Goal: Task Accomplishment & Management: Complete application form

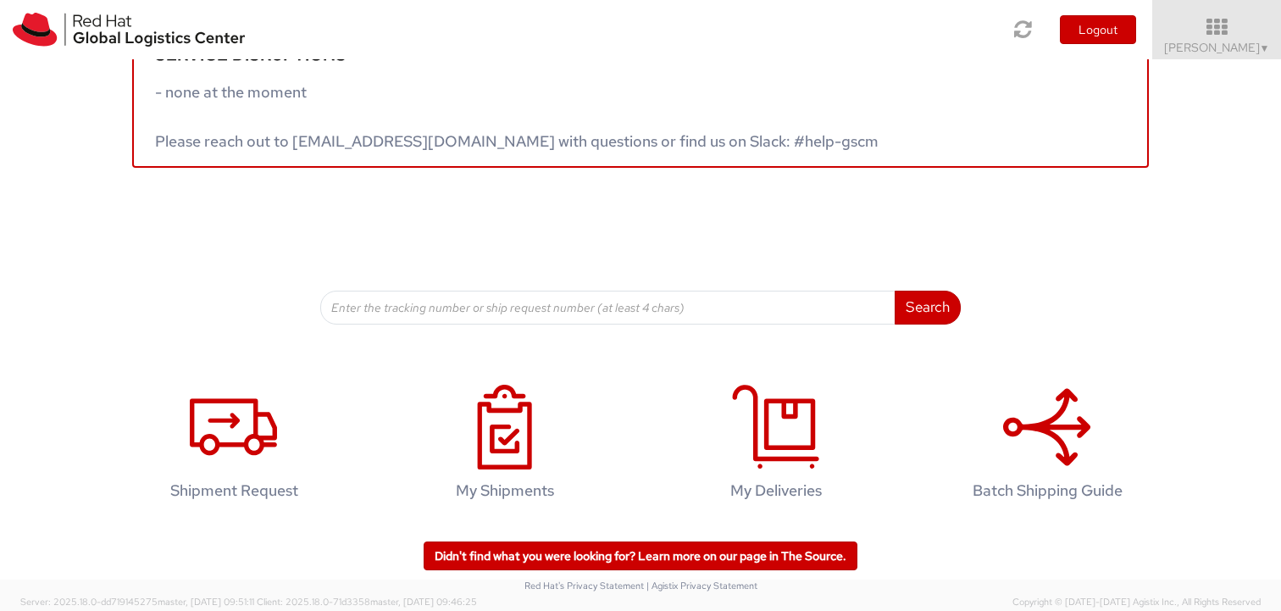
scroll to position [55, 0]
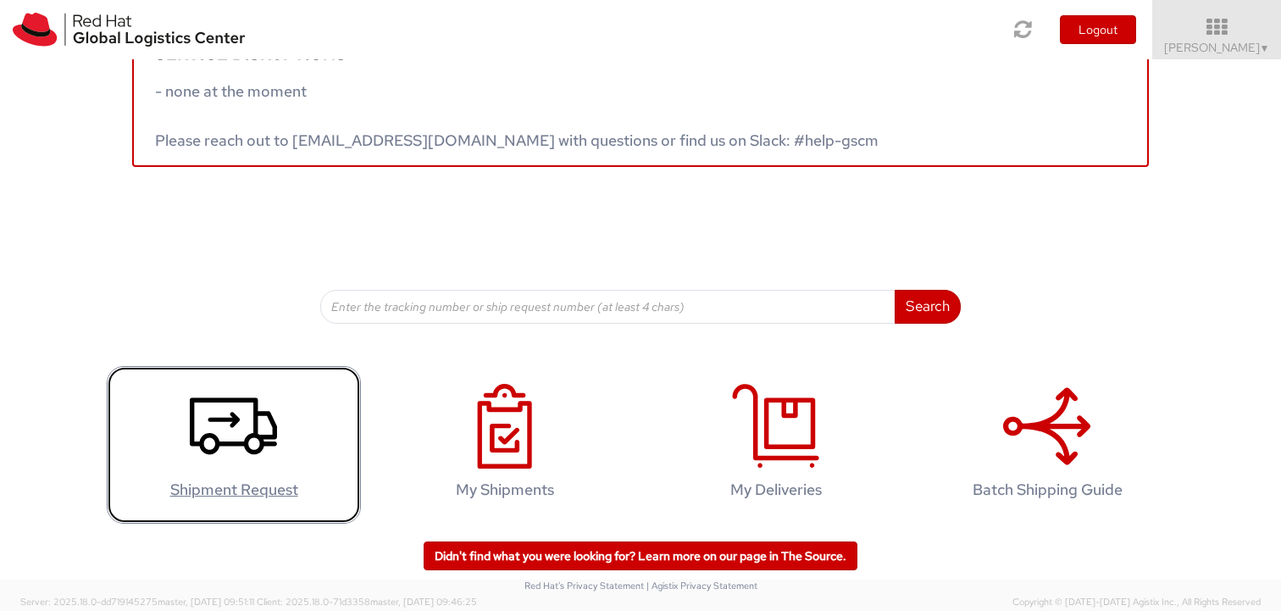
click at [265, 423] on icon at bounding box center [233, 426] width 87 height 85
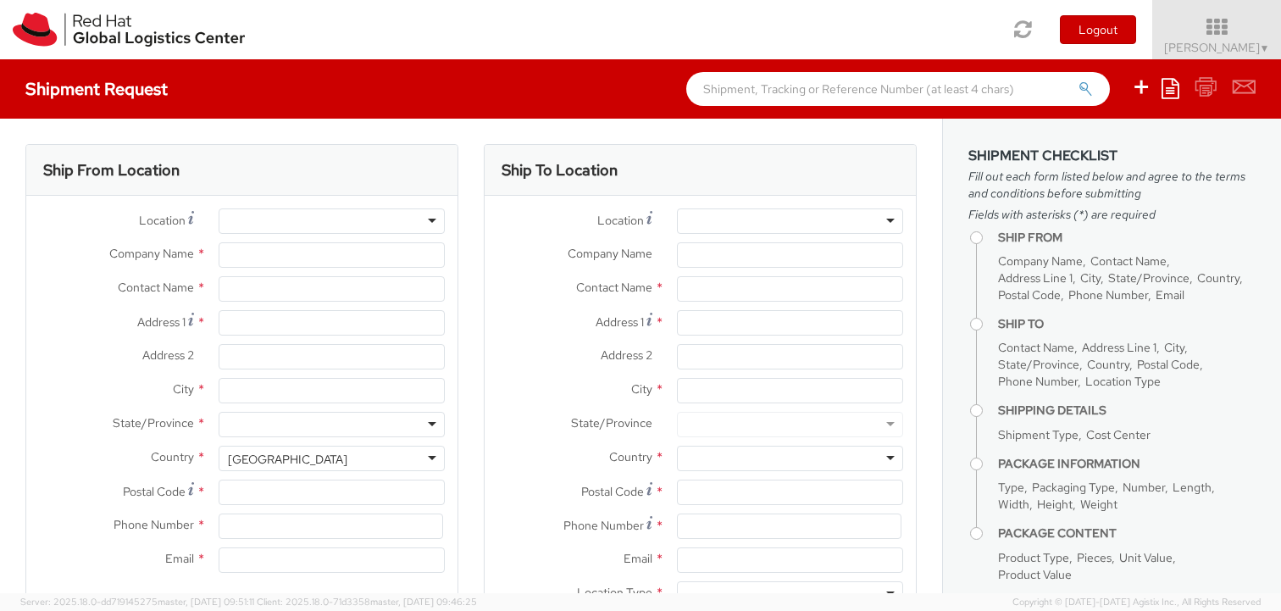
select select "519"
select select
type input "Red Hat Chile Limitada"
type input "Veronica Cabello"
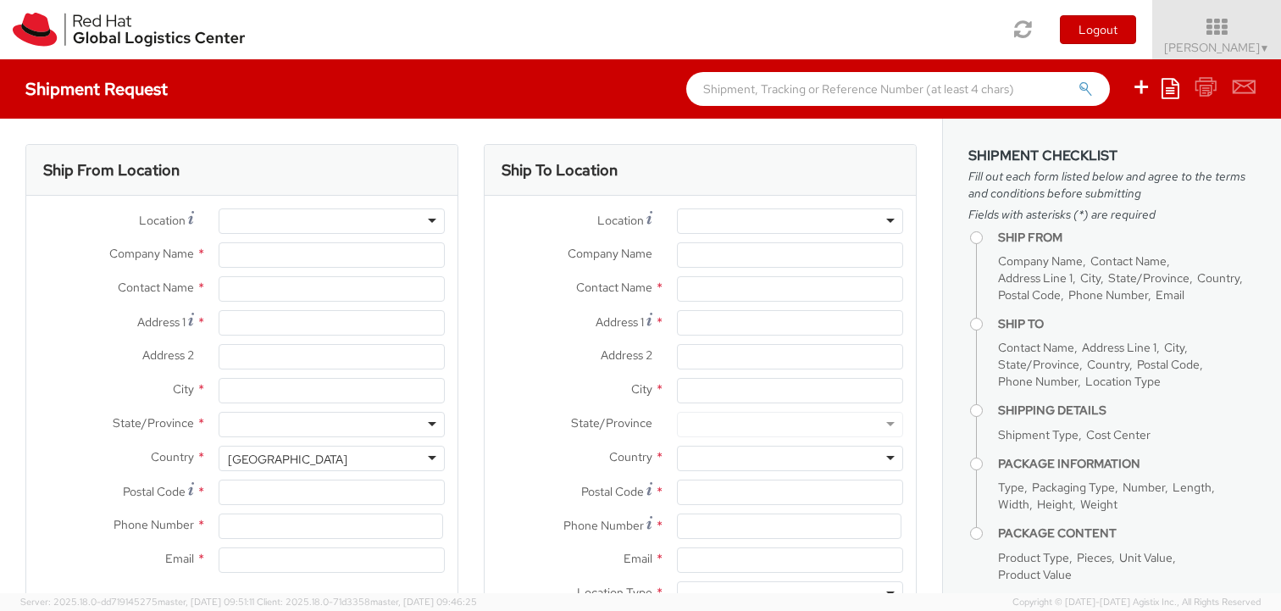
type input "2827 Avenida Apoquindo, Las Condes"
type input "6th Floor"
type input "SANTIAGO"
type input "7550268"
type input "00 56 2 25977002"
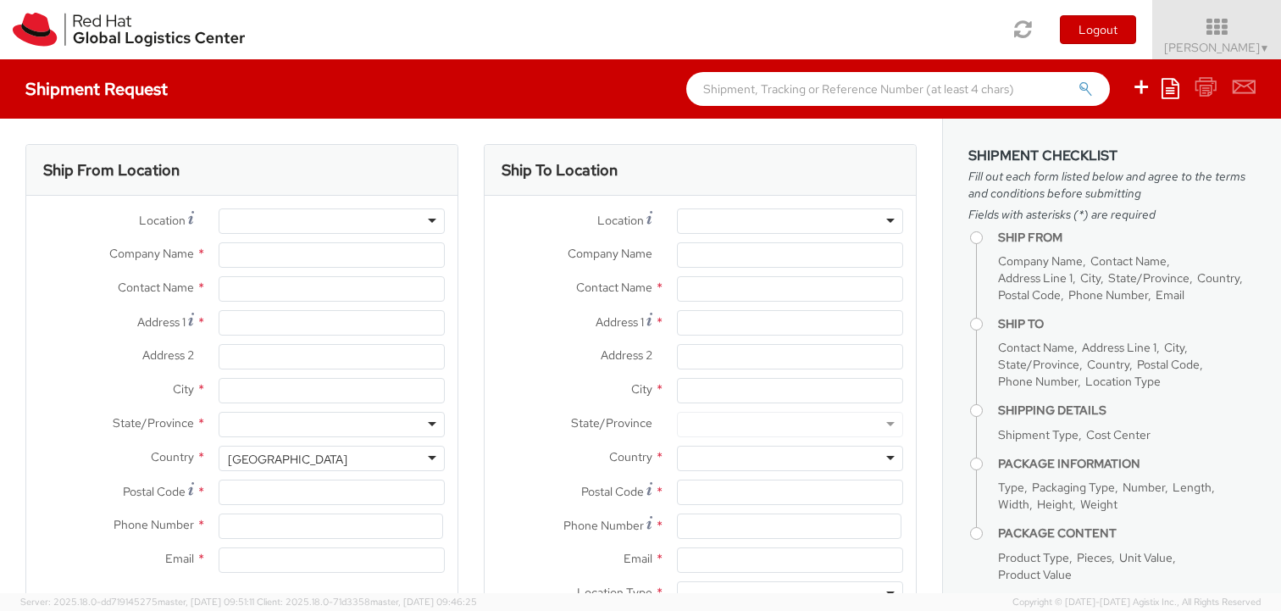
type input "vcabello@redhat.com"
select select "CM"
select select "KGS"
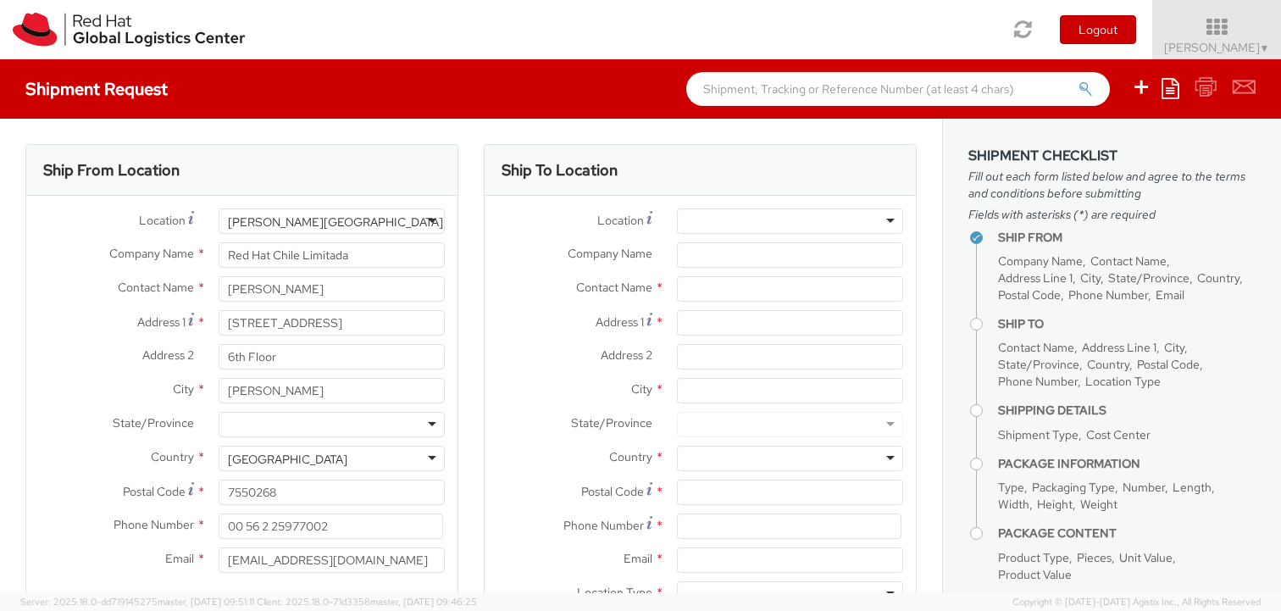
click at [247, 428] on div at bounding box center [332, 424] width 226 height 25
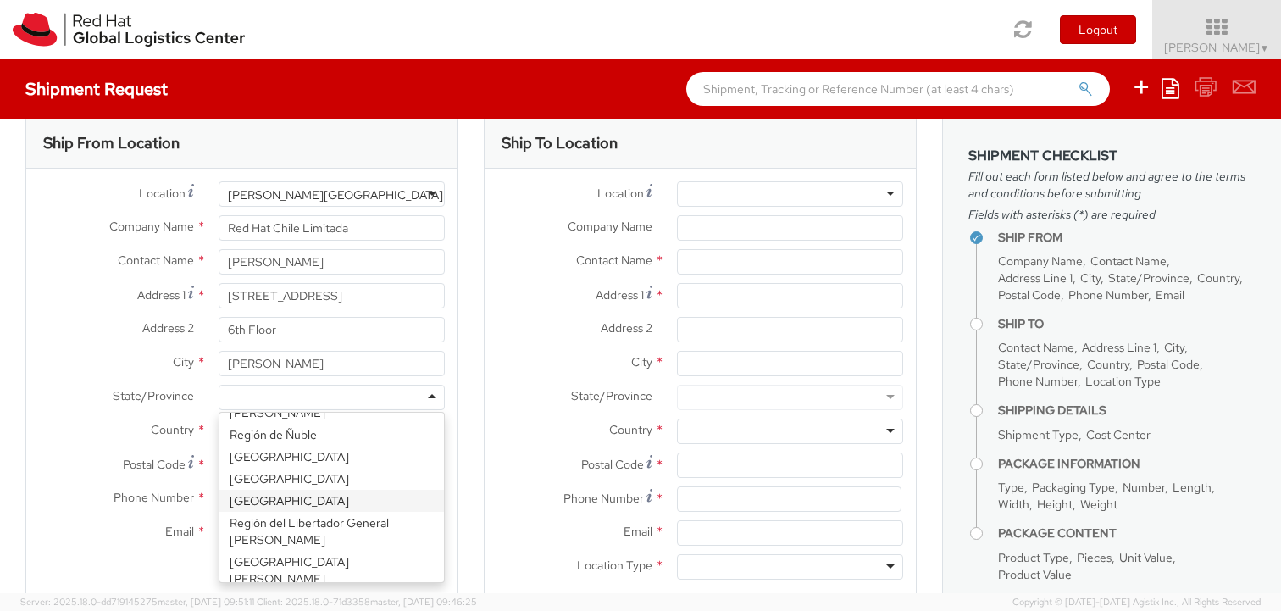
scroll to position [42, 0]
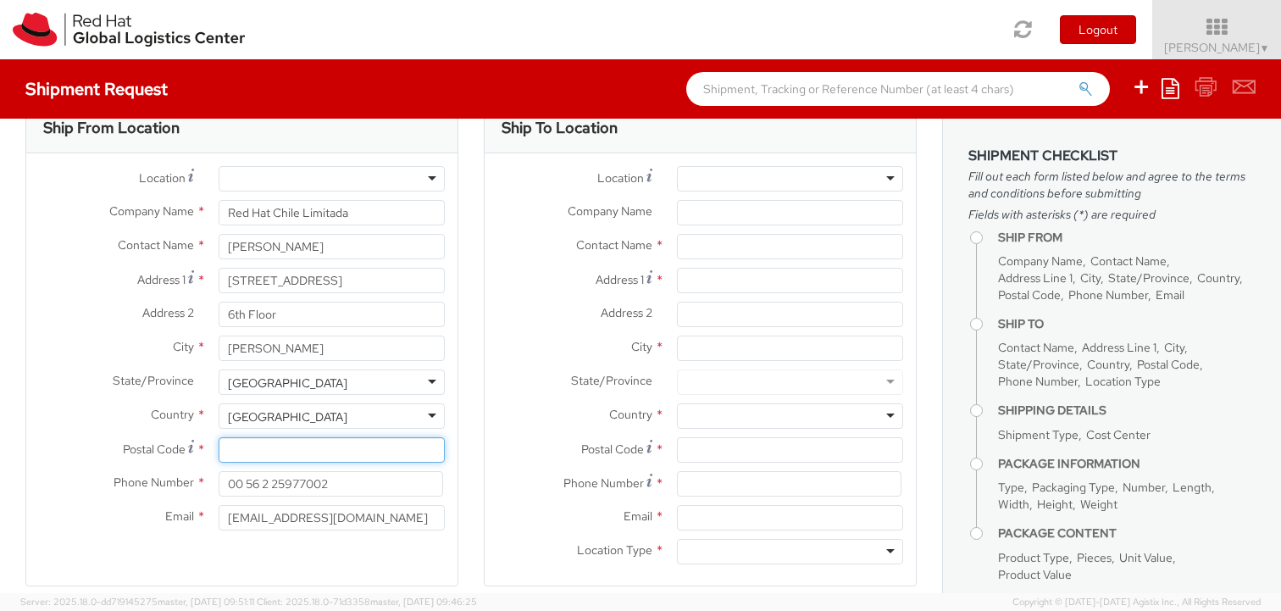
click at [240, 448] on input "Postal Code *" at bounding box center [332, 449] width 226 height 25
paste input "7550268"
type input "7550268"
click at [169, 555] on div "Ship From Location Location * RH - Amsterdam - MSO RH - Amsterdam Data Center R…" at bounding box center [241, 344] width 433 height 485
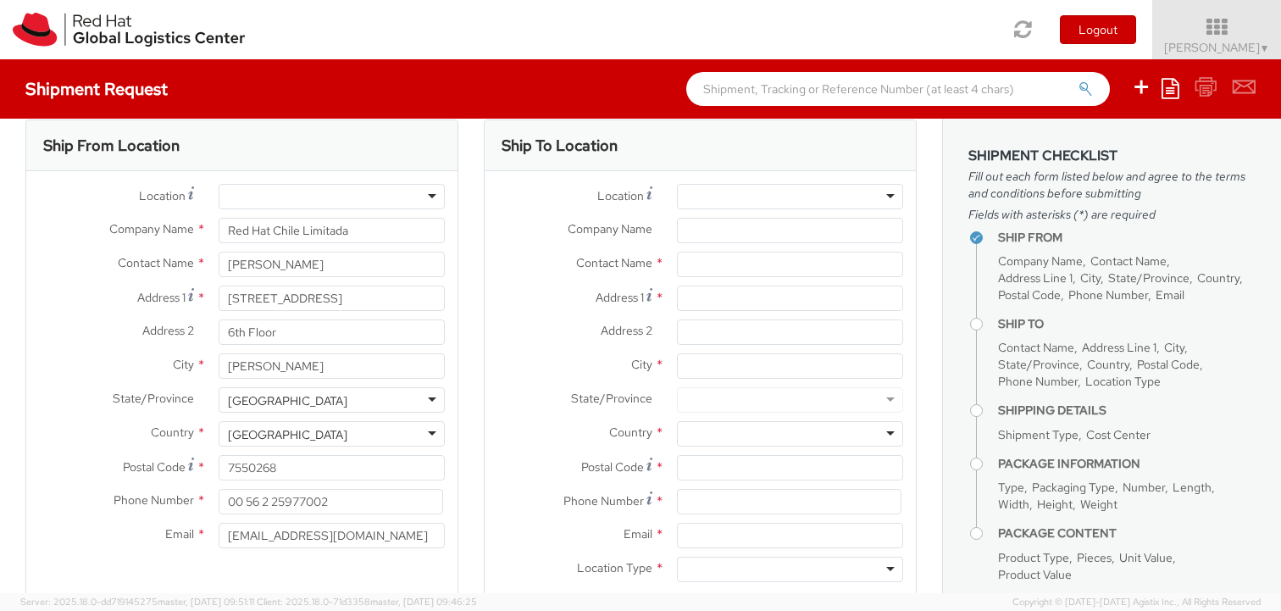
scroll to position [19, 0]
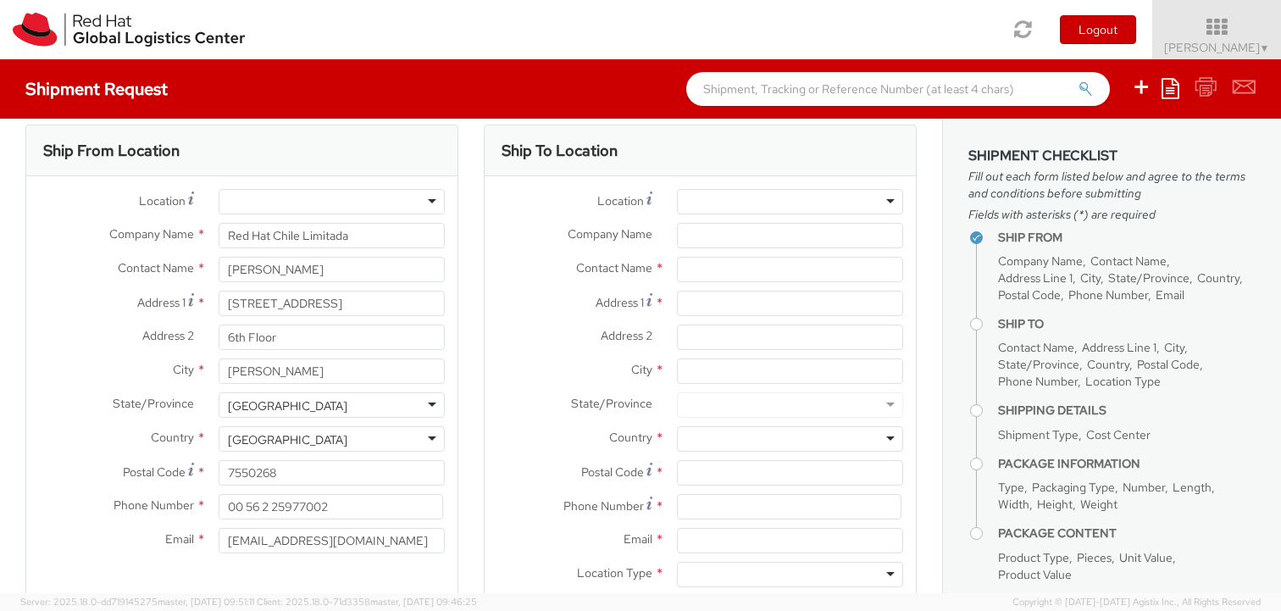
click at [740, 206] on div at bounding box center [790, 201] width 226 height 25
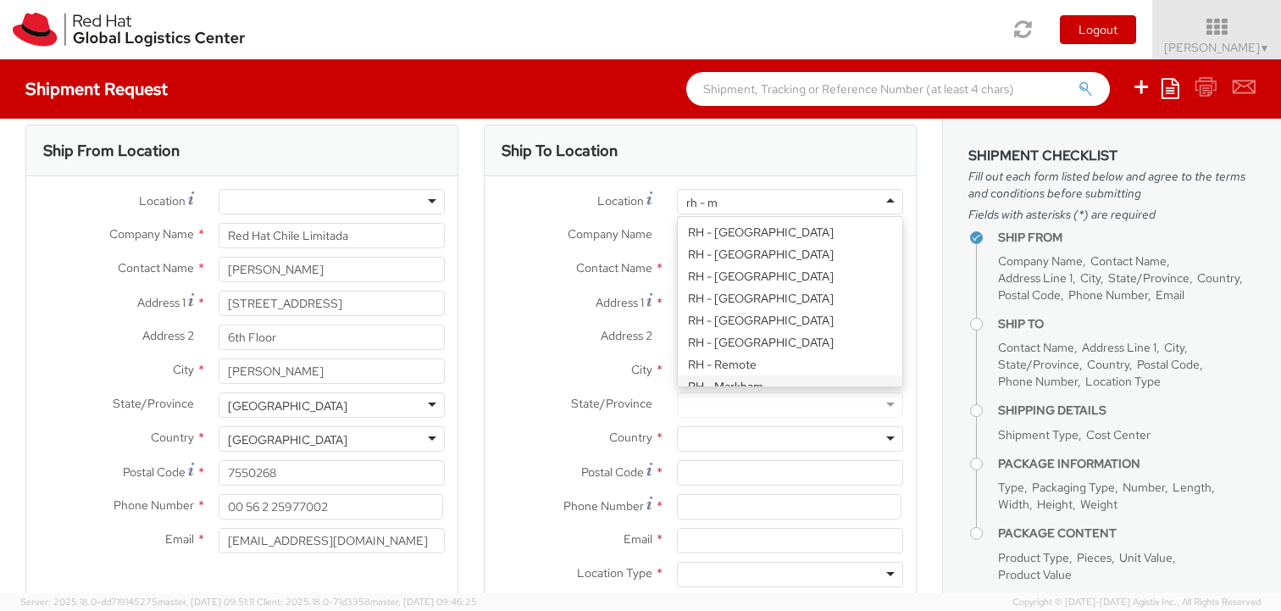
scroll to position [108, 0]
type input "rh - me"
type input "RED HAT, S. DE R.L. DE C.V."
type input "Rio Lerma 232"
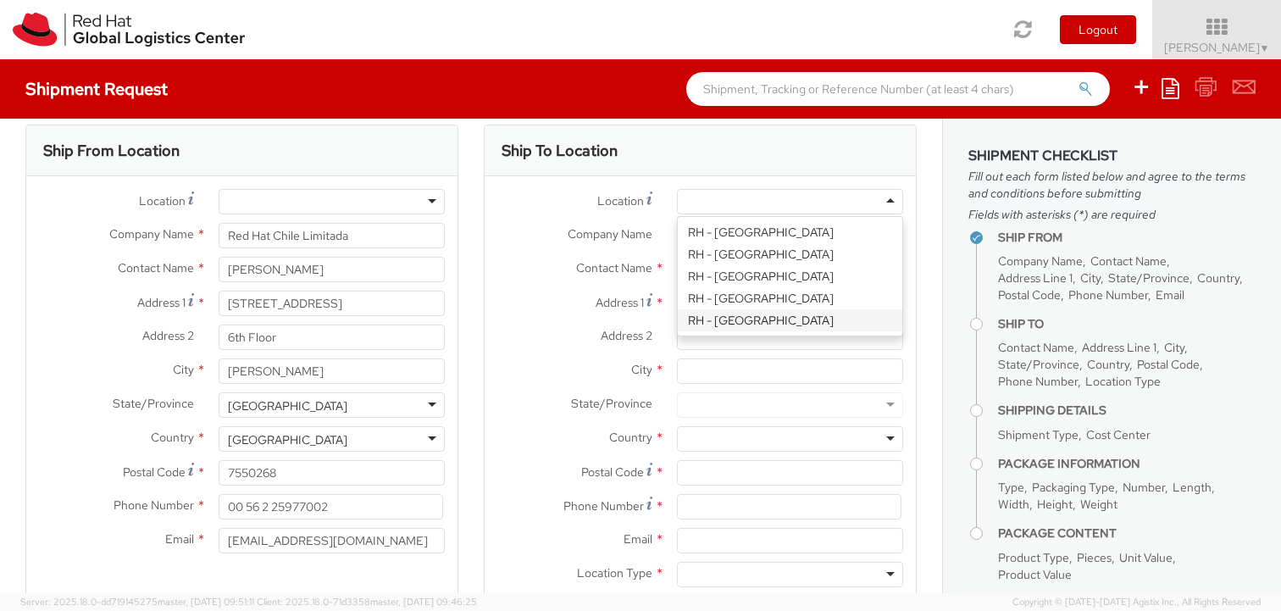
type input "Floor 22, Suite A, Col. Cuauhtemoc."
type input "MEXICO CITY"
type input "06500"
type input "52 55 8851 6400"
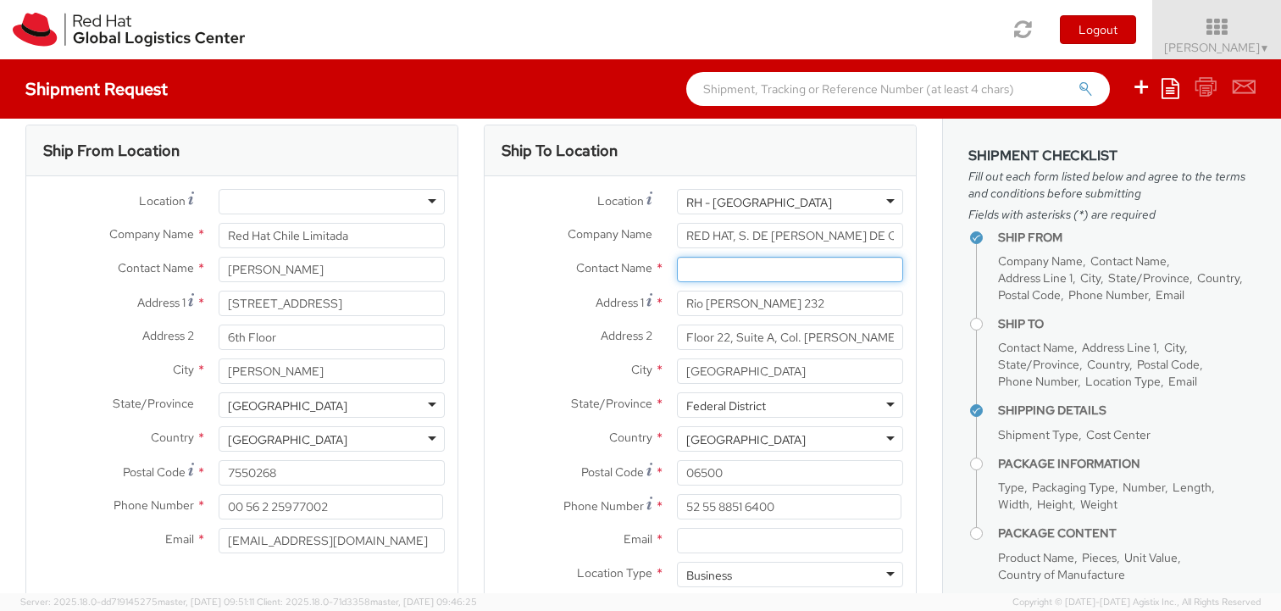
click at [702, 265] on input "text" at bounding box center [790, 269] width 226 height 25
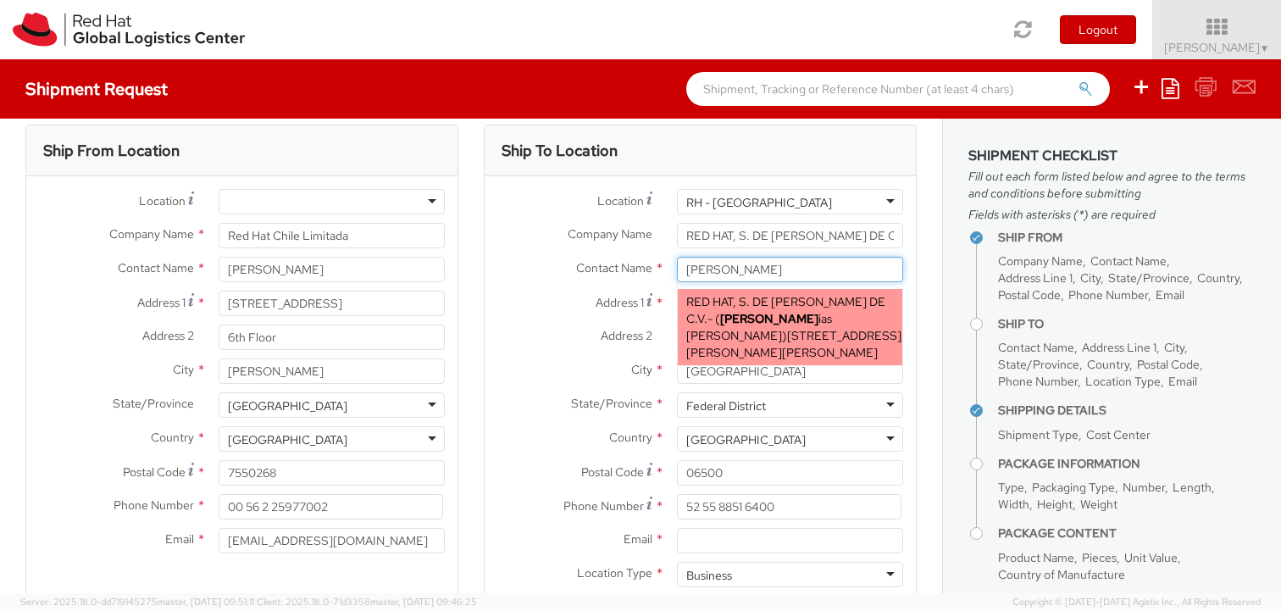
click at [752, 312] on div "RED HAT, S. DE R.L. DE C.V. - ( Julian Ar ias Rosas ) Rio Lerma 232, Floor 22, …" at bounding box center [790, 327] width 225 height 76
type input "Julian Arias Rosas"
type input "jariasro@redhat.com"
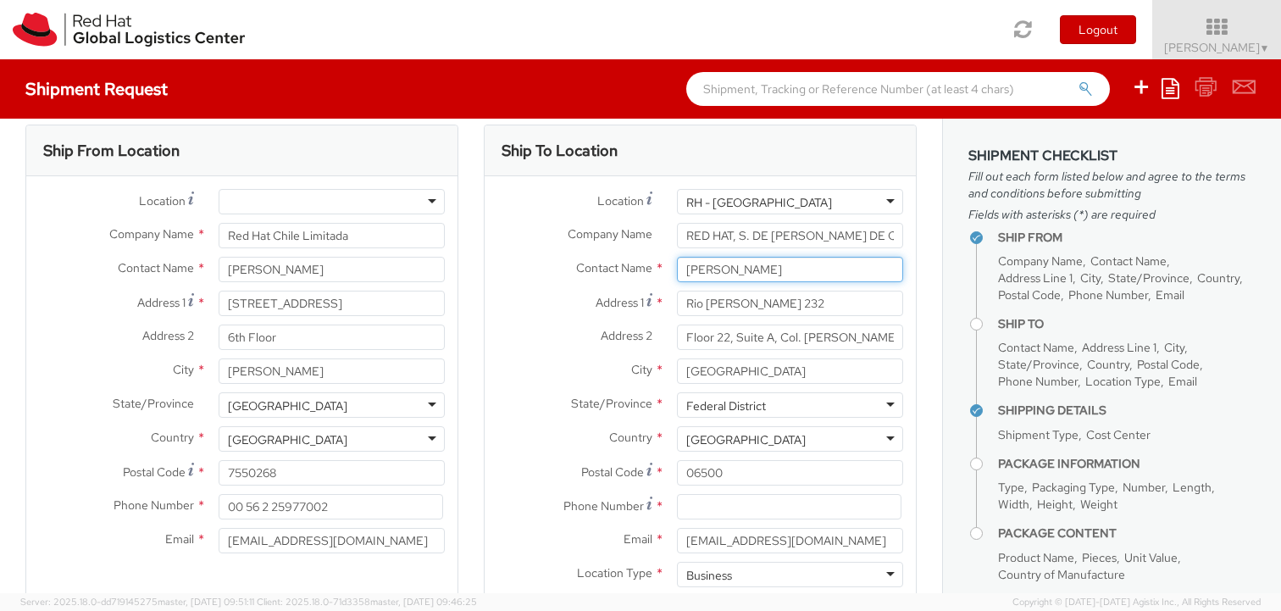
type input "Julian Arias Rosas"
click at [532, 369] on label "City *" at bounding box center [575, 369] width 180 height 22
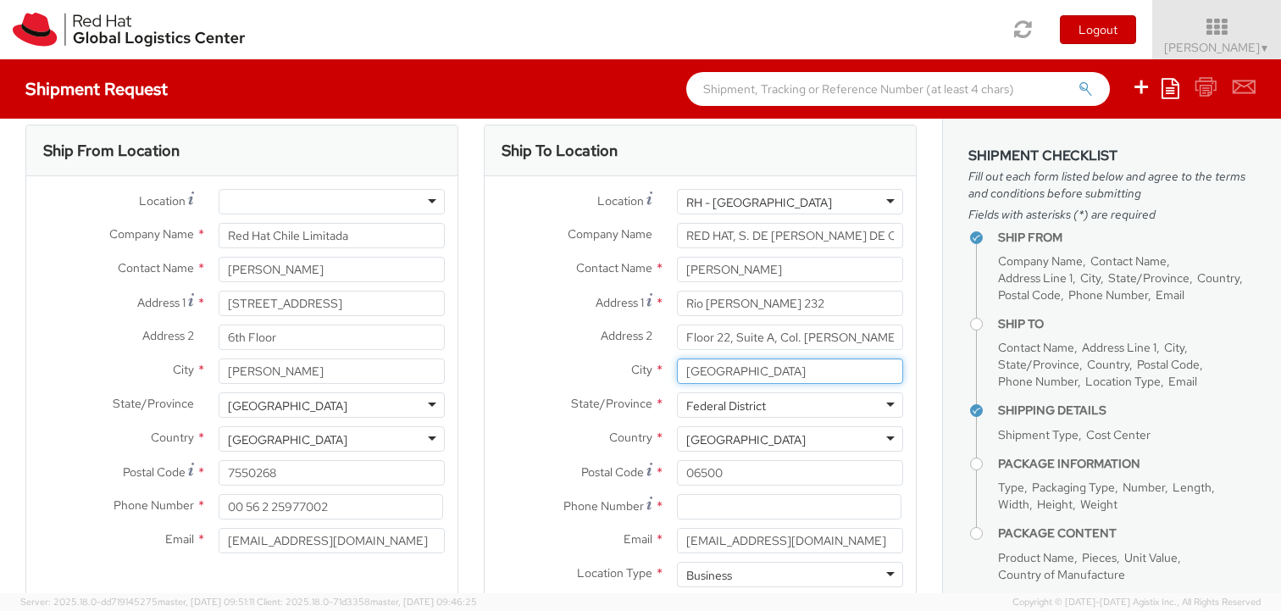
click at [677, 369] on input "MEXICO CITY" at bounding box center [790, 370] width 226 height 25
click at [566, 345] on label "Address 2 *" at bounding box center [575, 336] width 180 height 22
click at [677, 345] on input "Floor 22, Suite A, Col. Cuauhtemoc." at bounding box center [790, 337] width 226 height 25
click at [511, 391] on div "City * MEXICO CITY" at bounding box center [700, 375] width 431 height 34
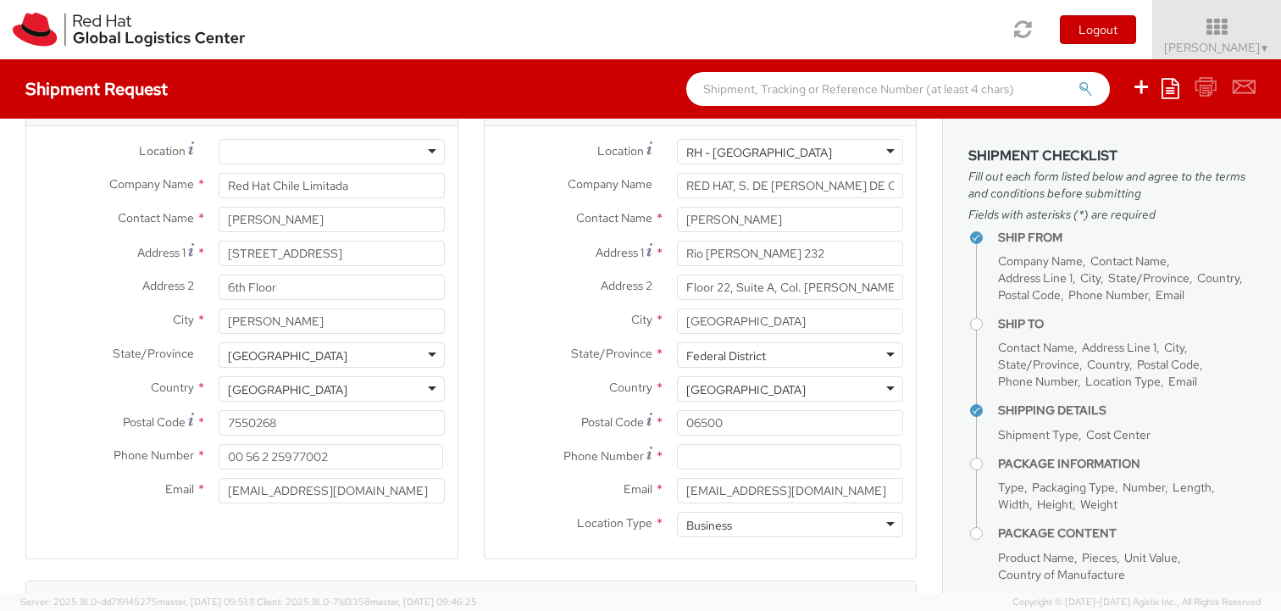
scroll to position [75, 0]
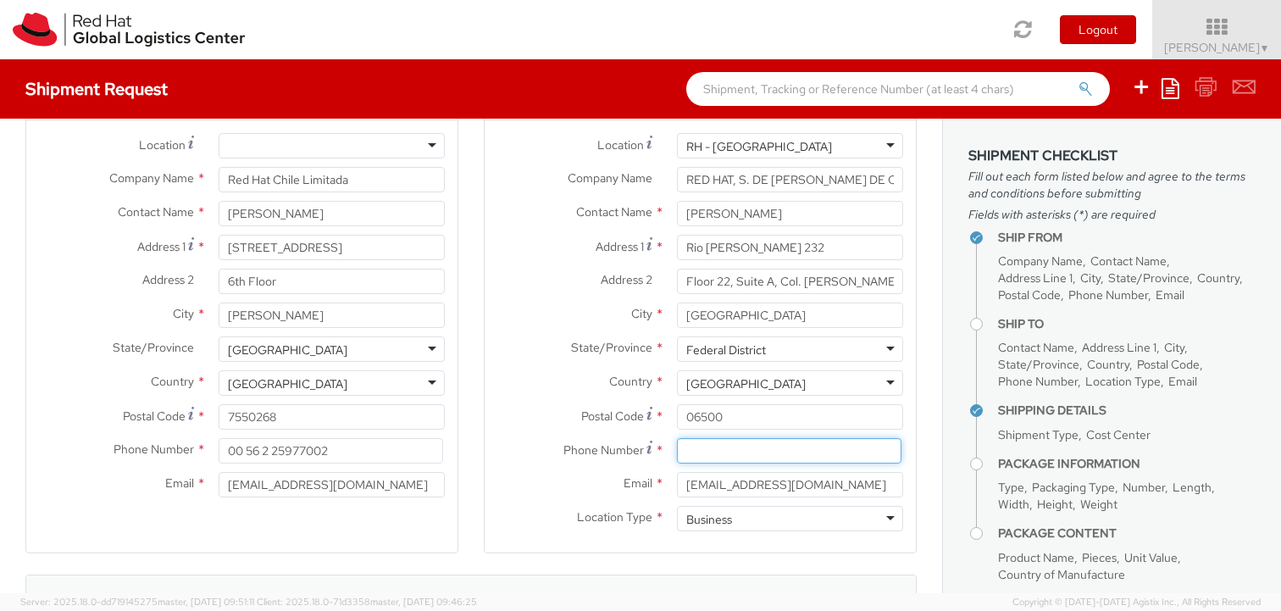
click at [720, 456] on input at bounding box center [789, 450] width 225 height 25
paste input "52 55 40884830"
type input "52 55 40884830"
click at [553, 481] on label "Email *" at bounding box center [575, 483] width 180 height 22
click at [677, 481] on input "jariasro@redhat.com" at bounding box center [790, 484] width 226 height 25
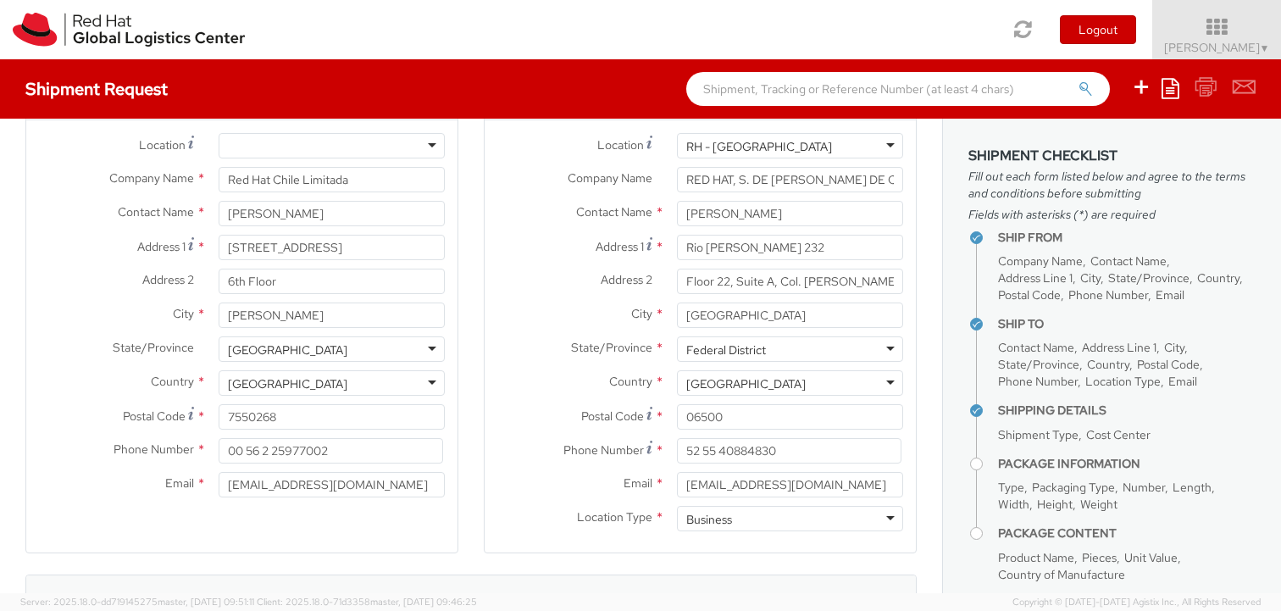
click at [561, 542] on div "Location * RH - Mexico City RH - Mexico City RH - Amsterdam - MSO RH - Amsterda…" at bounding box center [700, 336] width 431 height 432
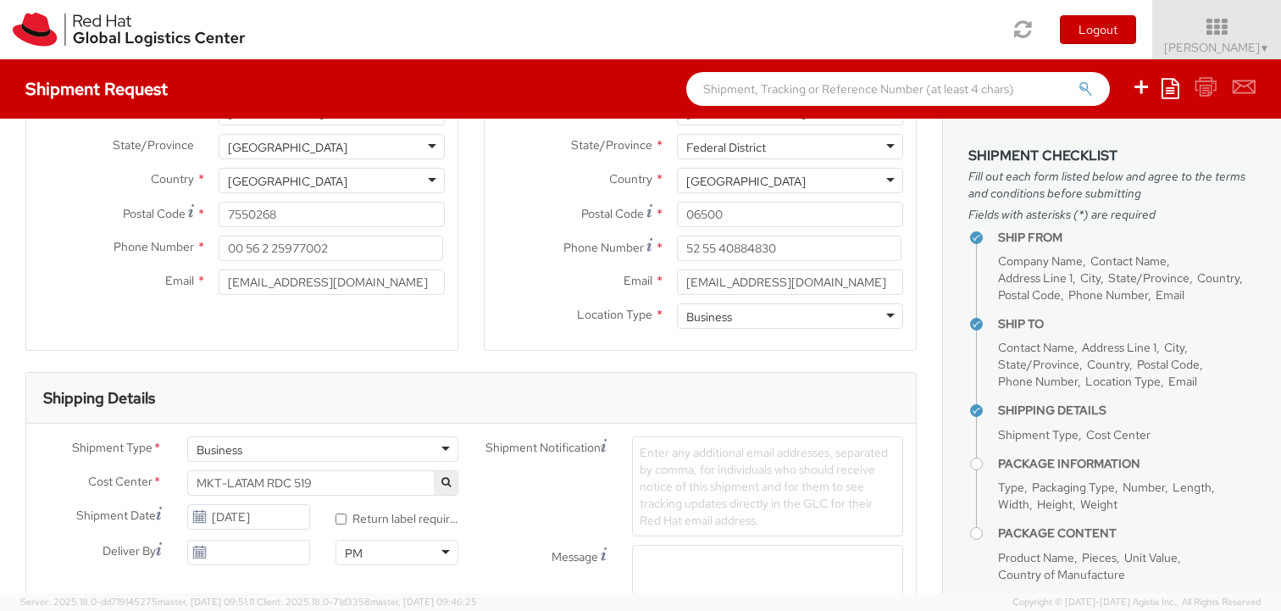
scroll to position [387, 0]
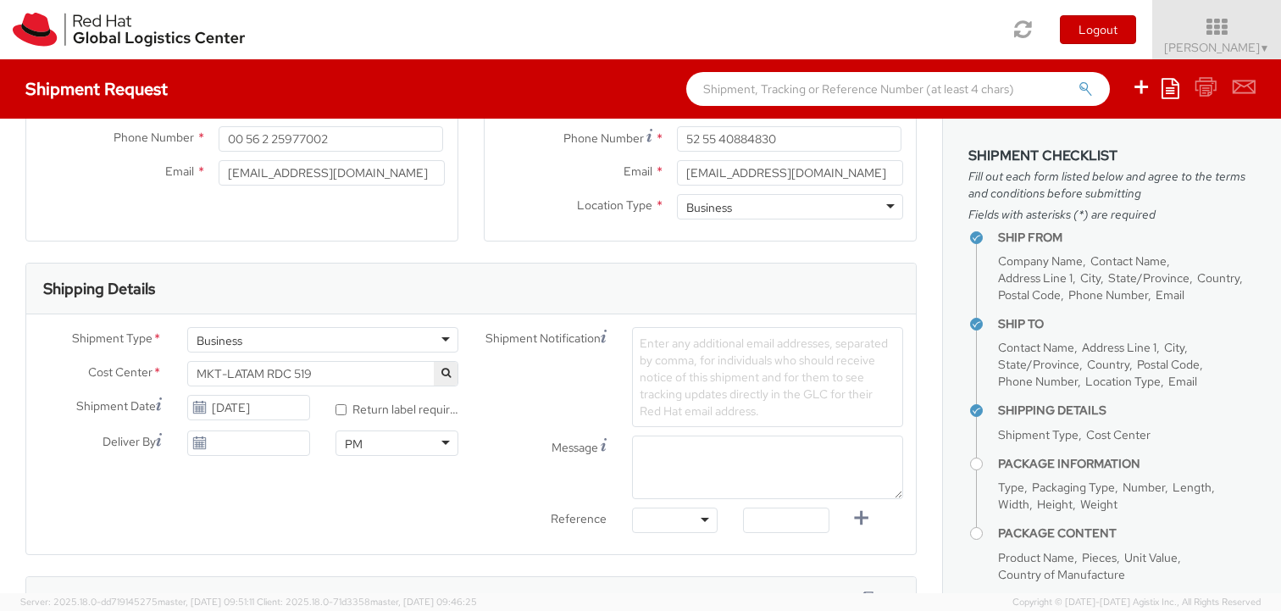
click at [197, 405] on icon at bounding box center [199, 408] width 14 height 14
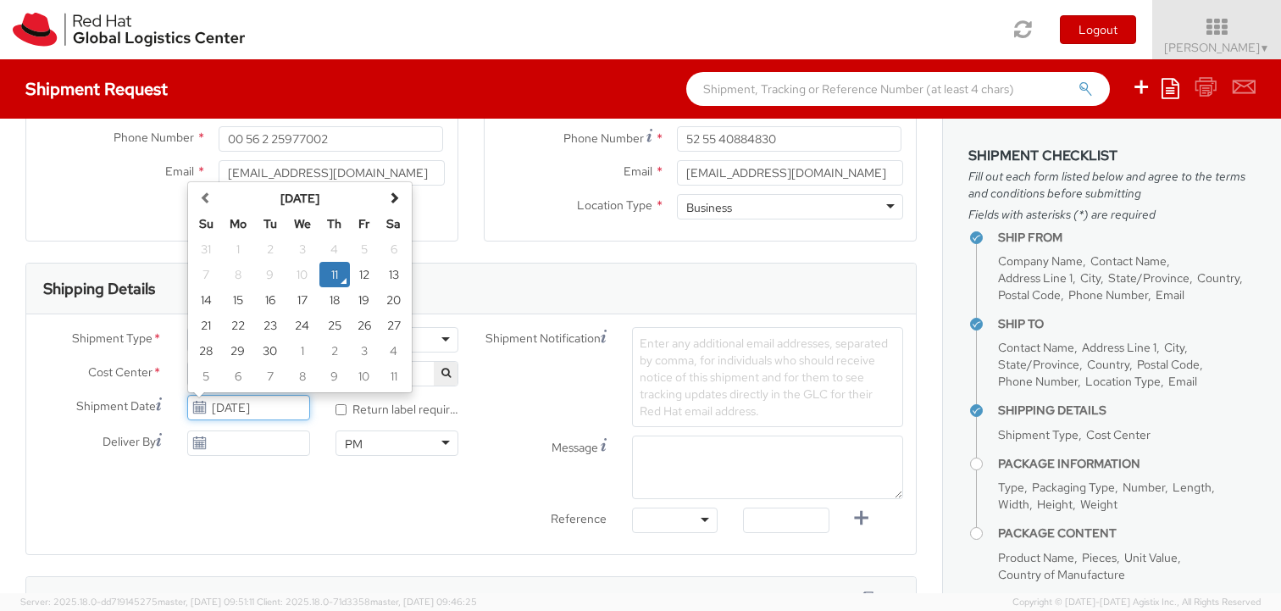
click at [290, 407] on input "09/11/2025" at bounding box center [248, 407] width 123 height 25
click at [303, 306] on td "17" at bounding box center [303, 299] width 34 height 25
type input "09/17/2025"
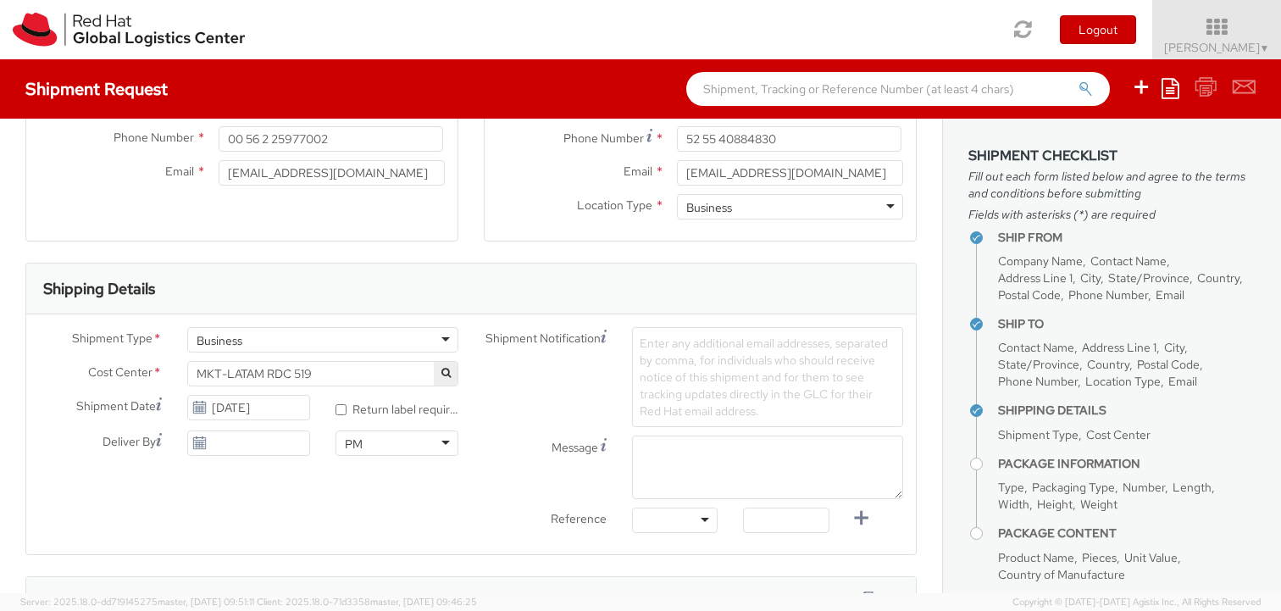
click at [306, 528] on div "Shipment Type * Business Business Business Cost Center * MKT-LATAM RDC 519 MKT-…" at bounding box center [471, 434] width 890 height 214
click at [389, 409] on label "* Return label required" at bounding box center [397, 407] width 123 height 19
click at [347, 409] on input "* Return label required" at bounding box center [341, 409] width 11 height 11
click at [389, 409] on label "* Return label required" at bounding box center [397, 407] width 123 height 19
click at [347, 409] on input "* Return label required" at bounding box center [341, 409] width 11 height 11
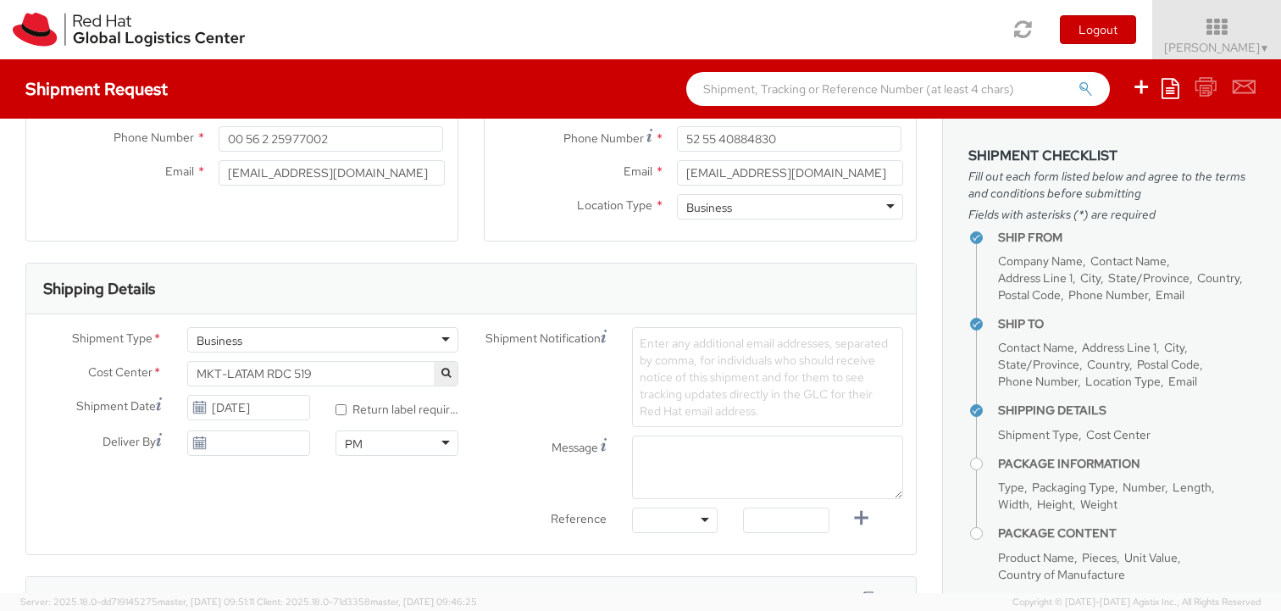
click at [446, 409] on label "* Return label required" at bounding box center [397, 407] width 123 height 19
click at [347, 409] on input "* Return label required" at bounding box center [341, 409] width 11 height 11
click at [430, 407] on label "* Return label required" at bounding box center [397, 407] width 123 height 19
click at [347, 407] on input "* Return label required" at bounding box center [341, 409] width 11 height 11
checkbox input "false"
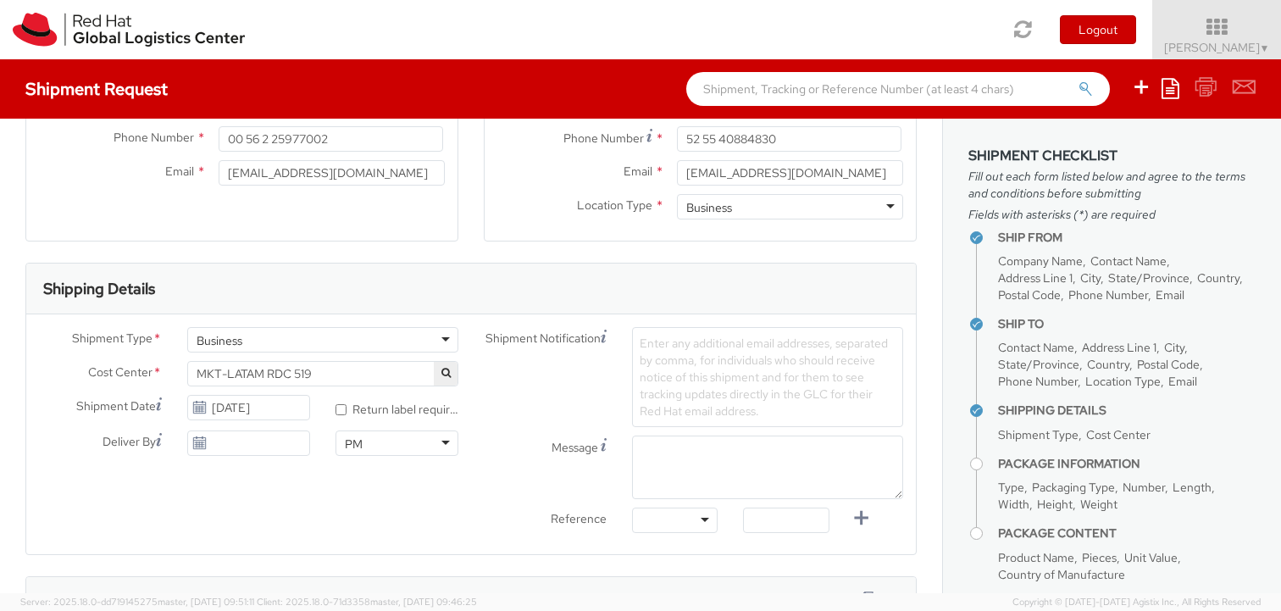
click at [282, 489] on div "Shipment Type * Business Business Business Cost Center * MKT-LATAM RDC 519 MKT-…" at bounding box center [471, 434] width 890 height 214
click at [199, 442] on icon at bounding box center [199, 443] width 14 height 14
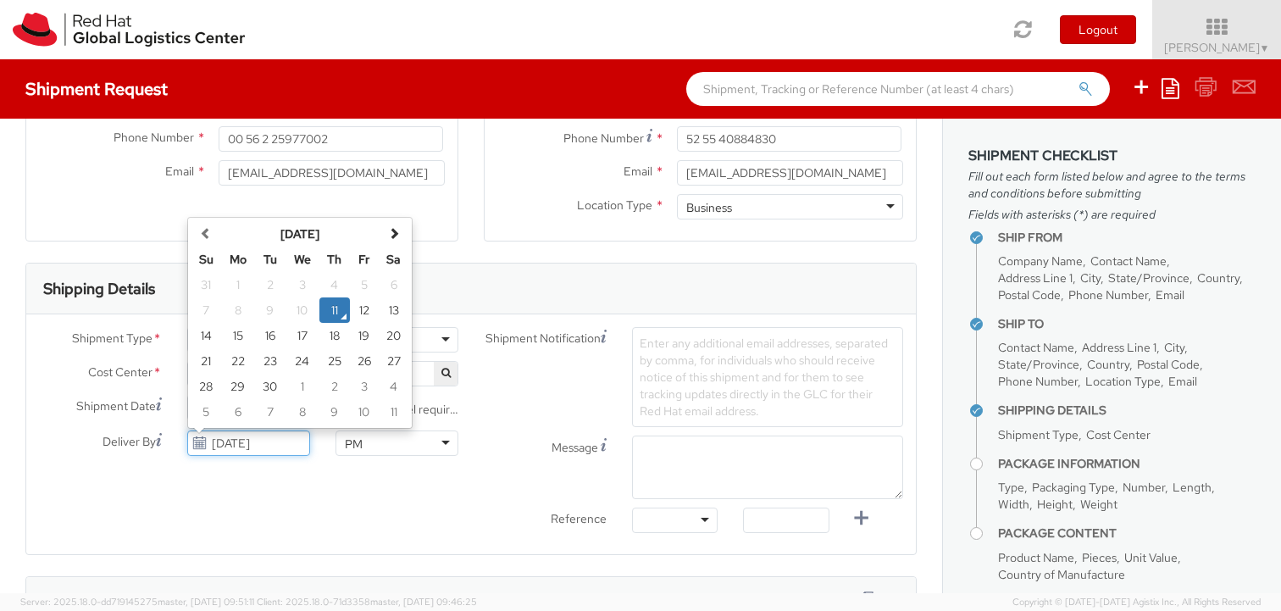
click at [255, 444] on input "09/11/2025" at bounding box center [248, 443] width 123 height 25
click at [270, 387] on td "30" at bounding box center [270, 386] width 31 height 25
type input "09/30/2025"
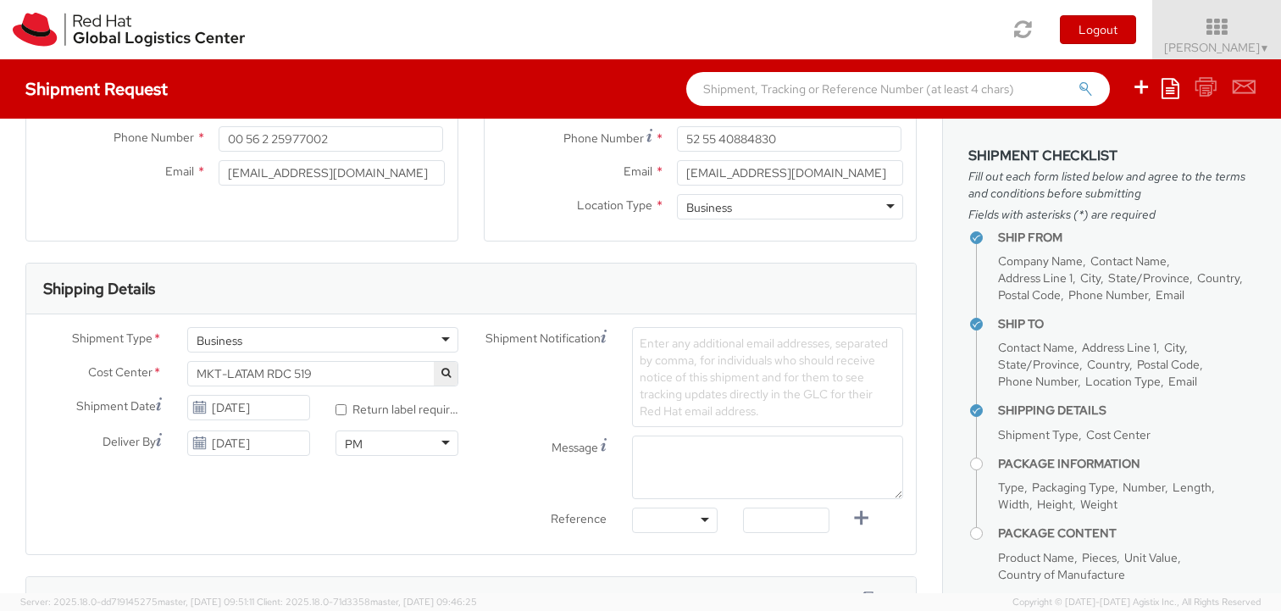
click at [281, 473] on div "Shipment Type * Business Business Business Cost Center * MKT-LATAM RDC 519 MKT-…" at bounding box center [471, 434] width 890 height 214
click at [382, 447] on div "PM" at bounding box center [397, 443] width 123 height 25
click at [346, 484] on div "Shipment Type * Business Business Business Cost Center * MKT-LATAM RDC 519 MKT-…" at bounding box center [471, 434] width 890 height 214
click at [702, 369] on span "Enter any additional email addresses, separated by comma, for individuals who s…" at bounding box center [764, 377] width 248 height 83
click at [509, 378] on div "Shipment Notification Enter any additional email addresses, separated by comma,…" at bounding box center [693, 356] width 445 height 58
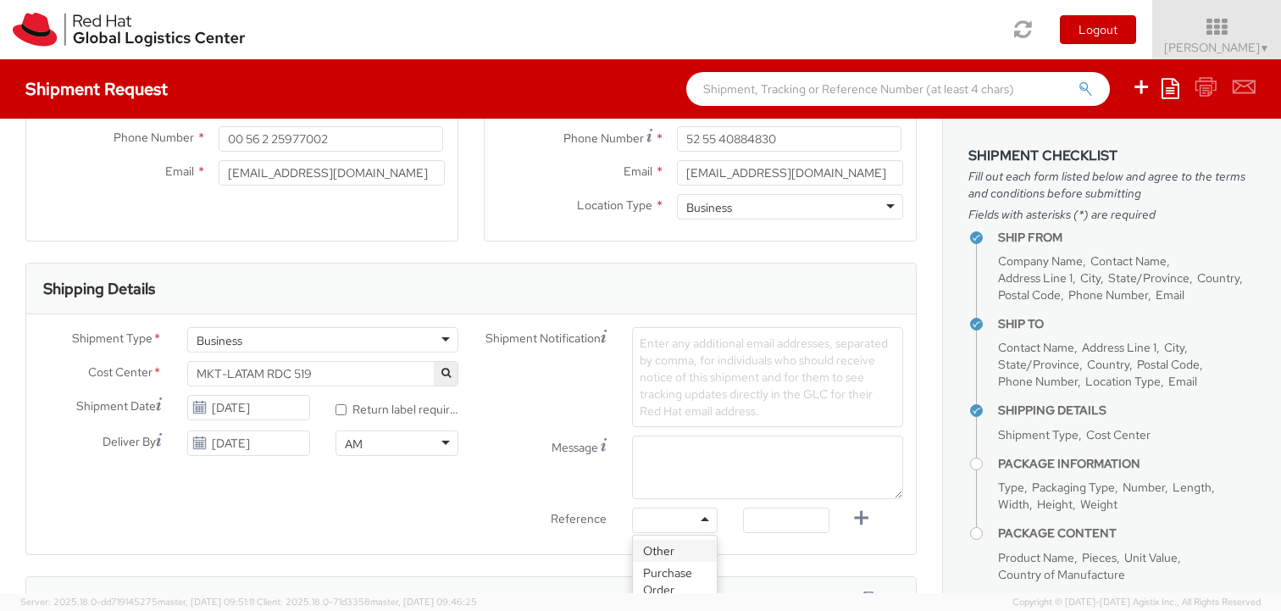
click at [699, 514] on div at bounding box center [675, 520] width 86 height 25
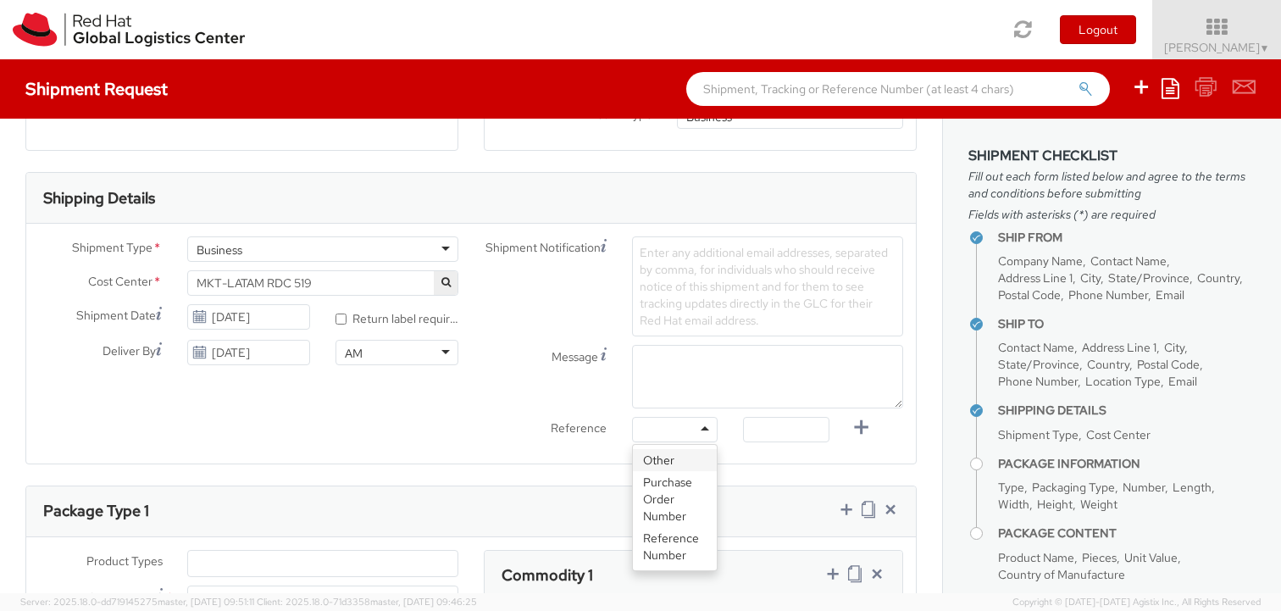
scroll to position [499, 0]
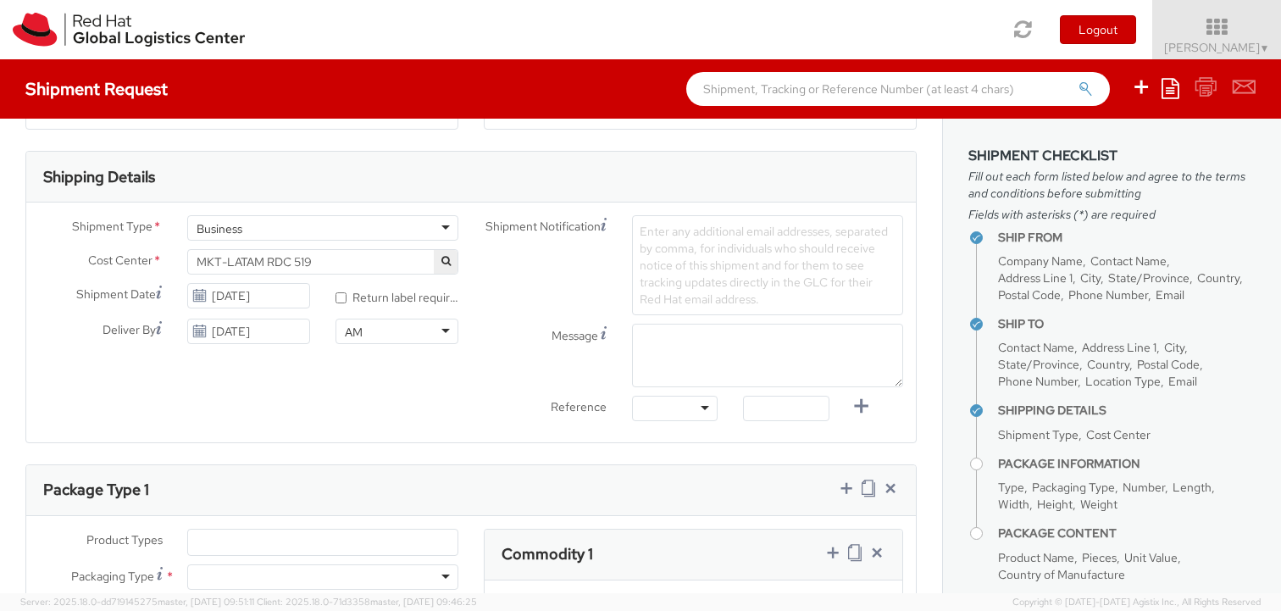
click at [504, 397] on label "Reference" at bounding box center [545, 405] width 148 height 19
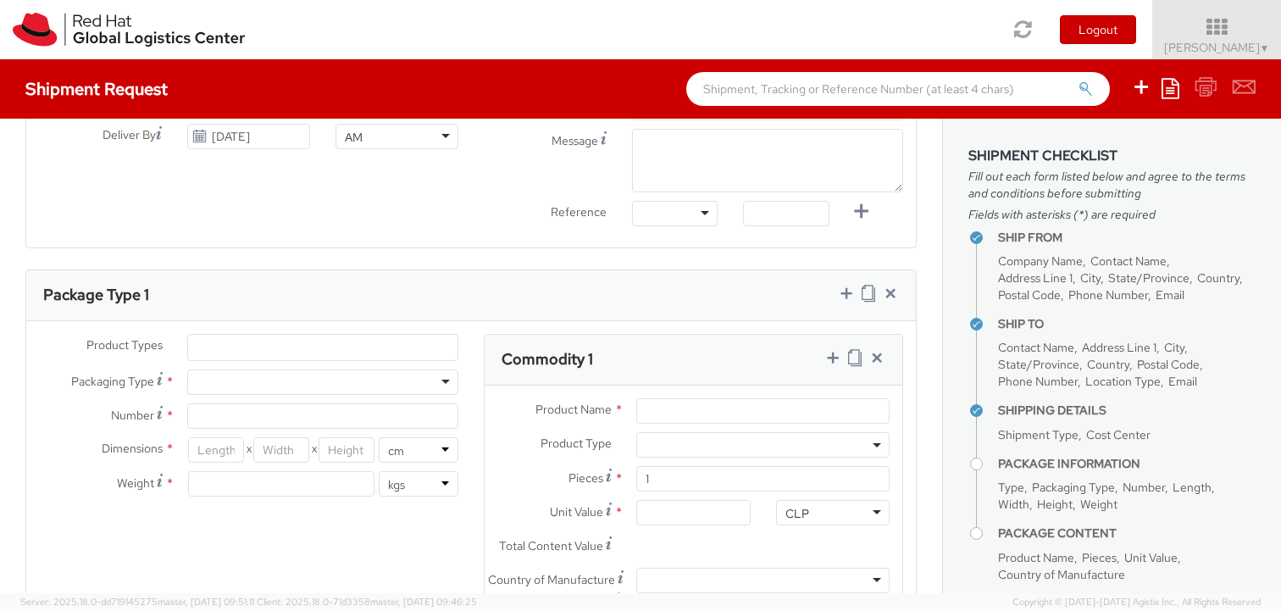
scroll to position [696, 0]
click at [247, 340] on ul at bounding box center [323, 345] width 270 height 25
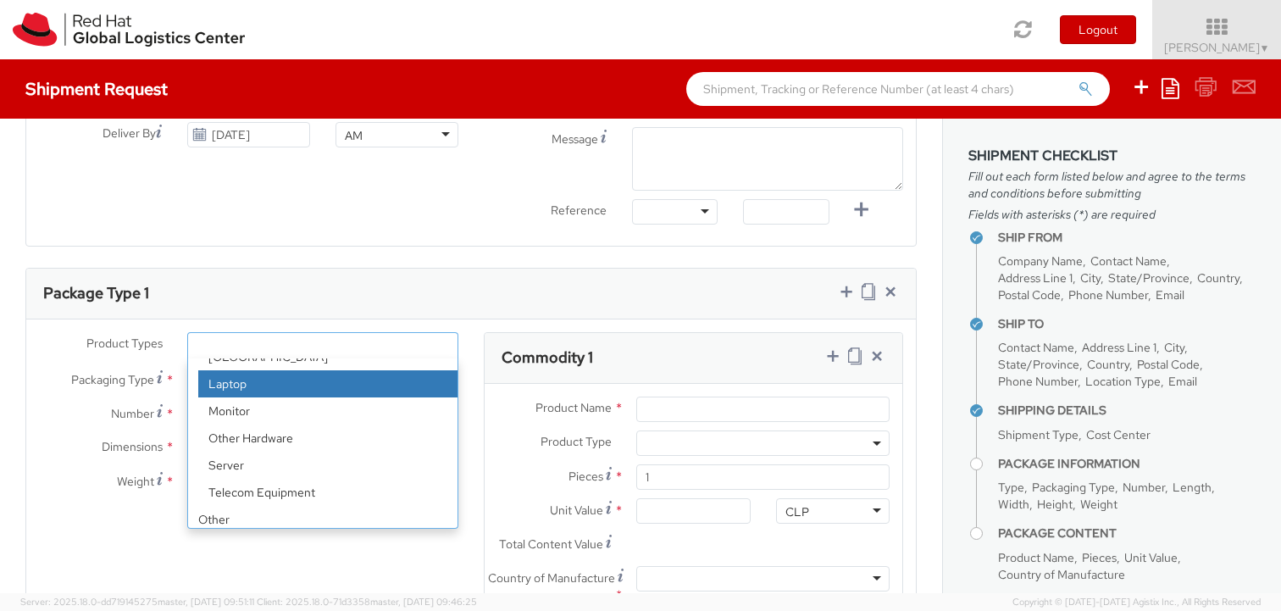
scroll to position [75, 0]
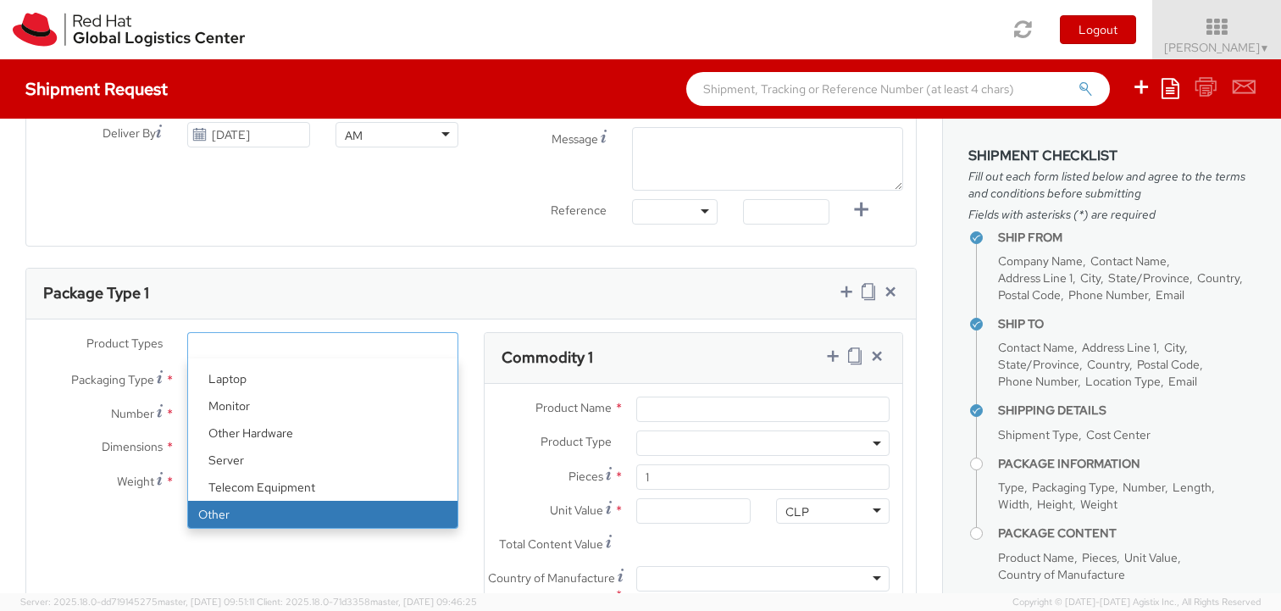
select select "OTHER"
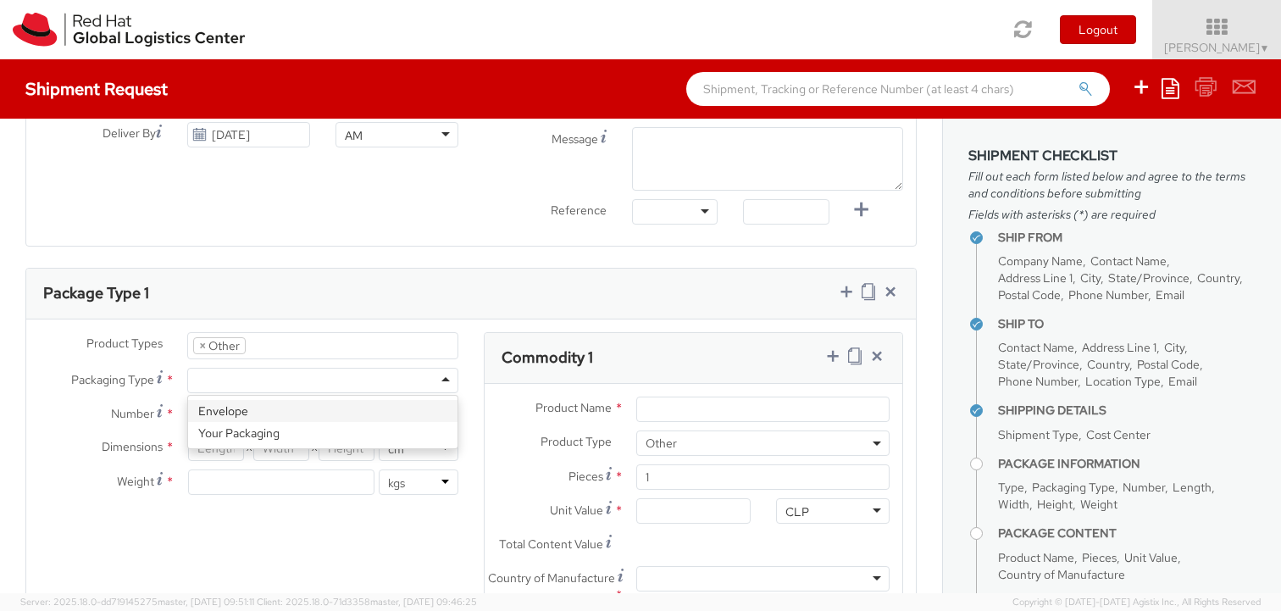
click at [232, 383] on div at bounding box center [322, 380] width 271 height 25
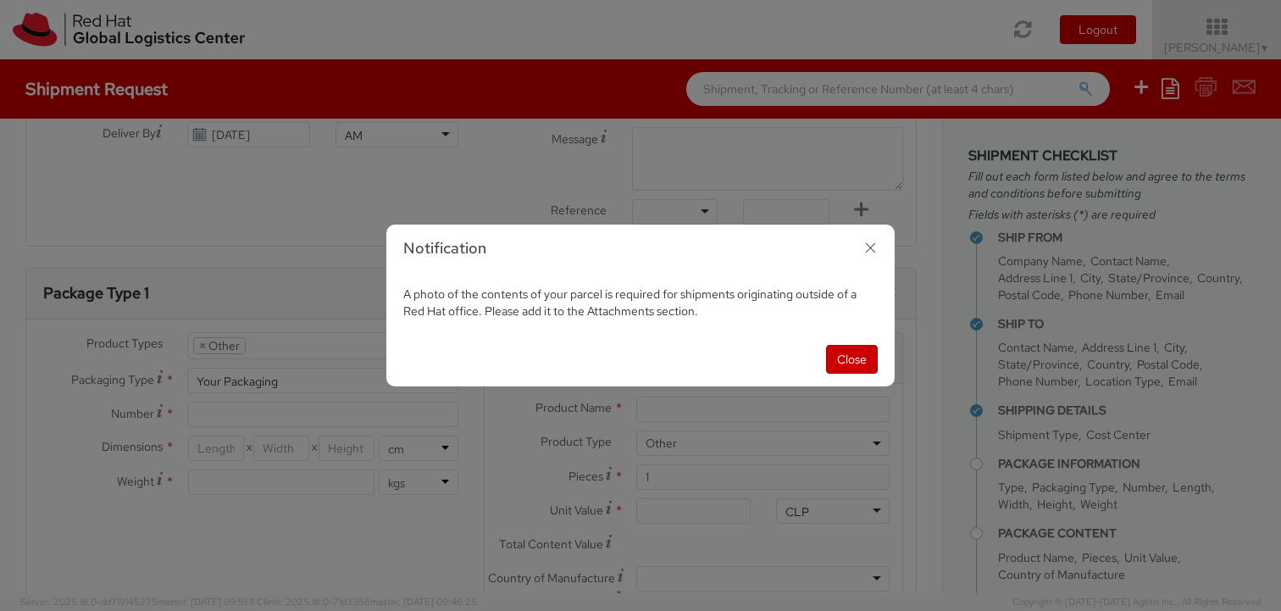
drag, startPoint x: 711, startPoint y: 314, endPoint x: 464, endPoint y: 284, distance: 248.5
click at [464, 284] on div "A photo of the contents of your parcel is required for shipments originating ou…" at bounding box center [640, 302] width 509 height 59
click at [436, 335] on div "Close" at bounding box center [640, 359] width 509 height 54
click at [864, 370] on button "Close" at bounding box center [852, 359] width 52 height 29
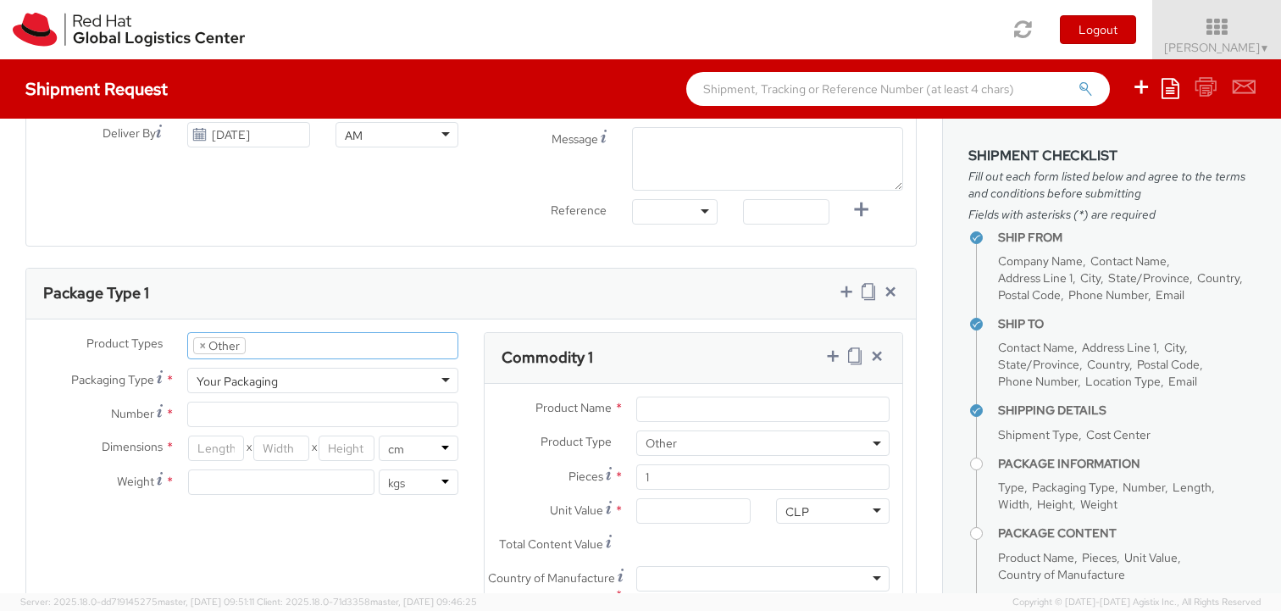
click at [273, 343] on ul "× Other" at bounding box center [323, 345] width 270 height 25
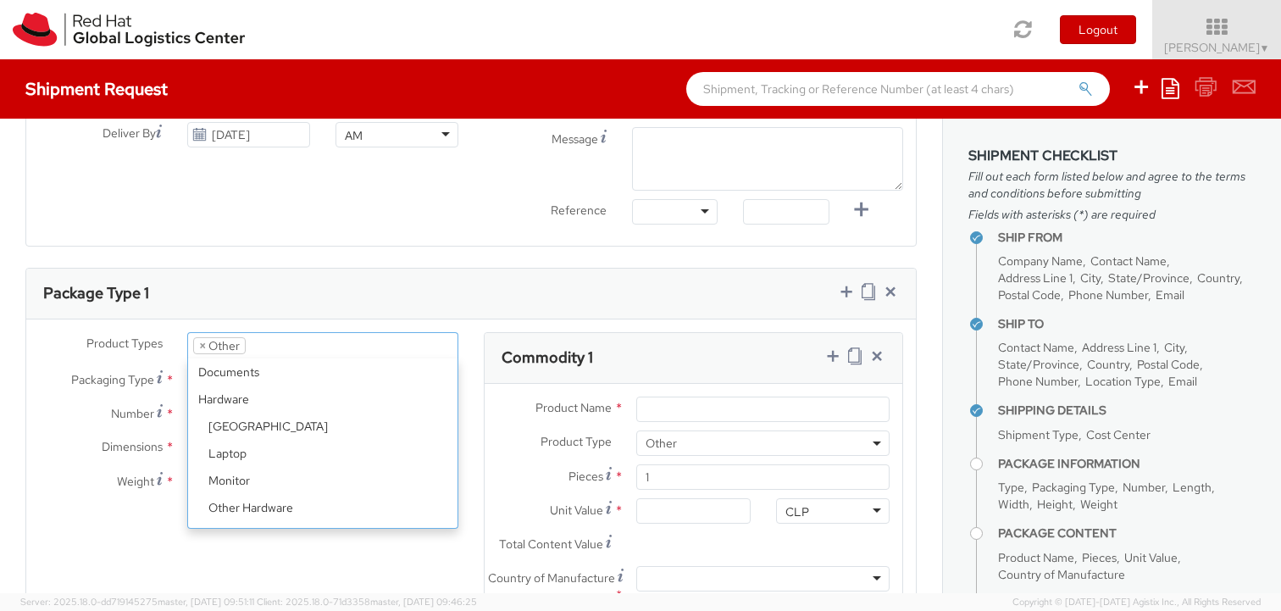
scroll to position [75, 0]
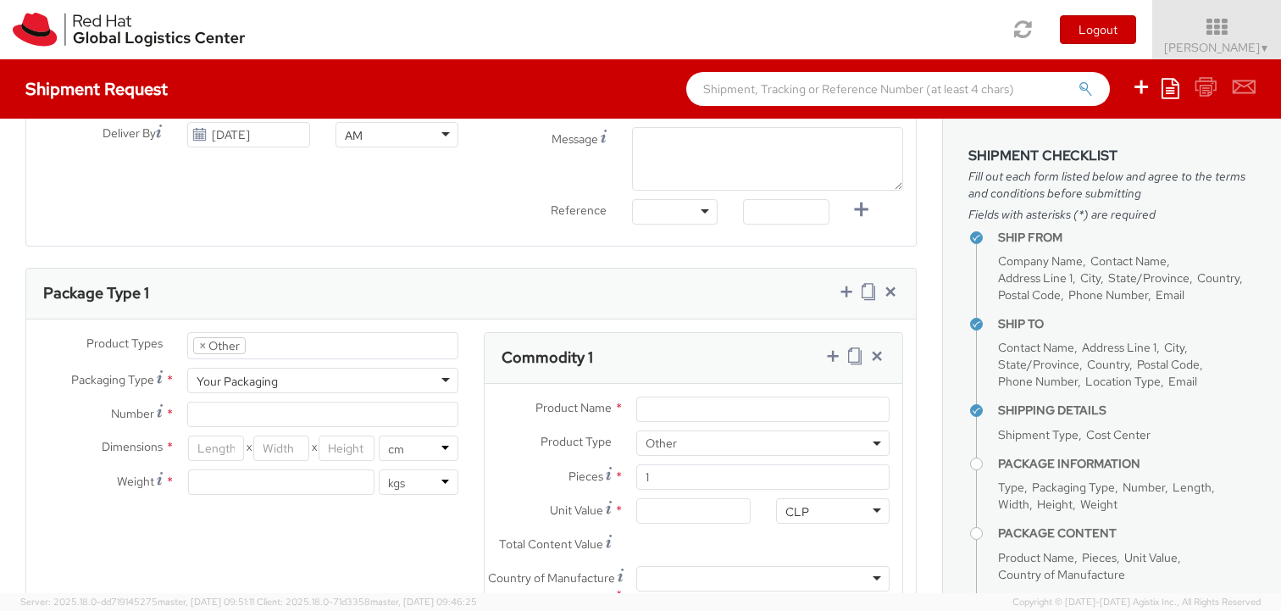
click at [181, 573] on div "Product Types * Documents Docking Station Laptop Monitor Other Hardware Server …" at bounding box center [471, 518] width 890 height 372
click at [252, 388] on div "Your Packaging" at bounding box center [237, 381] width 81 height 17
click at [207, 436] on div "Product Types * Documents Docking Station Laptop Monitor Other Hardware Server …" at bounding box center [248, 422] width 445 height 180
click at [207, 426] on input "Number *" at bounding box center [322, 414] width 271 height 25
click at [130, 537] on div "Product Types * Documents Docking Station Laptop Monitor Other Hardware Server …" at bounding box center [471, 518] width 890 height 372
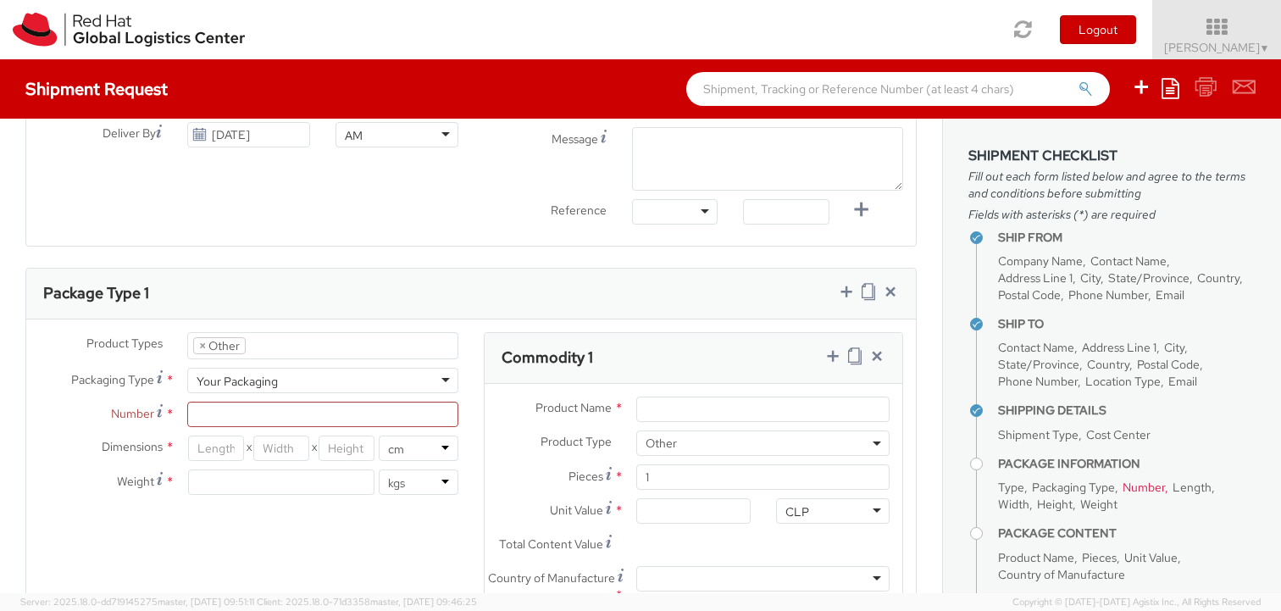
click at [201, 550] on div "Product Types * Documents Docking Station Laptop Monitor Other Hardware Server …" at bounding box center [471, 518] width 890 height 372
click at [341, 542] on div "Product Types * Documents Docking Station Laptop Monitor Other Hardware Server …" at bounding box center [471, 518] width 890 height 372
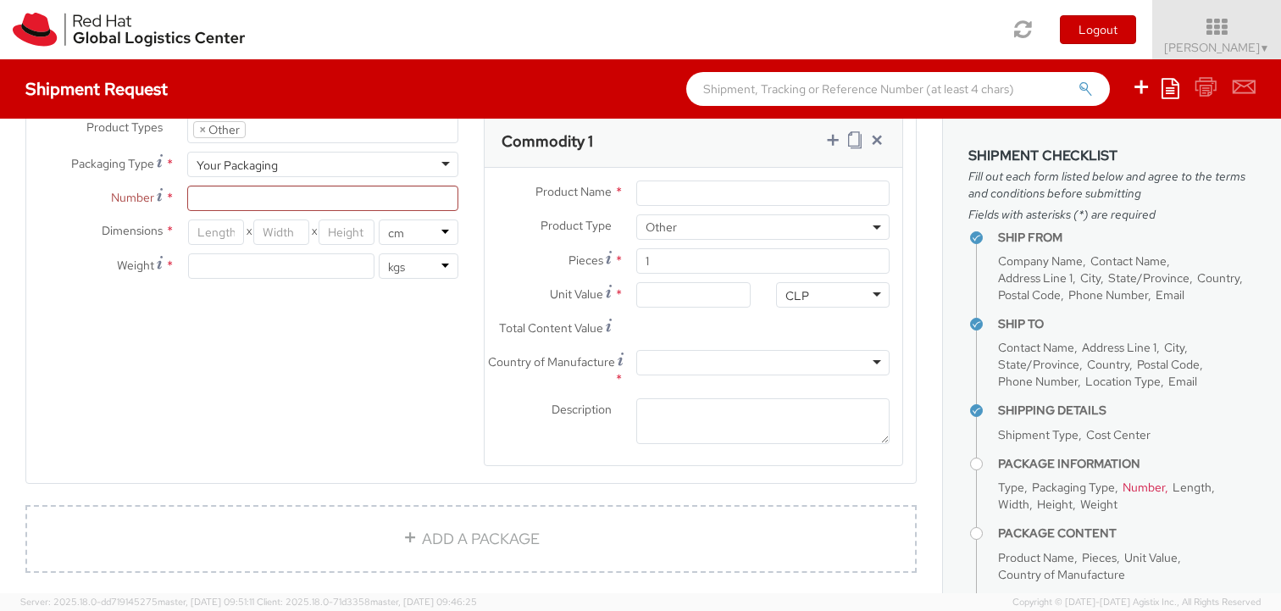
scroll to position [781, 0]
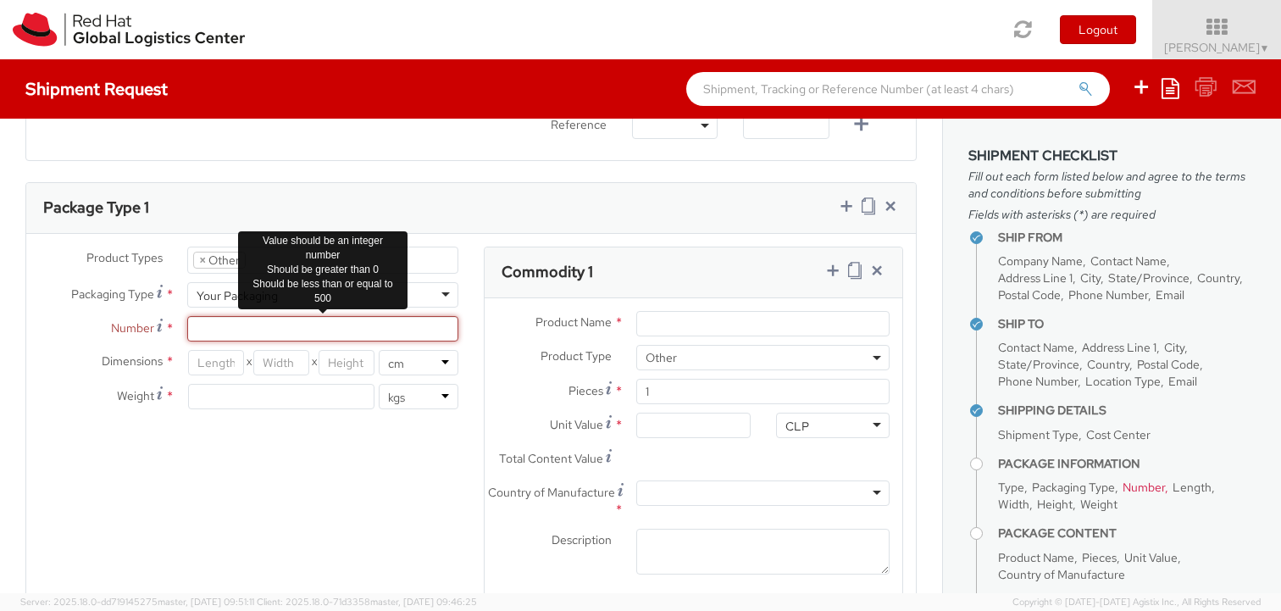
click at [204, 331] on input "Number *" at bounding box center [322, 328] width 271 height 25
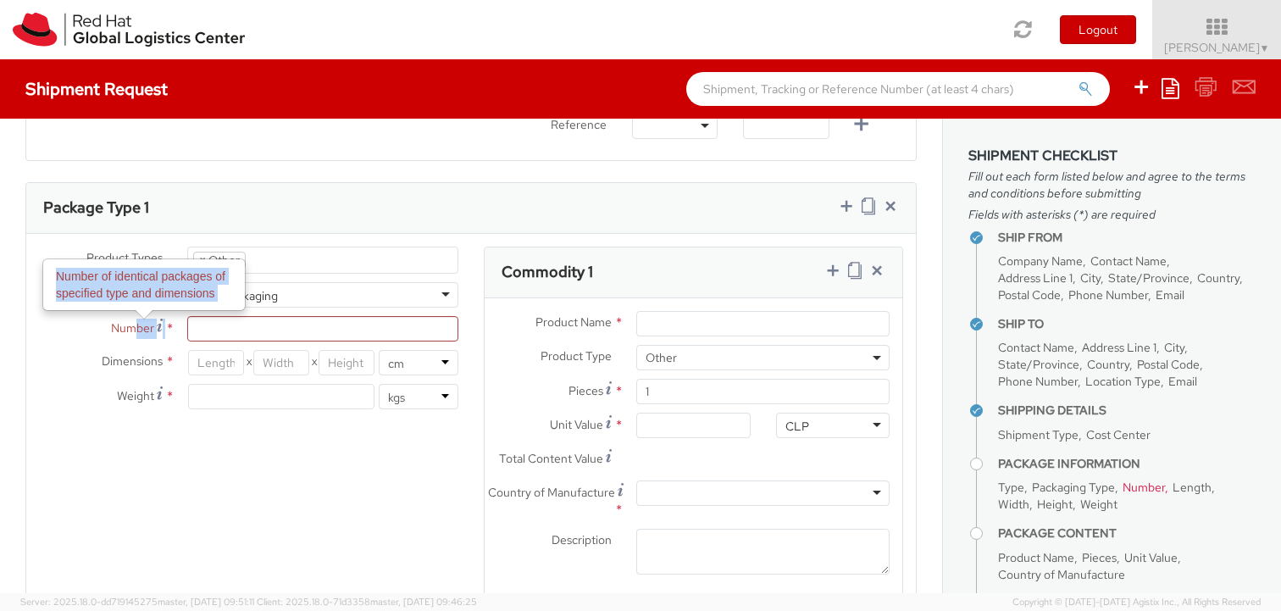
drag, startPoint x: 164, startPoint y: 327, endPoint x: 128, endPoint y: 328, distance: 36.5
click at [128, 327] on label "Number Number of identical packages of specified type and dimensions *" at bounding box center [100, 327] width 148 height 23
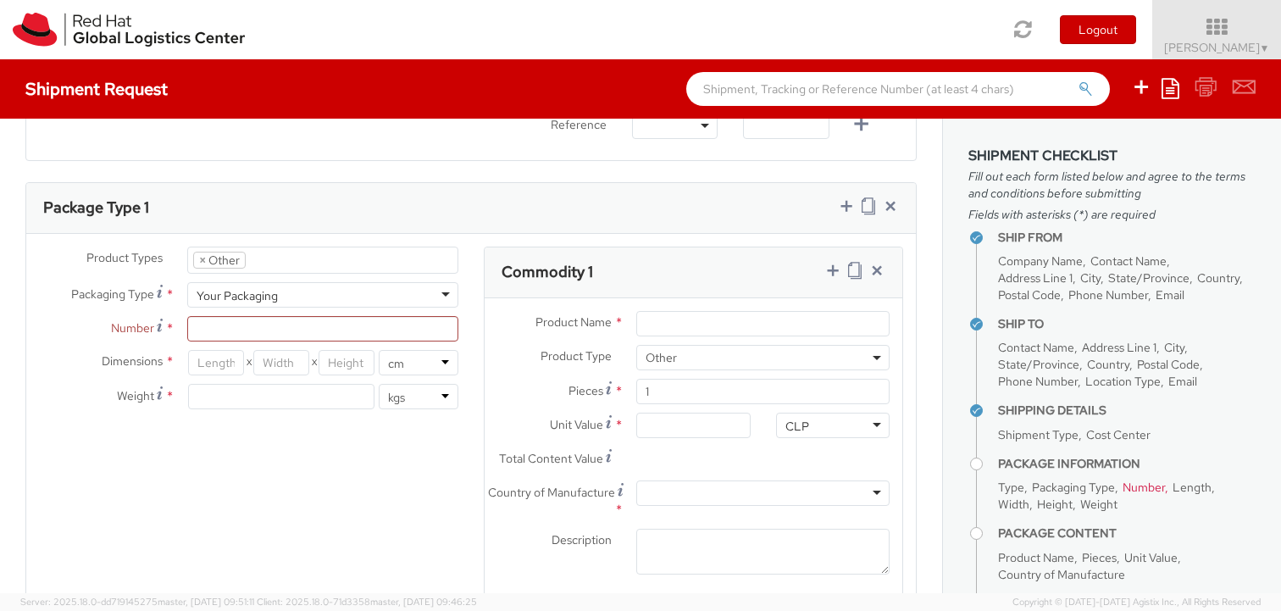
click at [81, 349] on div "Product Types * Documents Docking Station Laptop Monitor Other Hardware Server …" at bounding box center [248, 337] width 445 height 180
click at [133, 325] on span "Number" at bounding box center [132, 327] width 43 height 15
click at [187, 325] on input "Number *" at bounding box center [322, 328] width 271 height 25
click at [144, 333] on span "Number" at bounding box center [132, 327] width 43 height 15
click at [187, 333] on input "Number *" at bounding box center [322, 328] width 271 height 25
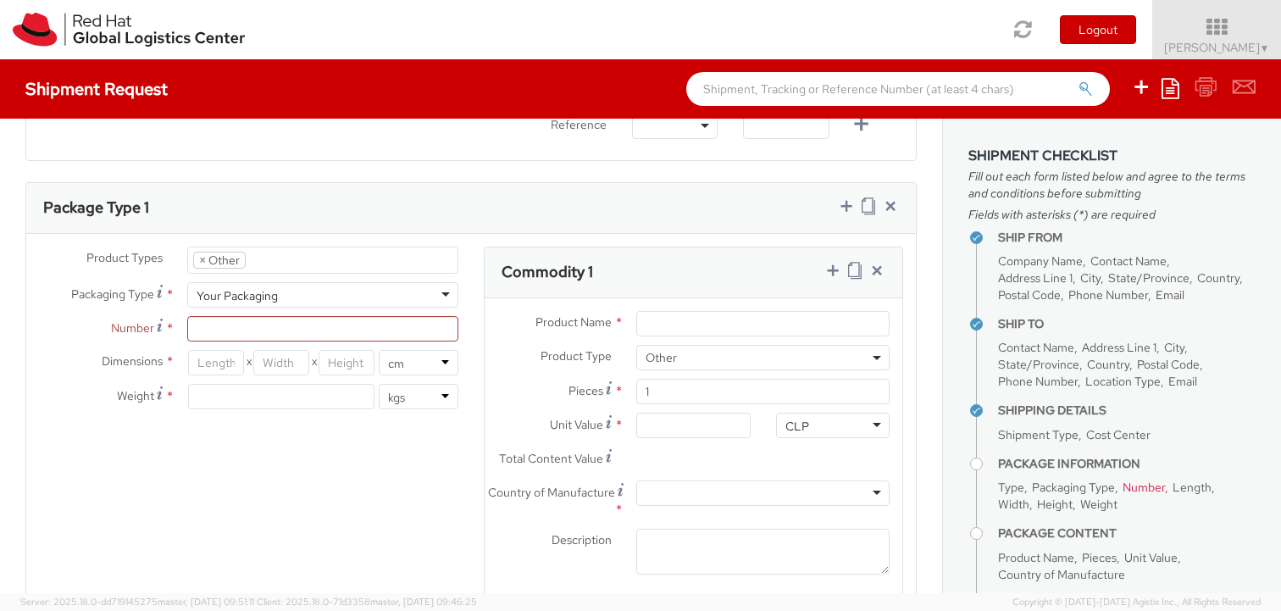
click at [134, 328] on span "Number" at bounding box center [132, 327] width 43 height 15
click at [187, 328] on input "Number *" at bounding box center [322, 328] width 271 height 25
click at [137, 330] on span "Number" at bounding box center [132, 327] width 43 height 15
click at [187, 330] on input "Number *" at bounding box center [322, 328] width 271 height 25
click at [153, 324] on label "Number *" at bounding box center [100, 327] width 148 height 23
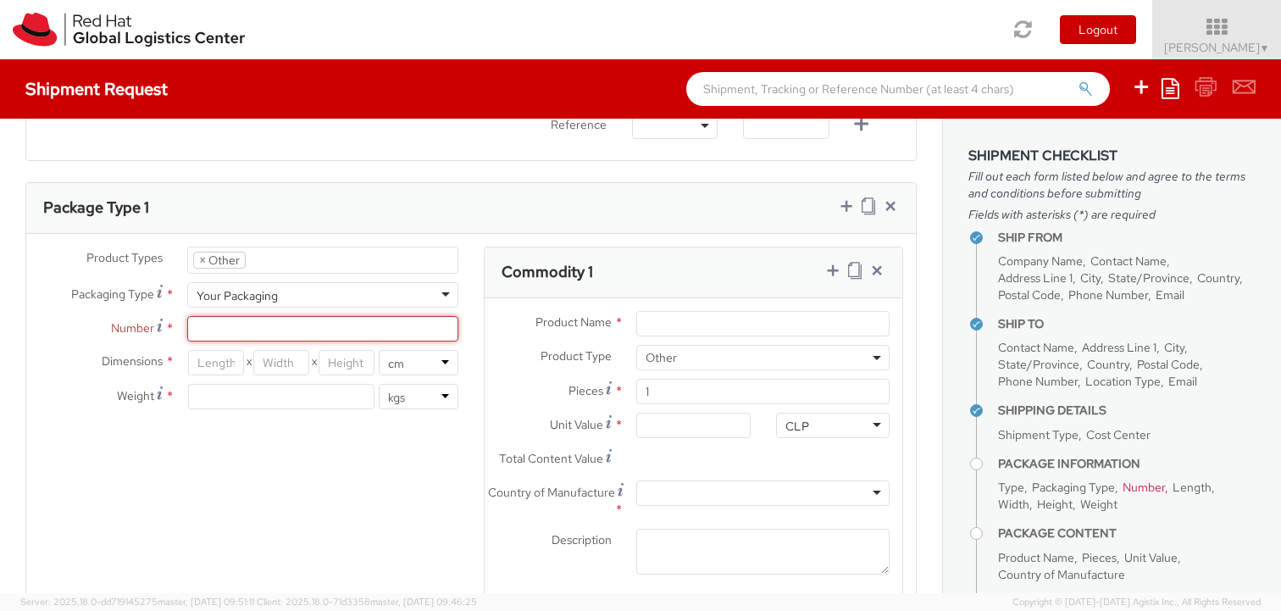
click at [187, 324] on input "Number *" at bounding box center [322, 328] width 271 height 25
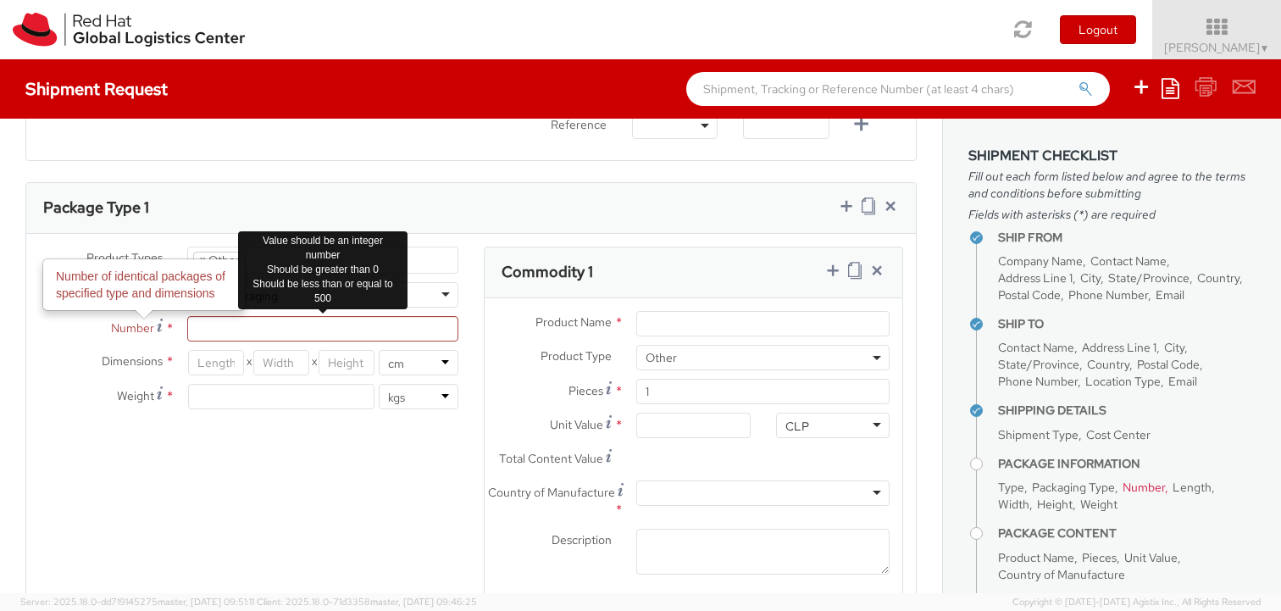
click at [186, 327] on div at bounding box center [323, 328] width 297 height 25
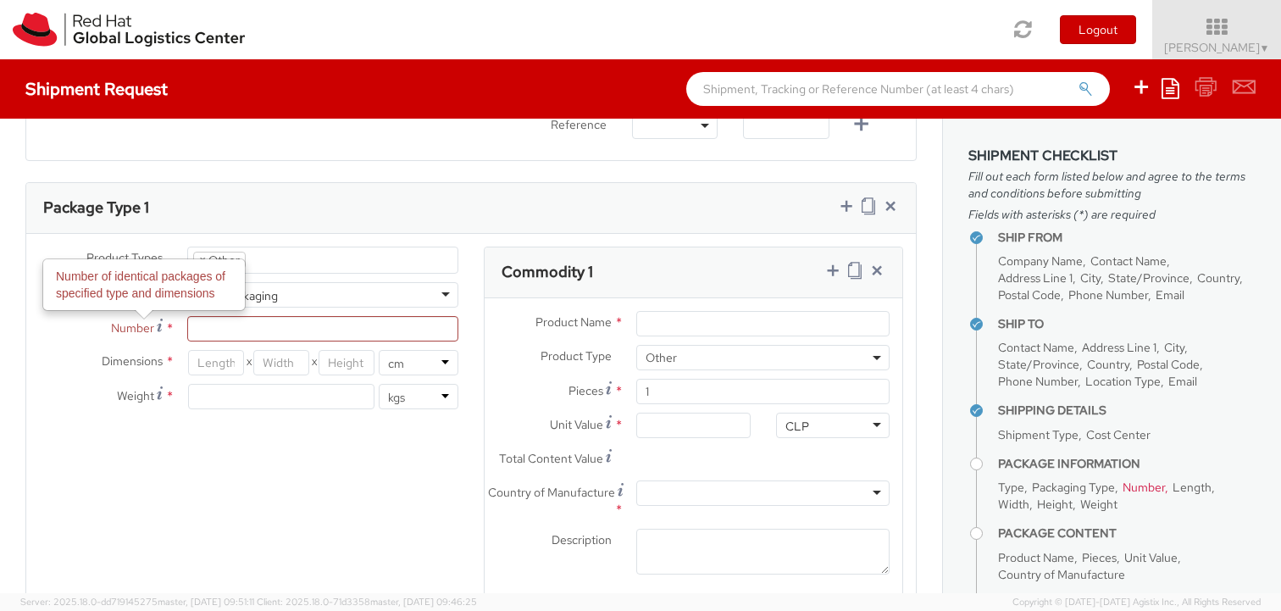
click at [154, 513] on div "Product Types * Documents Docking Station Laptop Monitor Other Hardware Server …" at bounding box center [471, 433] width 890 height 372
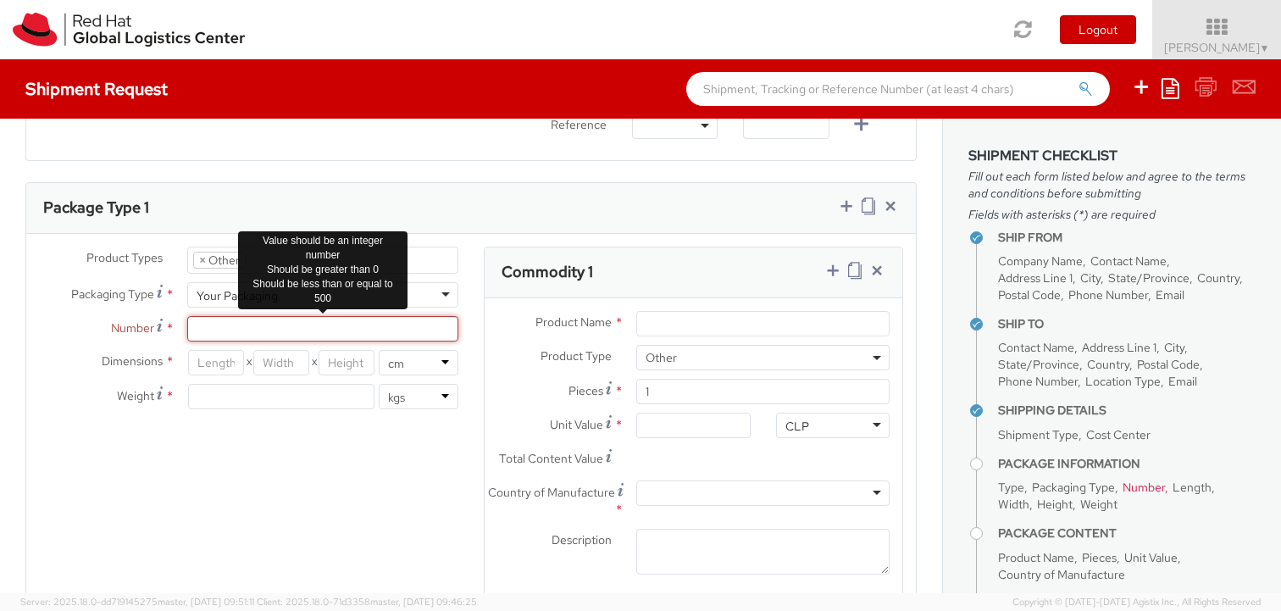
click at [217, 334] on input "Number *" at bounding box center [322, 328] width 271 height 25
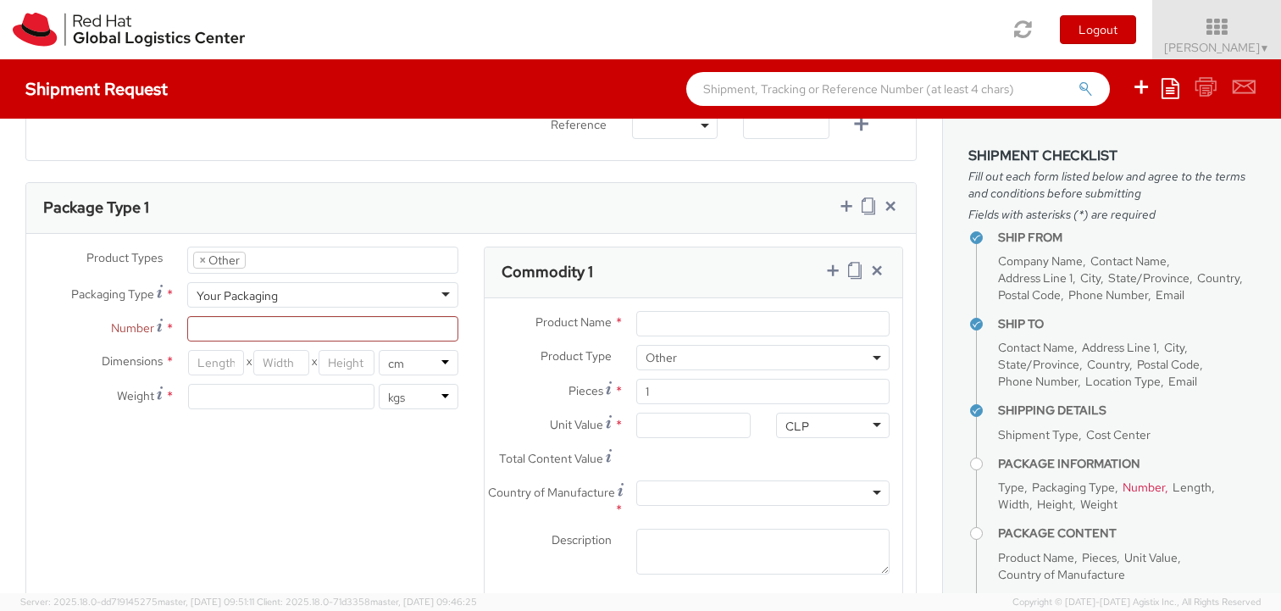
click at [225, 453] on div "Product Types * Documents Docking Station Laptop Monitor Other Hardware Server …" at bounding box center [471, 433] width 890 height 372
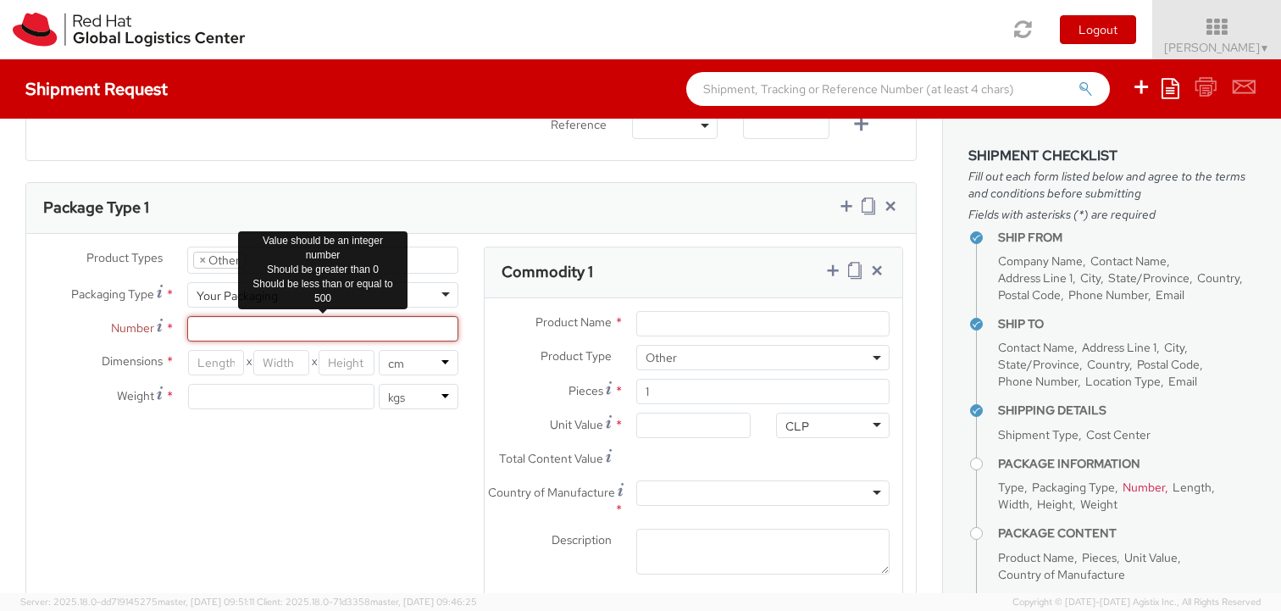
click at [229, 334] on input "Number *" at bounding box center [322, 328] width 271 height 25
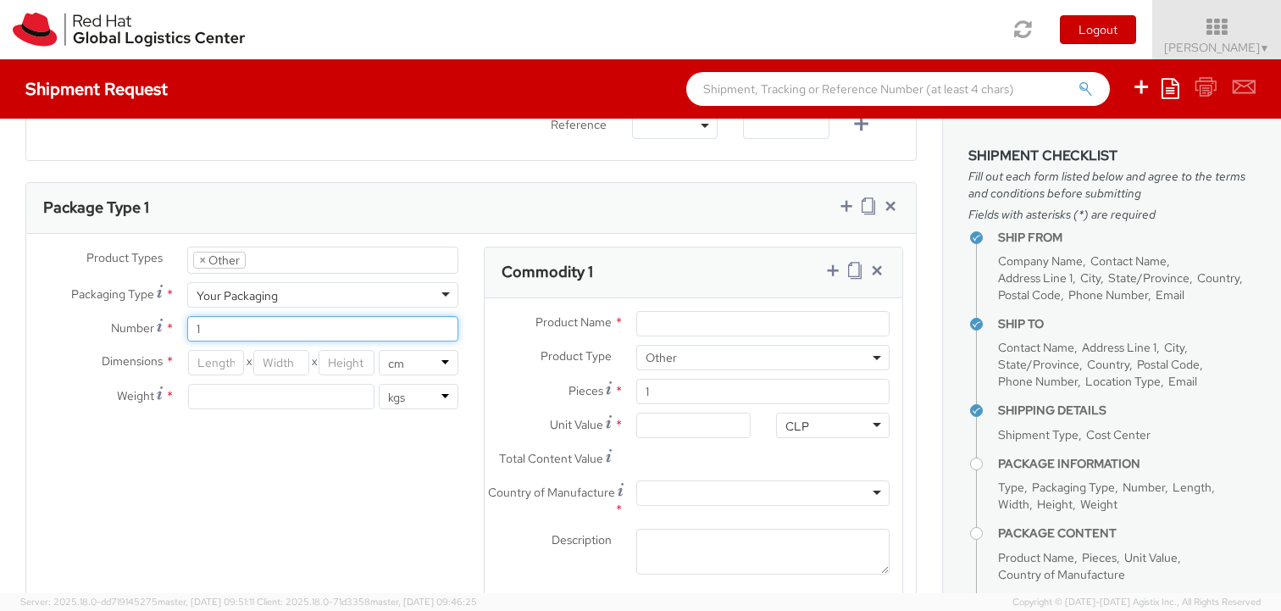
type input "1"
click at [239, 463] on div "Product Types * Documents Docking Station Laptop Monitor Other Hardware Server …" at bounding box center [471, 433] width 890 height 372
drag, startPoint x: 195, startPoint y: 361, endPoint x: 377, endPoint y: 362, distance: 182.2
click at [377, 362] on div "X X in cm" at bounding box center [322, 362] width 271 height 25
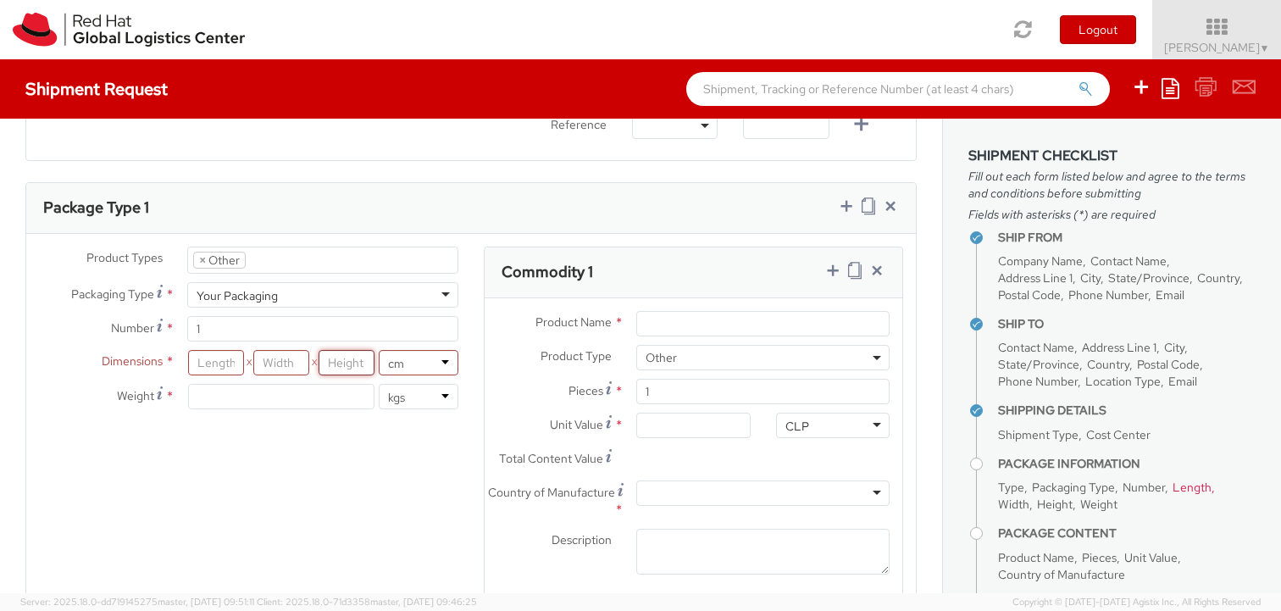
drag, startPoint x: 368, startPoint y: 363, endPoint x: 316, endPoint y: 363, distance: 51.7
click at [316, 363] on div "X X" at bounding box center [282, 362] width 188 height 25
click at [396, 487] on div "Product Types * Documents Docking Station Laptop Monitor Other Hardware Server …" at bounding box center [471, 433] width 890 height 372
click at [220, 360] on input "number" at bounding box center [216, 362] width 56 height 25
type input "75"
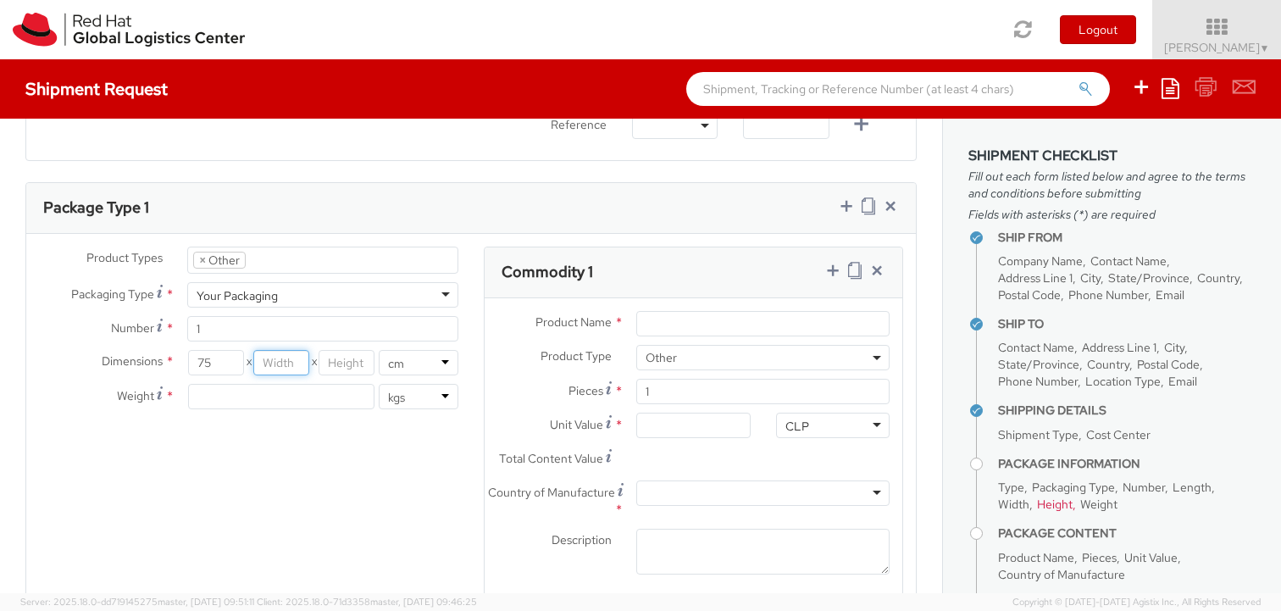
click at [255, 366] on input "number" at bounding box center [281, 362] width 56 height 25
type input "60"
click at [339, 364] on input "number" at bounding box center [347, 362] width 56 height 25
type input "35"
click at [334, 469] on div "Product Types * Documents Docking Station Laptop Monitor Other Hardware Server …" at bounding box center [471, 433] width 890 height 372
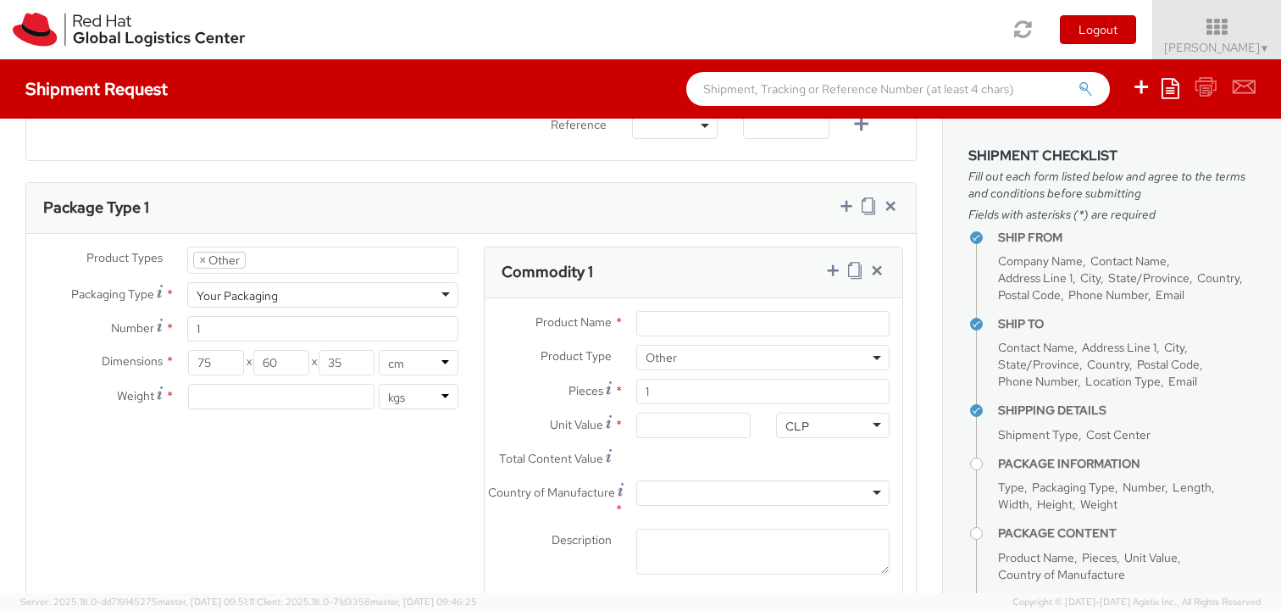
click at [353, 466] on div "Product Types * Documents Docking Station Laptop Monitor Other Hardware Server …" at bounding box center [471, 433] width 890 height 372
click at [297, 401] on input "number" at bounding box center [281, 396] width 186 height 25
type input "38"
click at [374, 498] on div "Product Types * Documents Docking Station Laptop Monitor Other Hardware Server …" at bounding box center [471, 433] width 890 height 372
click at [687, 323] on input "Product Name *" at bounding box center [762, 323] width 253 height 25
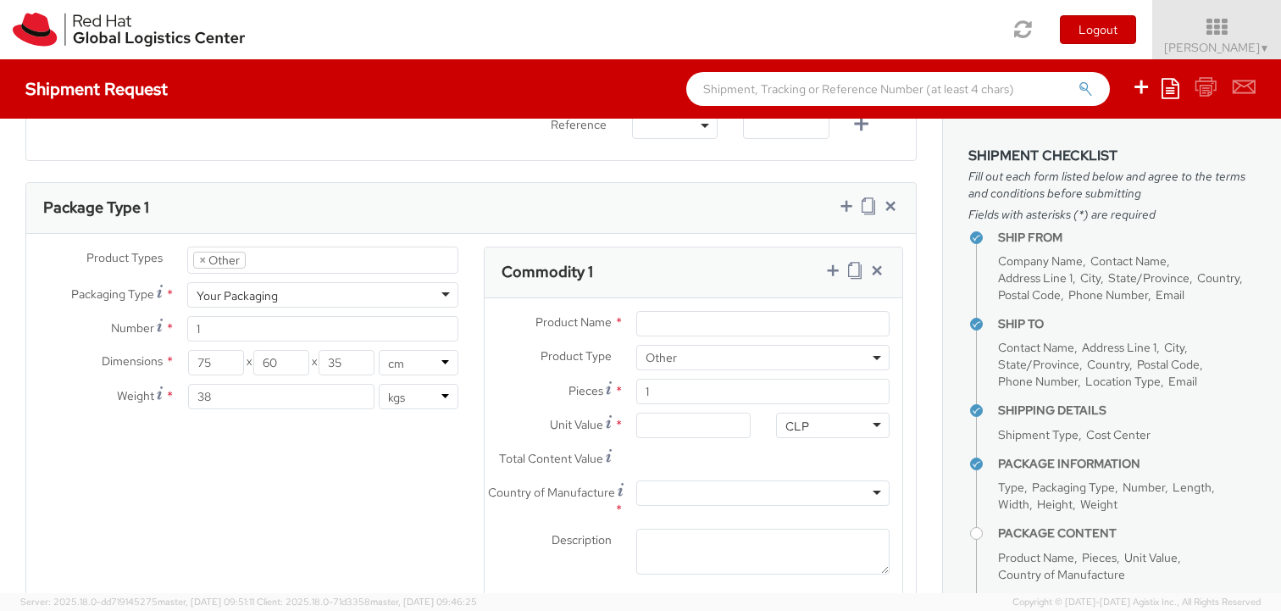
click at [424, 495] on div "Product Types * Documents Docking Station Laptop Monitor Other Hardware Server …" at bounding box center [471, 433] width 890 height 372
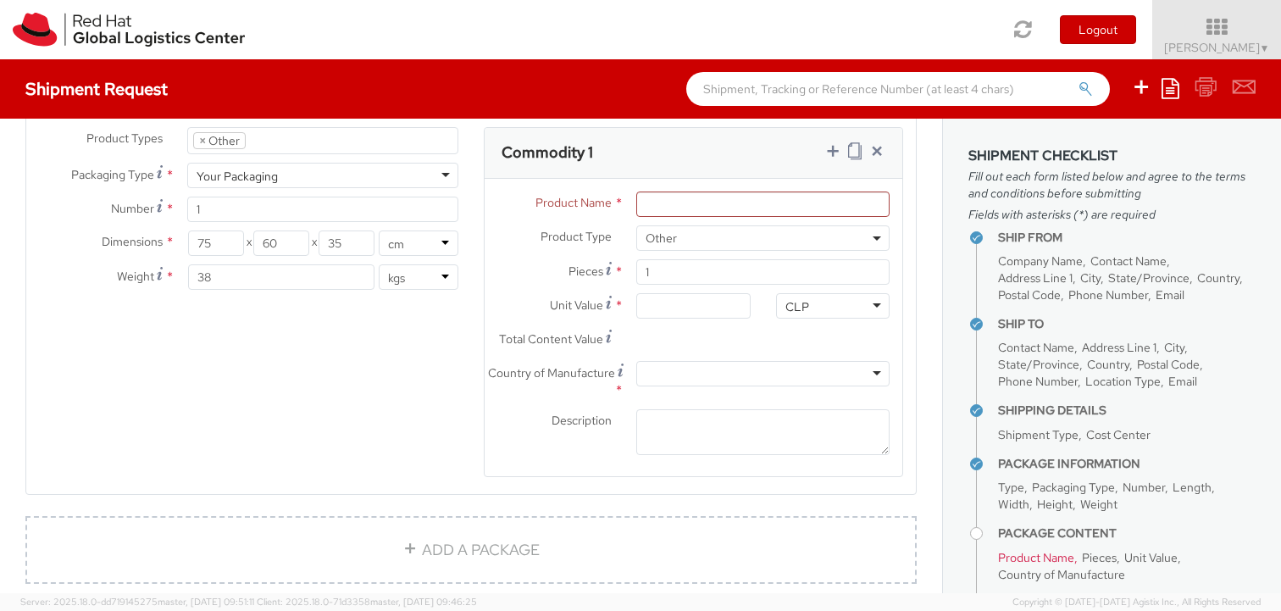
scroll to position [799, 0]
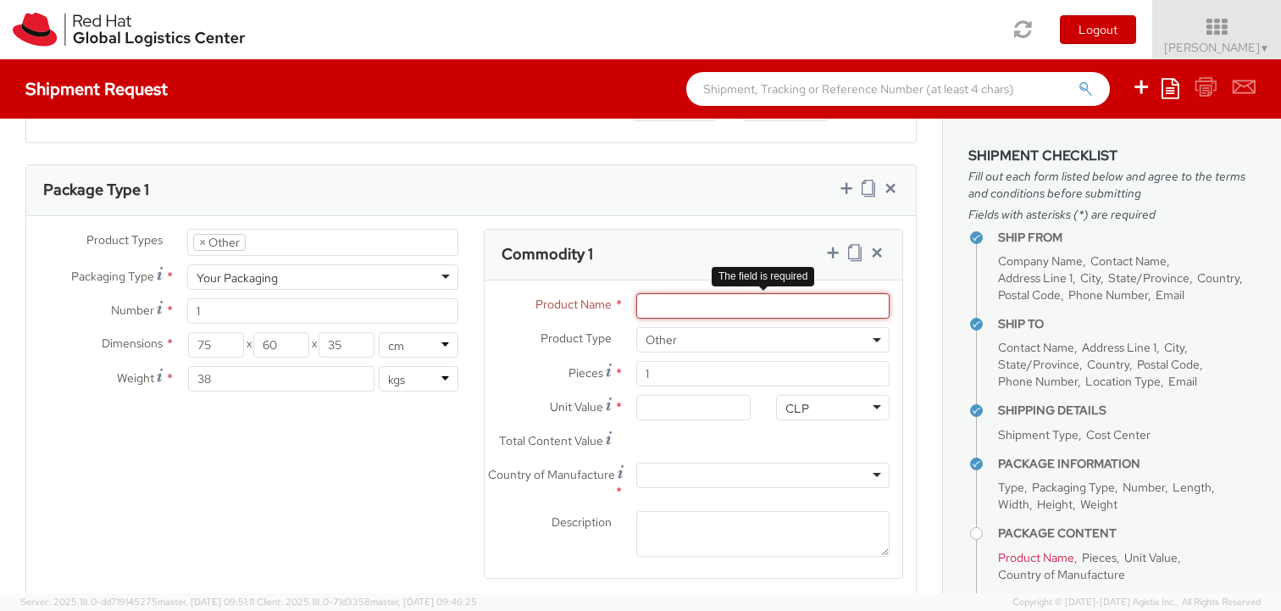
click at [667, 314] on input "Product Name *" at bounding box center [762, 305] width 253 height 25
click at [687, 335] on span "Other" at bounding box center [763, 339] width 235 height 15
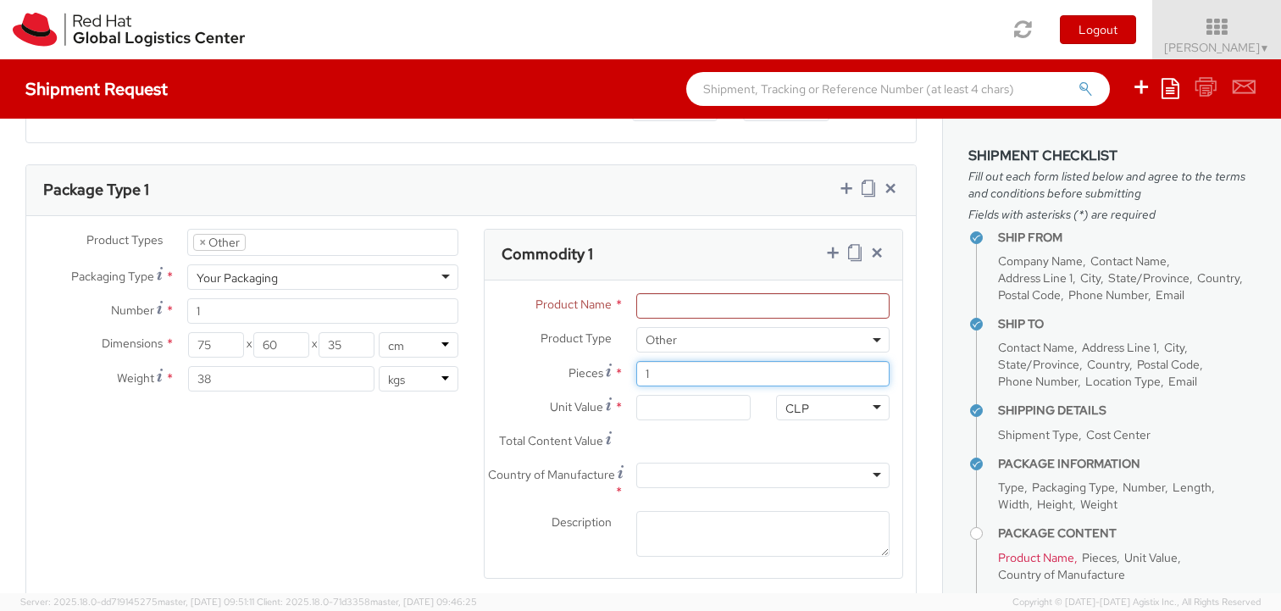
click at [673, 374] on input "1" at bounding box center [762, 373] width 253 height 25
click at [655, 403] on input "Unit Value *" at bounding box center [693, 407] width 114 height 25
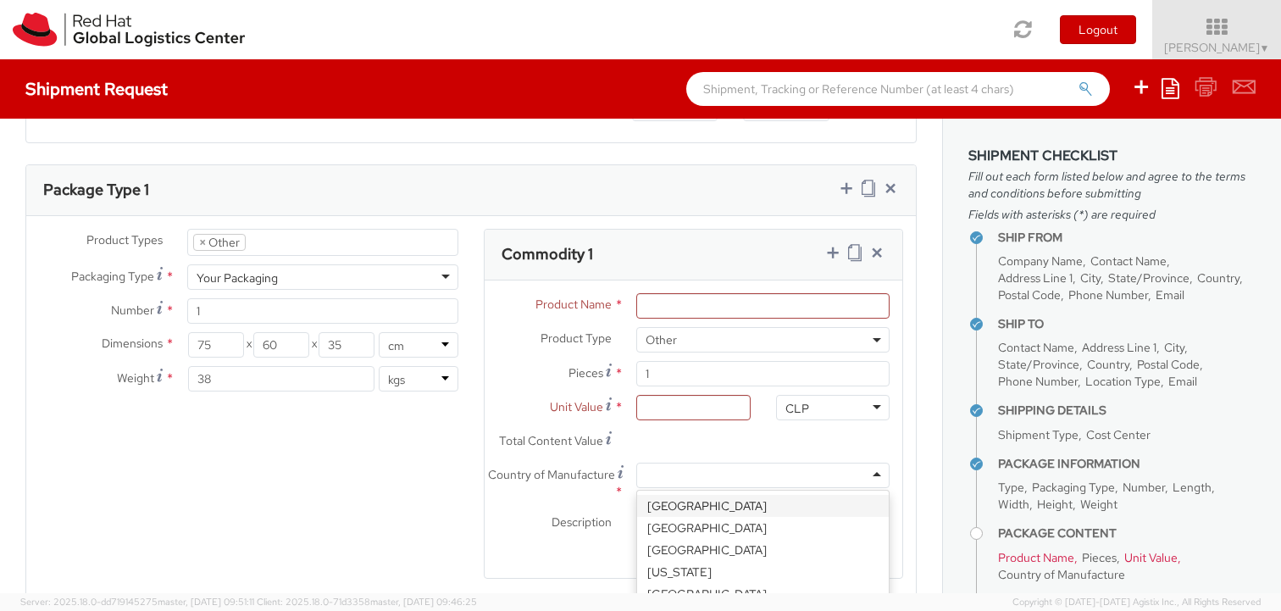
click at [685, 486] on div at bounding box center [762, 475] width 253 height 25
type input "chile"
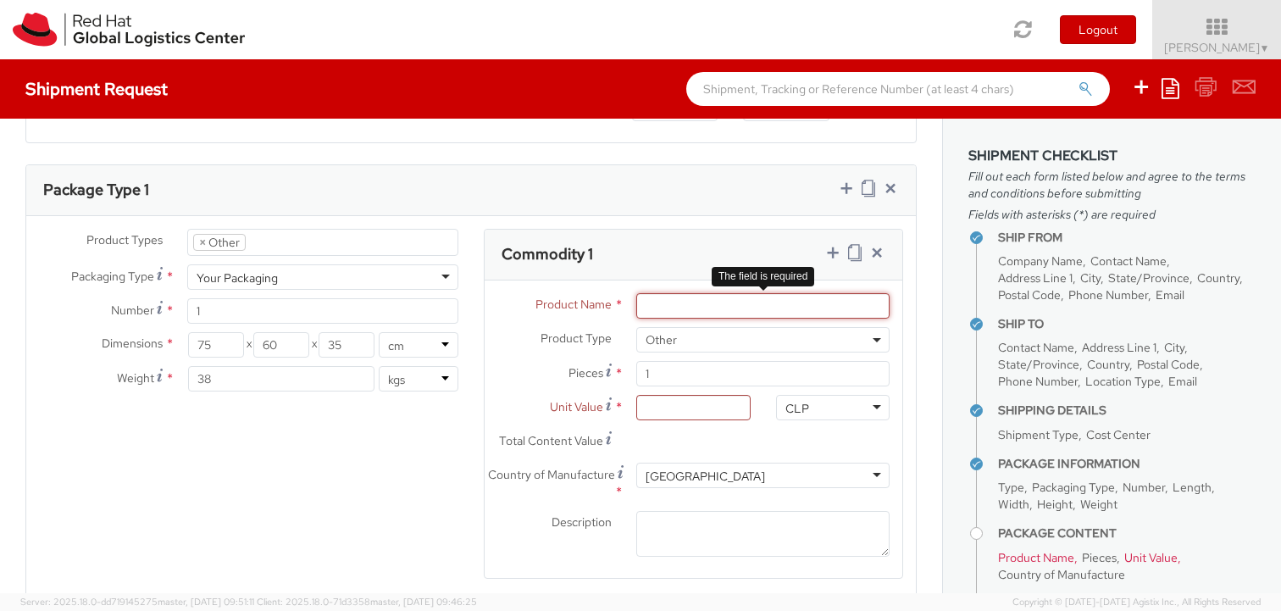
click at [662, 308] on input "Product Name *" at bounding box center [762, 305] width 253 height 25
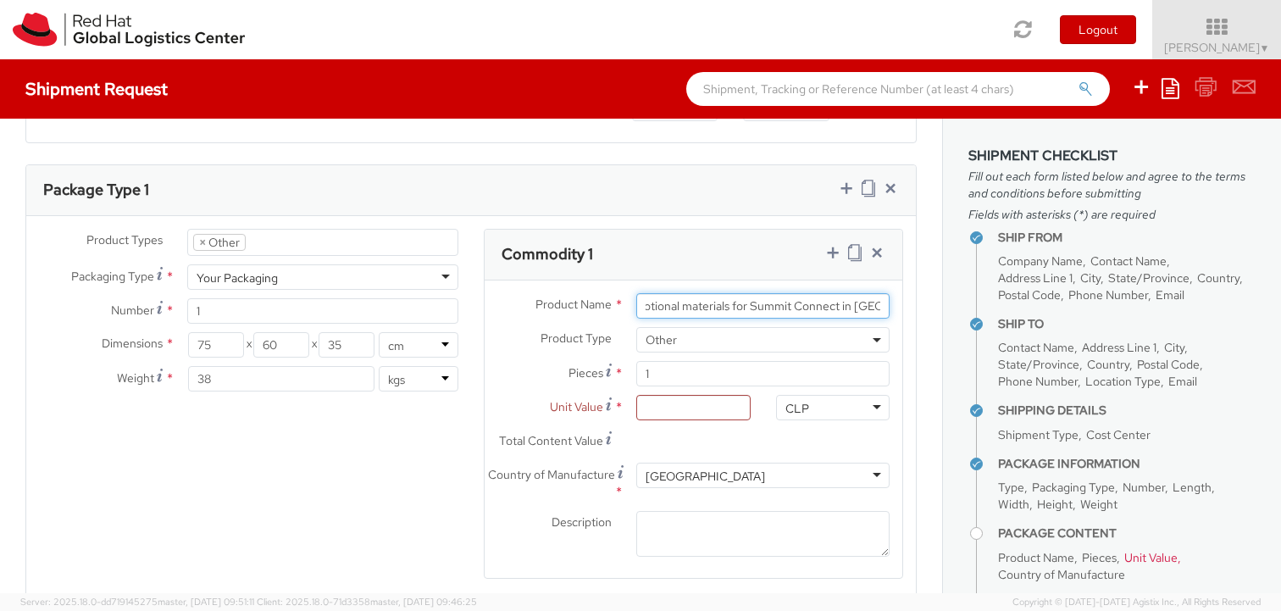
scroll to position [0, 43]
type input "Promotional materials for Summit Connect in Mexico"
click at [500, 374] on label "Pieces *" at bounding box center [554, 372] width 139 height 23
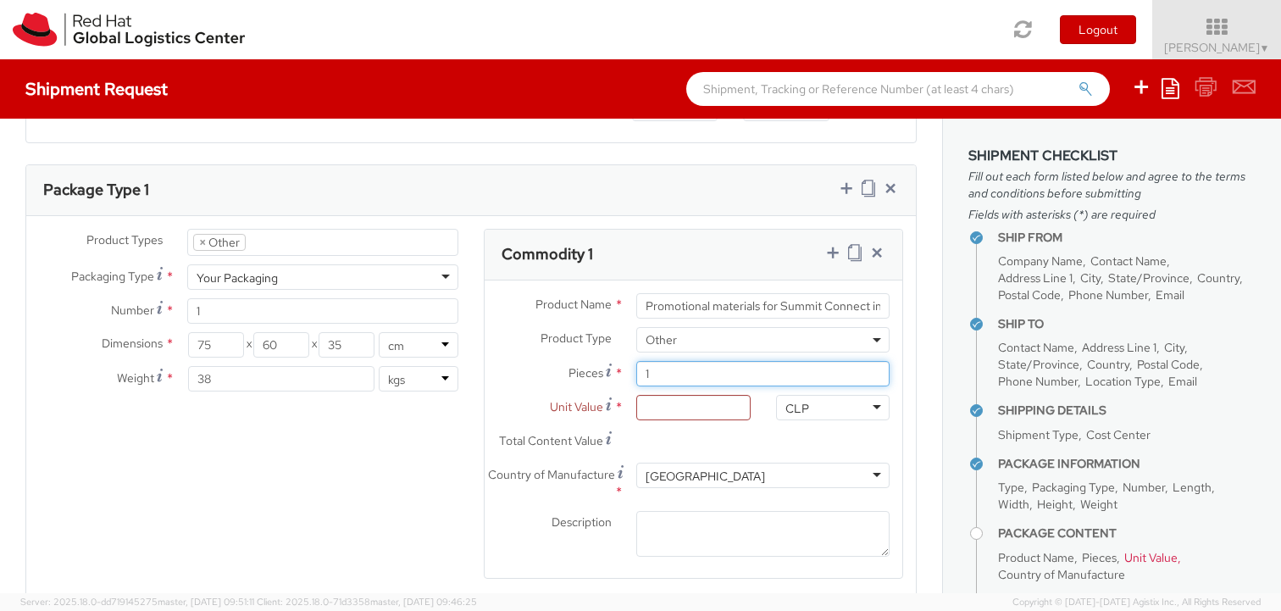
click at [636, 374] on input "1" at bounding box center [762, 373] width 253 height 25
type input "0.00"
type input "3000"
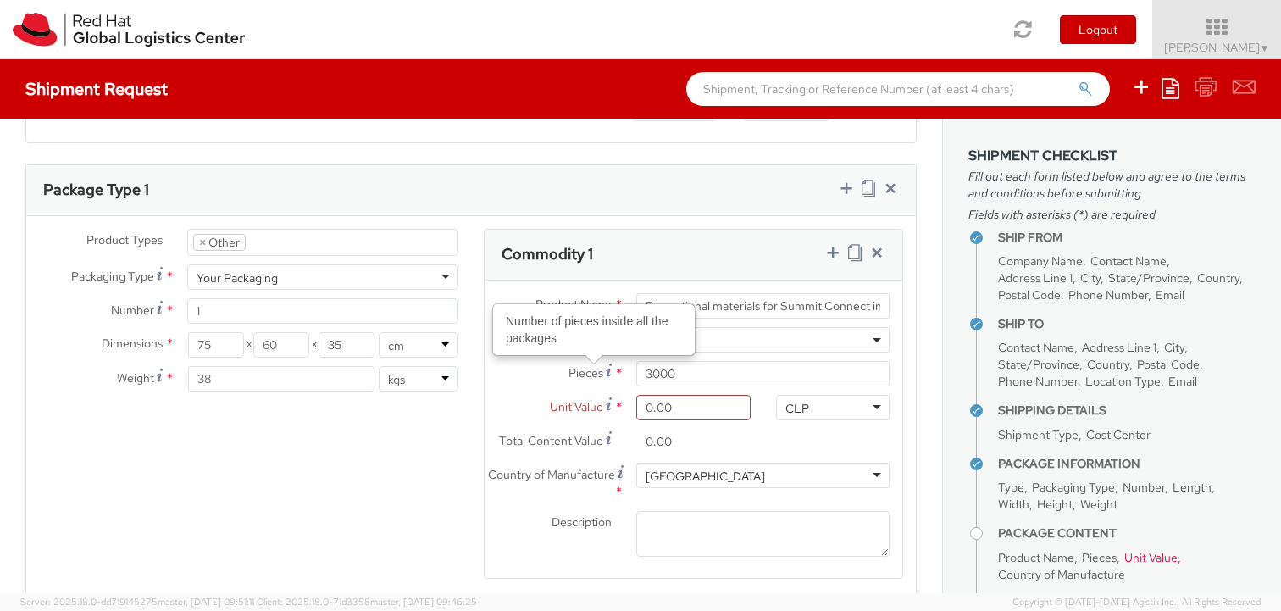
click at [512, 409] on label "Unit Value *" at bounding box center [554, 406] width 139 height 23
click at [636, 409] on input "0.00" at bounding box center [693, 407] width 114 height 25
click at [586, 405] on span "Unit Value" at bounding box center [576, 406] width 53 height 15
click at [636, 405] on input "0.00" at bounding box center [693, 407] width 114 height 25
click at [571, 405] on span "Unit Value" at bounding box center [576, 406] width 53 height 15
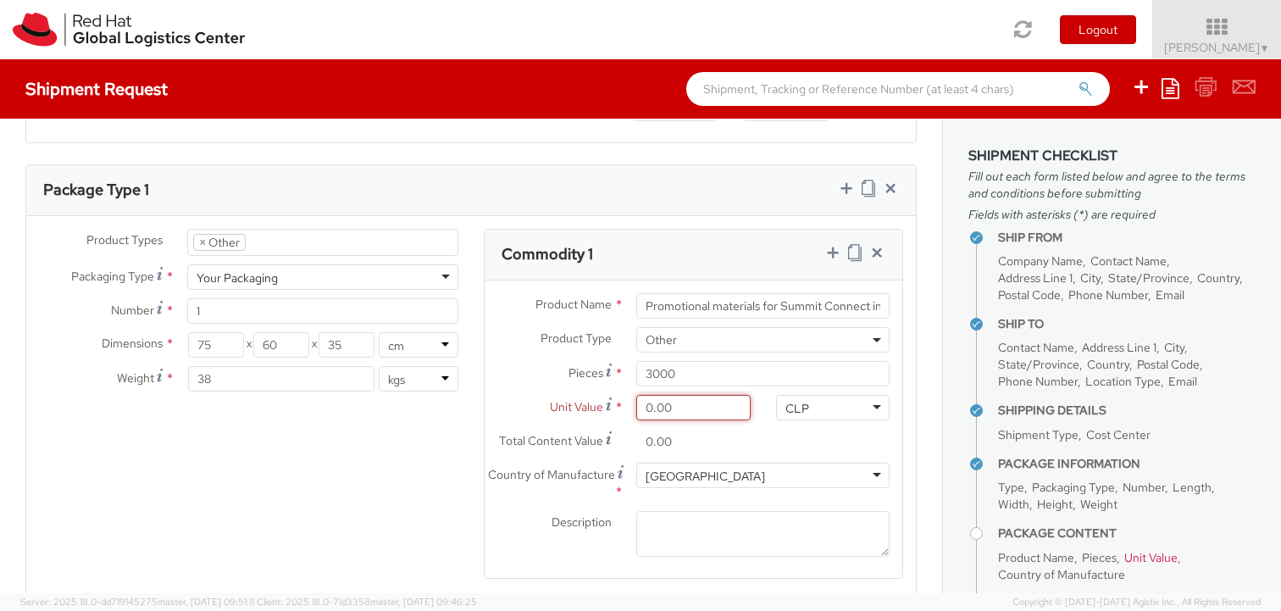
click at [636, 405] on input "0.00" at bounding box center [693, 407] width 114 height 25
click at [592, 403] on span "Unit Value" at bounding box center [576, 406] width 53 height 15
click at [636, 403] on input "0.00" at bounding box center [693, 407] width 114 height 25
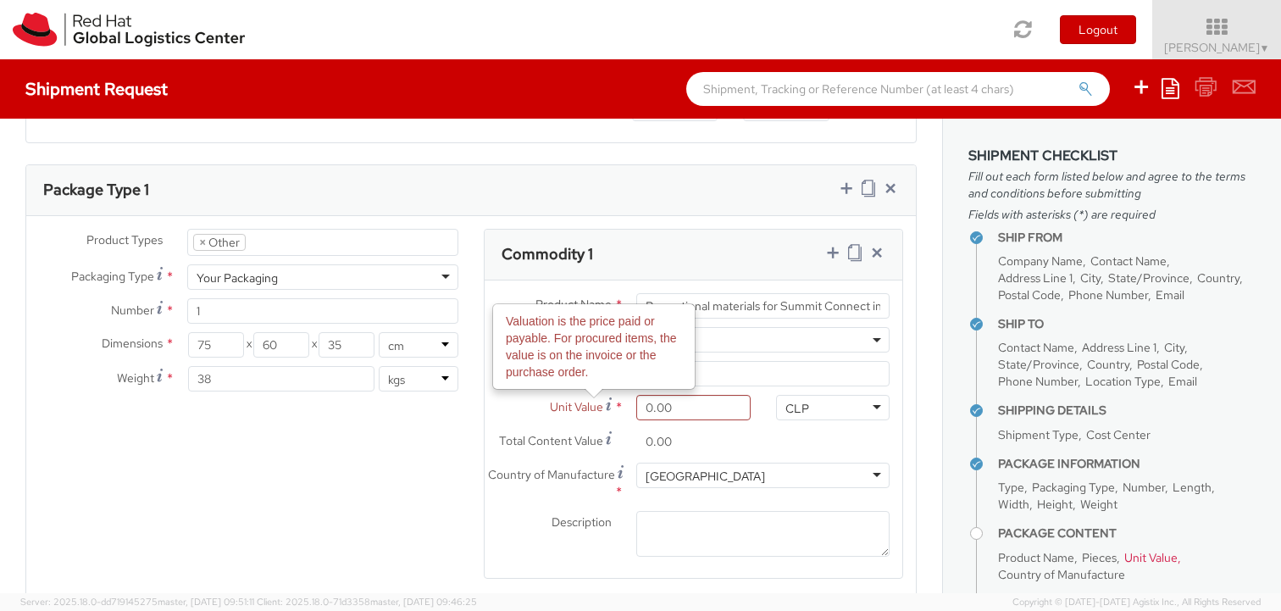
click at [619, 409] on span "*" at bounding box center [618, 407] width 9 height 18
click at [636, 409] on input "0.00" at bounding box center [693, 407] width 114 height 25
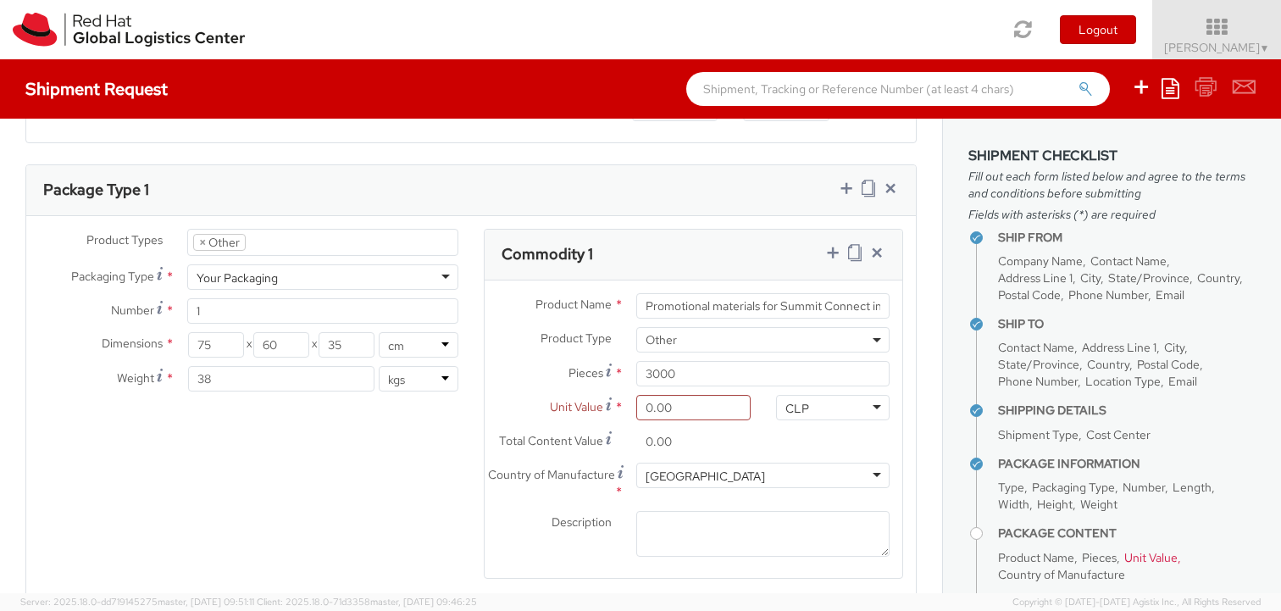
click at [589, 408] on span "Unit Value" at bounding box center [576, 406] width 53 height 15
click at [636, 408] on input "0.00" at bounding box center [693, 407] width 114 height 25
click at [563, 406] on span "Unit Value" at bounding box center [576, 406] width 53 height 15
click at [636, 406] on input "0.00" at bounding box center [693, 407] width 114 height 25
click at [576, 409] on span "Unit Value" at bounding box center [576, 406] width 53 height 15
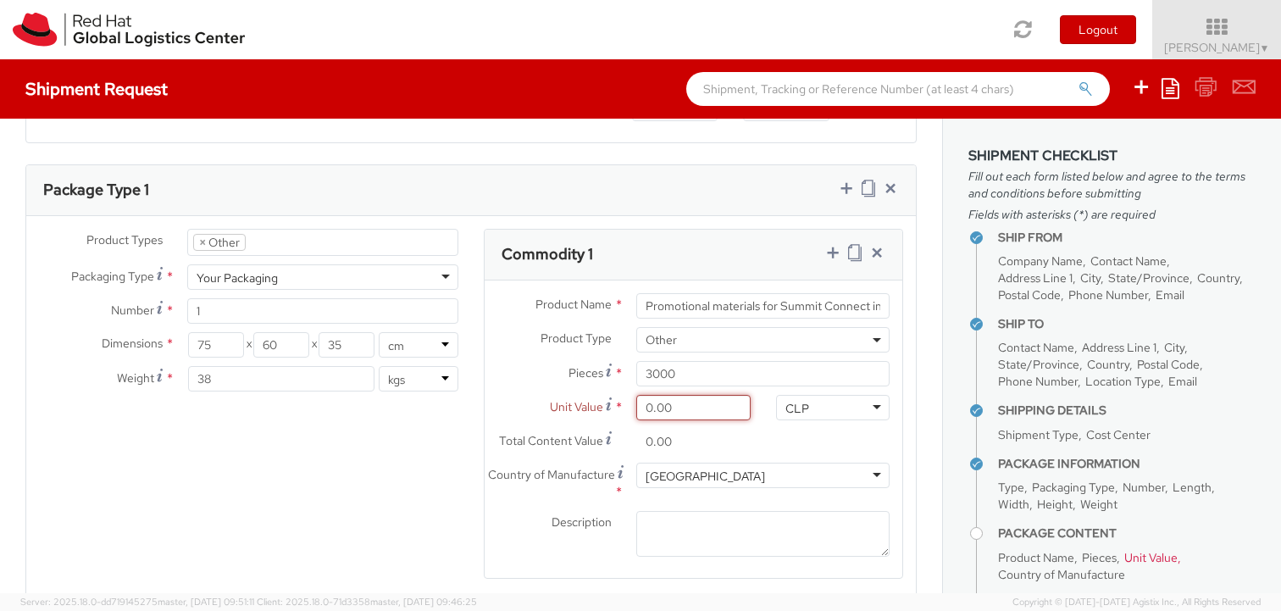
click at [636, 409] on input "0.00" at bounding box center [693, 407] width 114 height 25
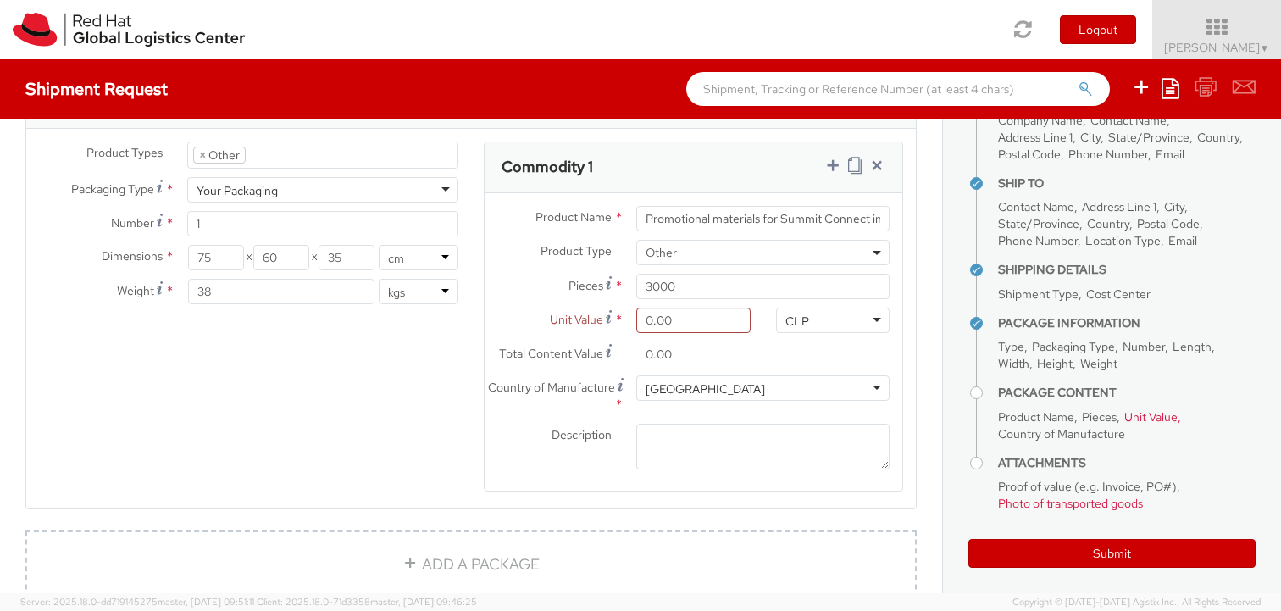
scroll to position [149, 0]
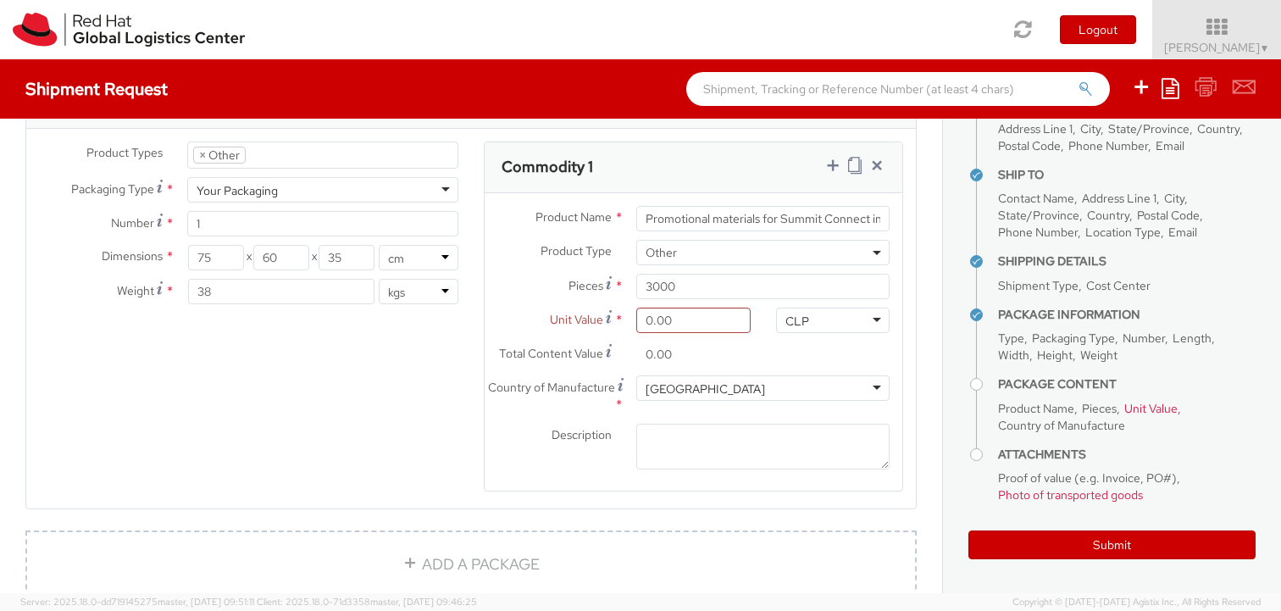
click at [994, 480] on ul "Ship From Company Name Contact Name Address Line 1 City State/Province Country …" at bounding box center [1112, 292] width 287 height 436
click at [669, 321] on input "0.00" at bounding box center [693, 320] width 114 height 25
type input "5.00"
type input "15,000.00"
type input "50.00"
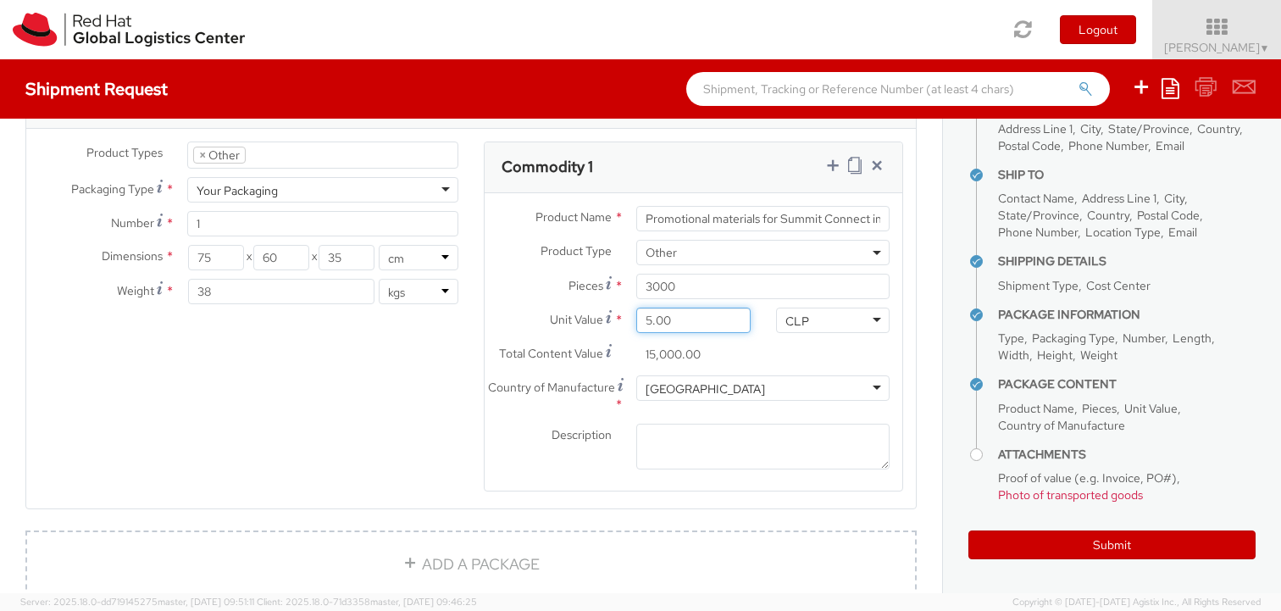
type input "150,000.00"
type input "500.00"
type input "1,500,000.00"
click at [465, 398] on div "Product Types * Documents Docking Station Laptop Monitor Other Hardware Server …" at bounding box center [471, 328] width 890 height 372
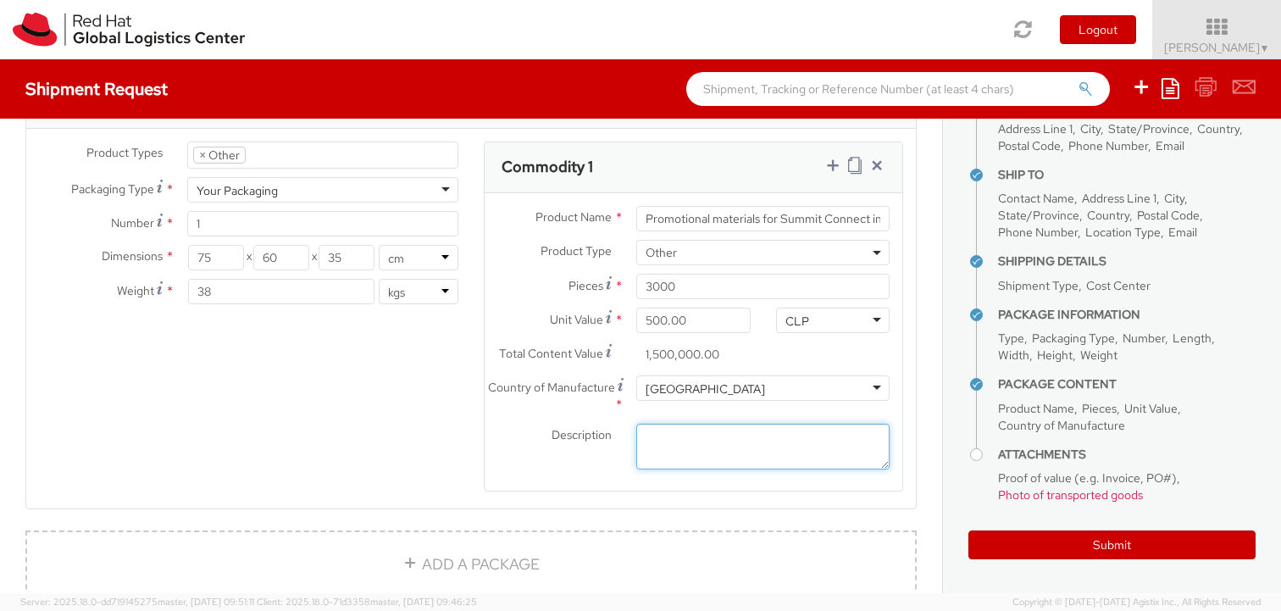
click at [666, 448] on textarea "Description *" at bounding box center [762, 447] width 253 height 47
type textarea "F"
type textarea "printed flyers, printed booklet, pins"
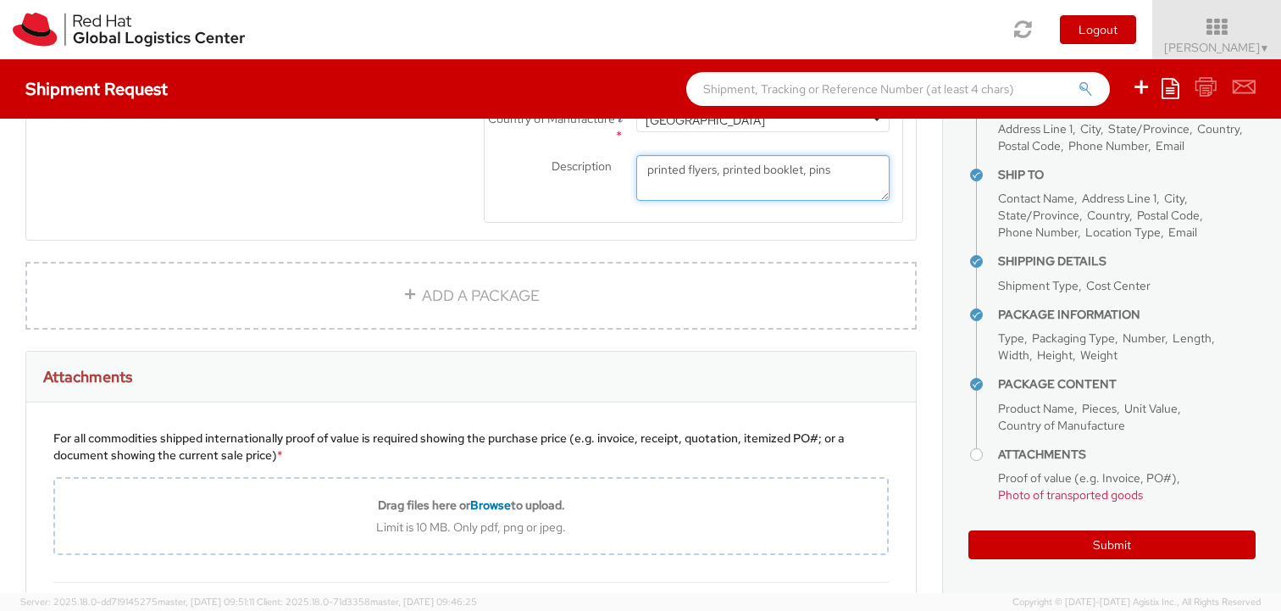
scroll to position [1259, 0]
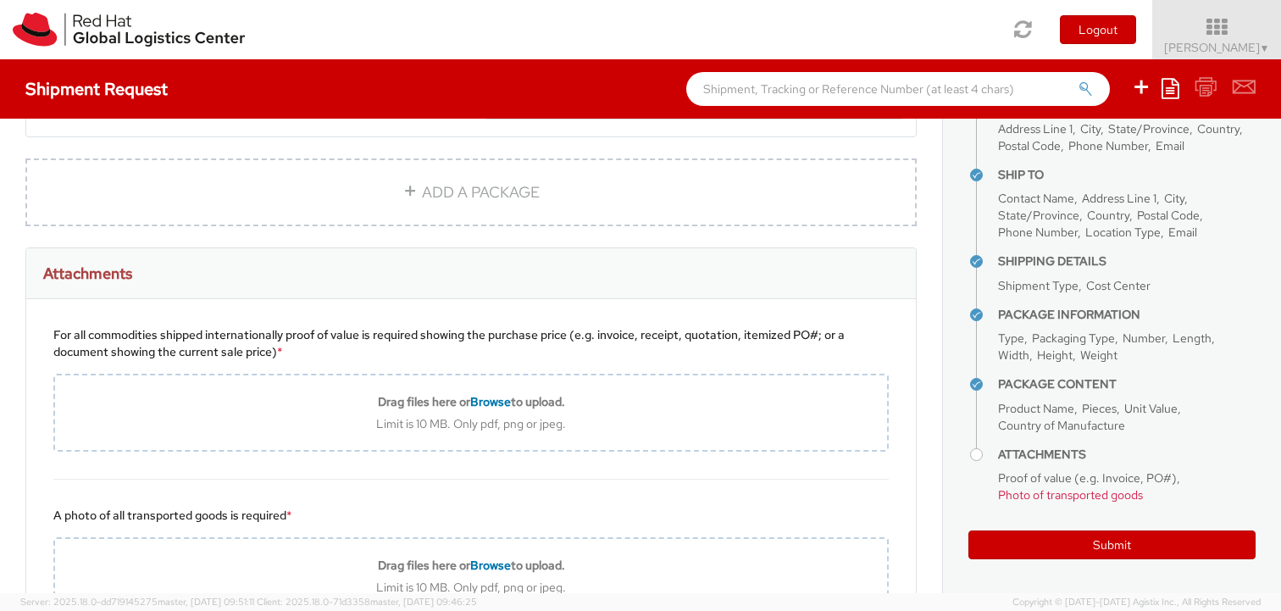
drag, startPoint x: 58, startPoint y: 333, endPoint x: 280, endPoint y: 353, distance: 222.9
click at [280, 353] on div "For all commodities shipped internationally proof of value is required showing …" at bounding box center [471, 343] width 836 height 34
copy div "or all commodities shipped internationally proof of value is required showing t…"
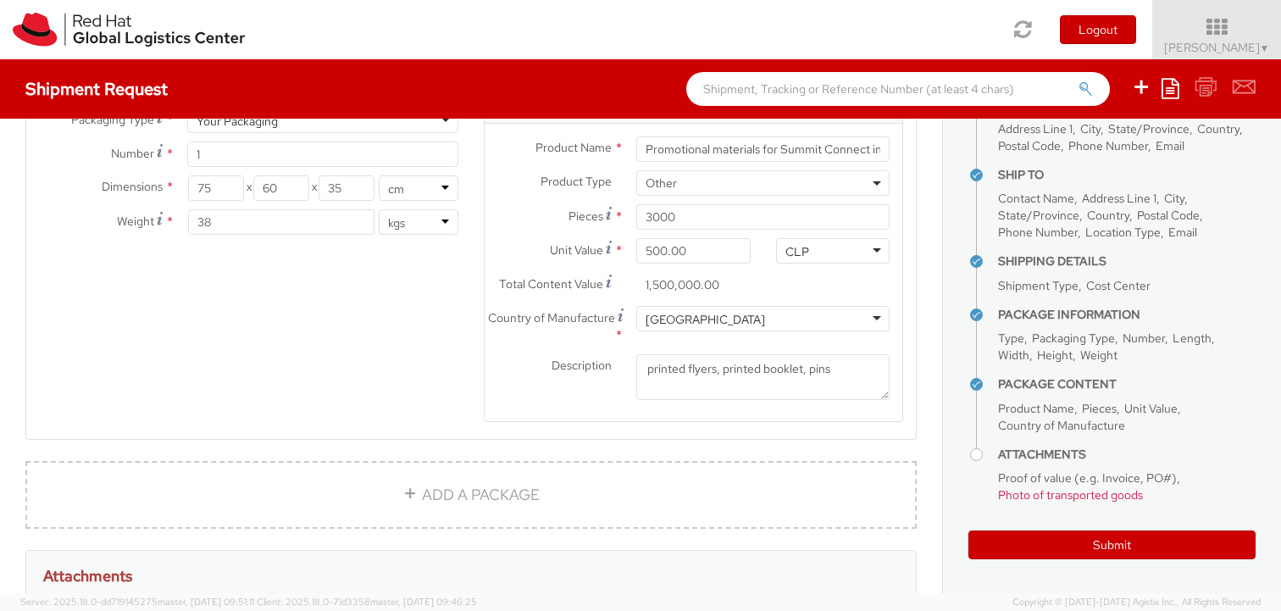
scroll to position [870, 0]
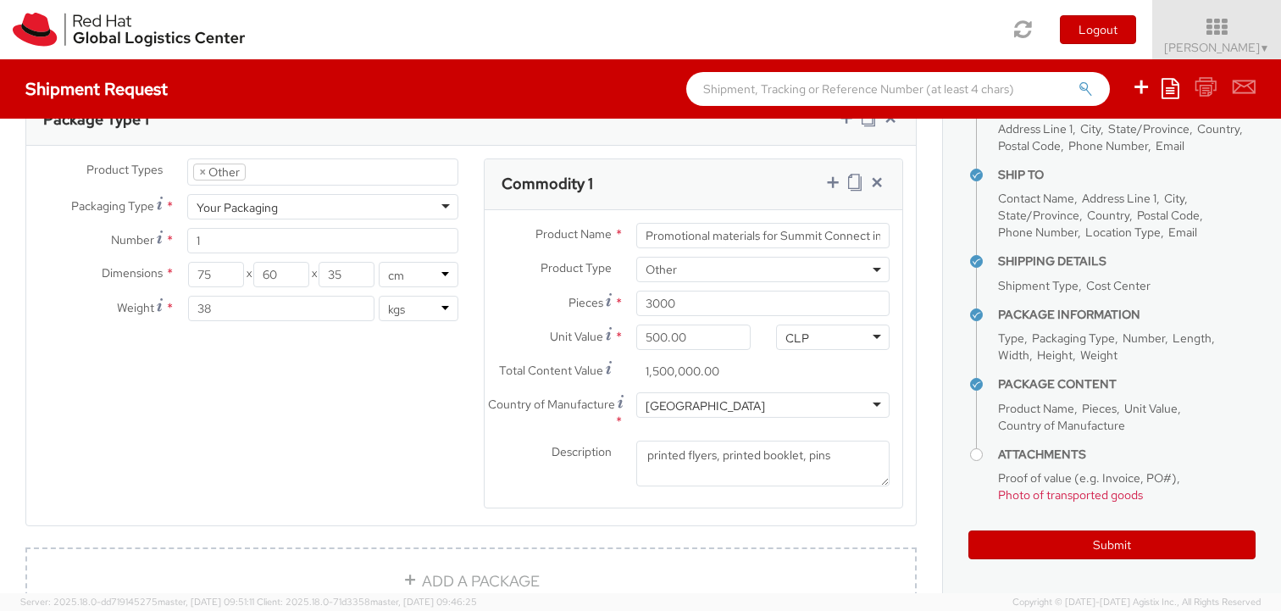
click at [336, 388] on div "Product Types * Documents Docking Station Laptop Monitor Other Hardware Server …" at bounding box center [471, 344] width 890 height 372
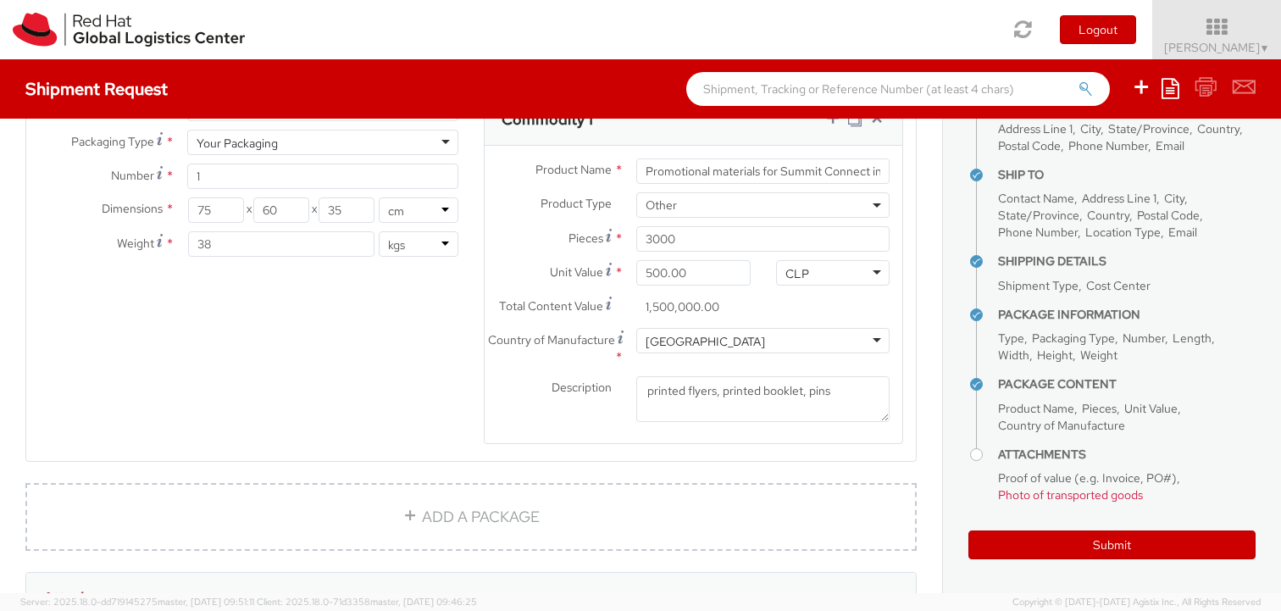
scroll to position [859, 0]
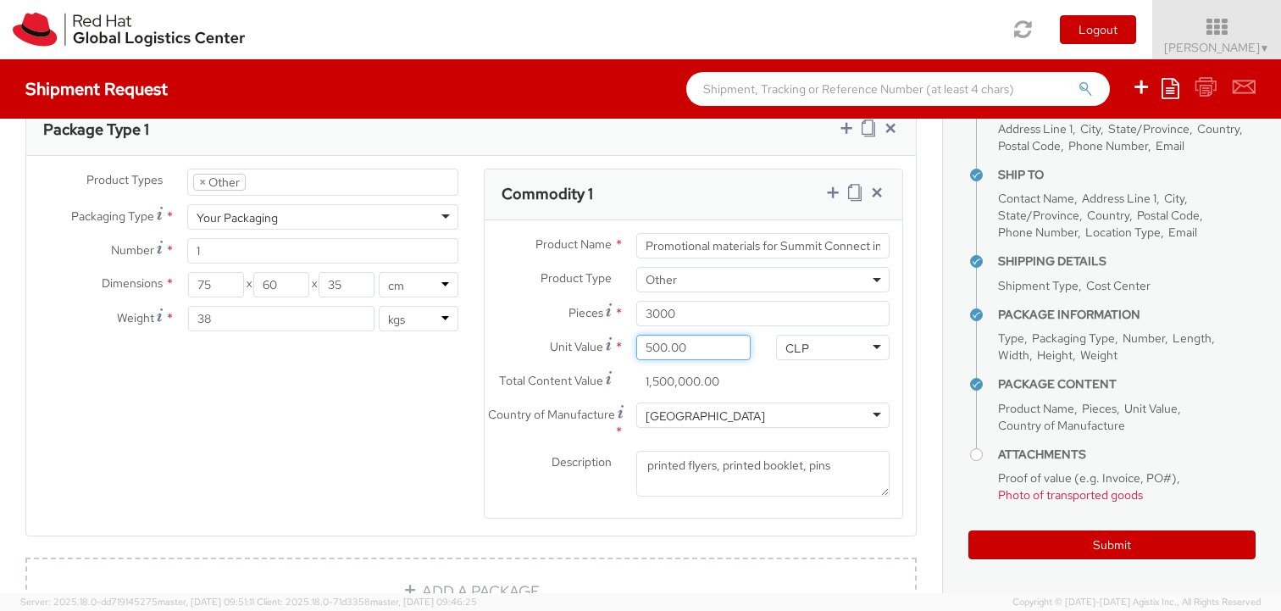
drag, startPoint x: 698, startPoint y: 349, endPoint x: 602, endPoint y: 347, distance: 96.6
click at [602, 347] on div "Unit Value Valuation is the price paid or payable. For procured items, the valu…" at bounding box center [624, 347] width 279 height 25
click at [457, 400] on div "Product Types * Documents Docking Station Laptop Monitor Other Hardware Server …" at bounding box center [471, 355] width 890 height 372
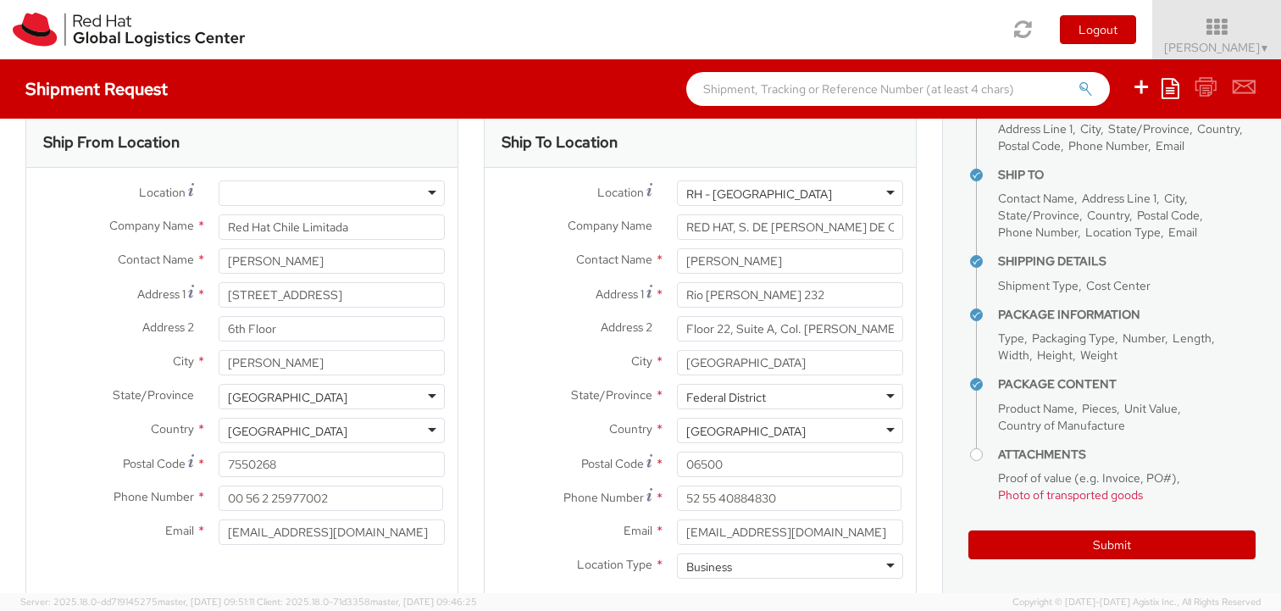
scroll to position [25, 0]
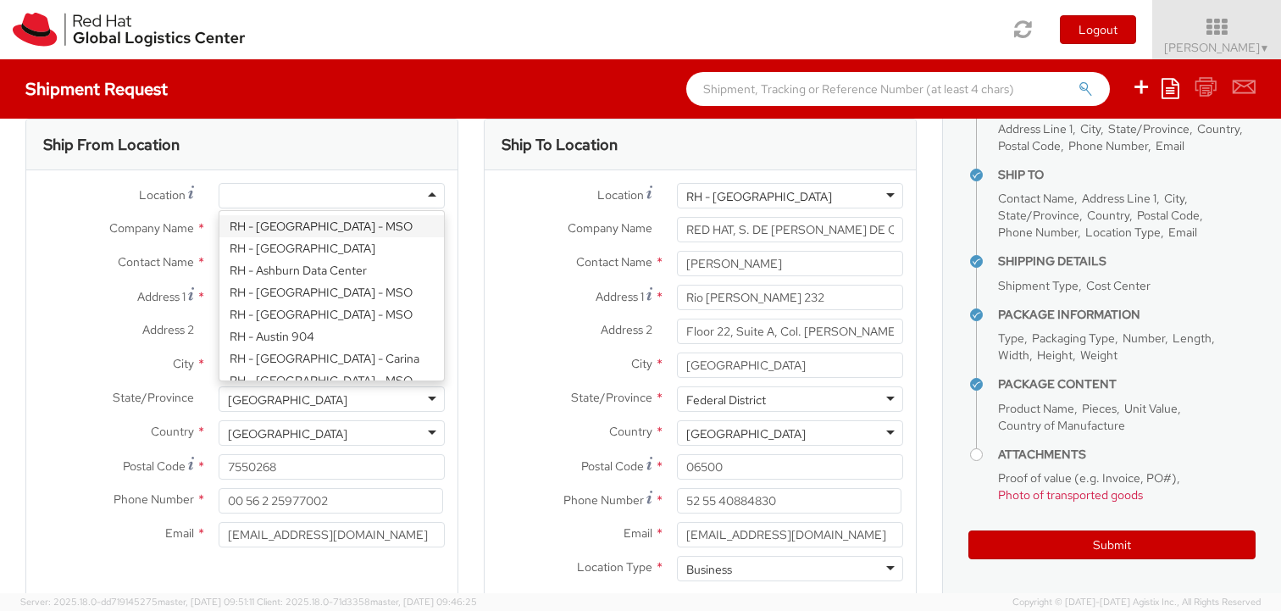
click at [280, 208] on div at bounding box center [332, 195] width 226 height 25
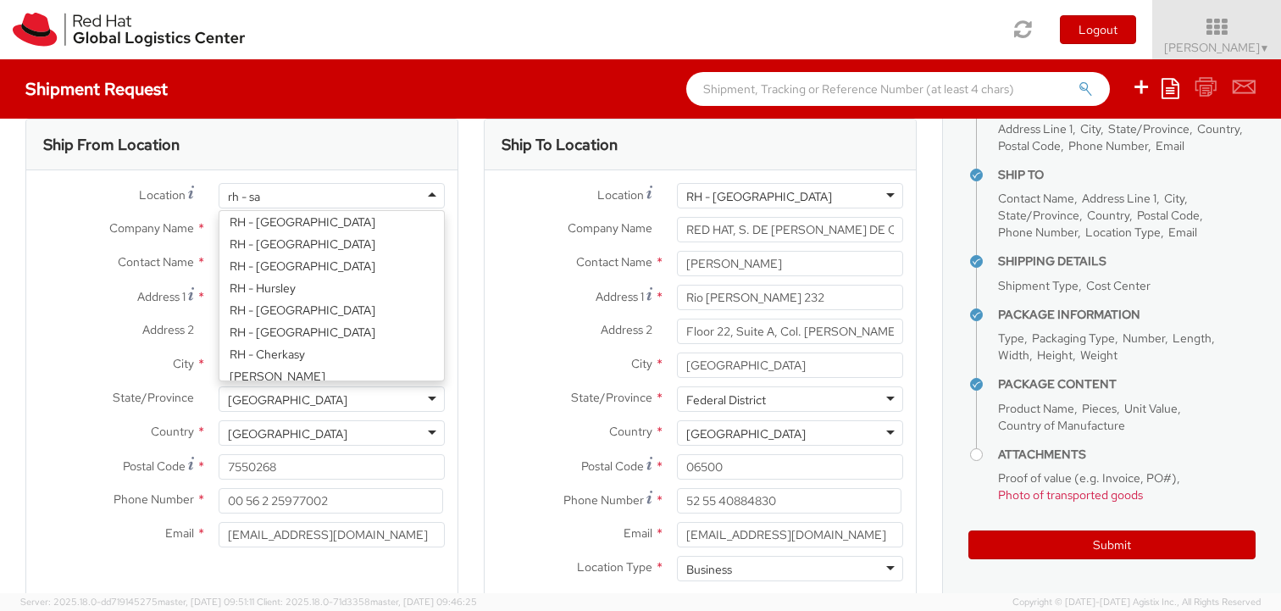
type input "rh - san"
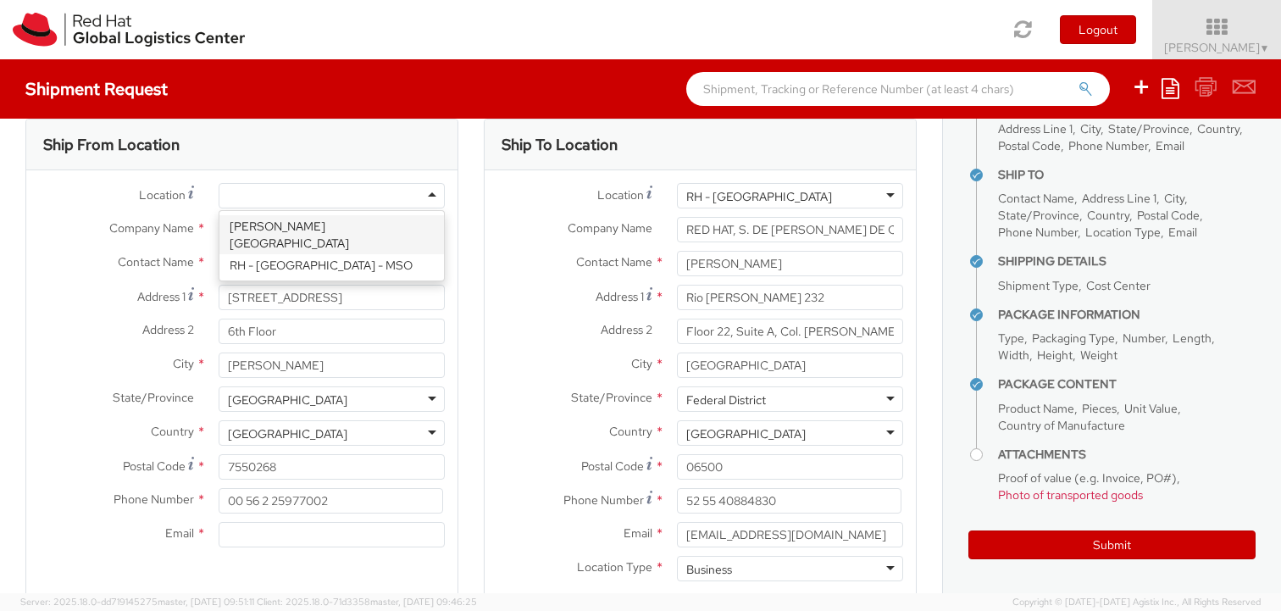
scroll to position [0, 0]
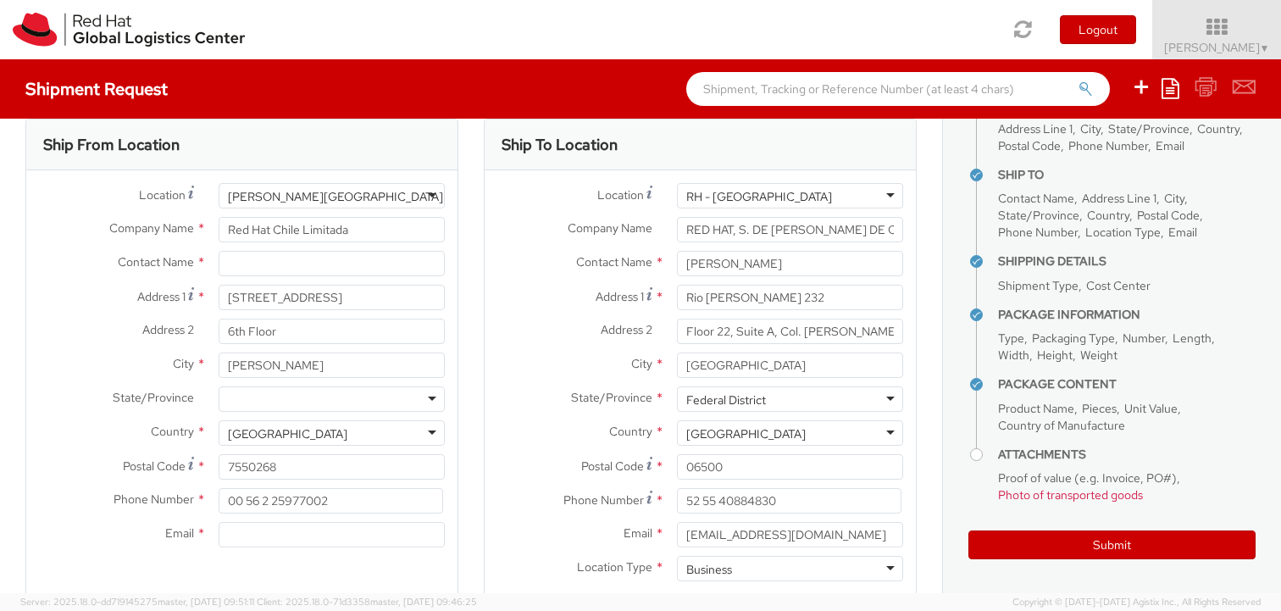
click at [53, 278] on div "Contact Name *" at bounding box center [241, 268] width 431 height 34
click at [247, 263] on input "text" at bounding box center [332, 263] width 226 height 25
type input "Veronica Cabello"
type input "Red Hat"
type input "Blest gana 5784"
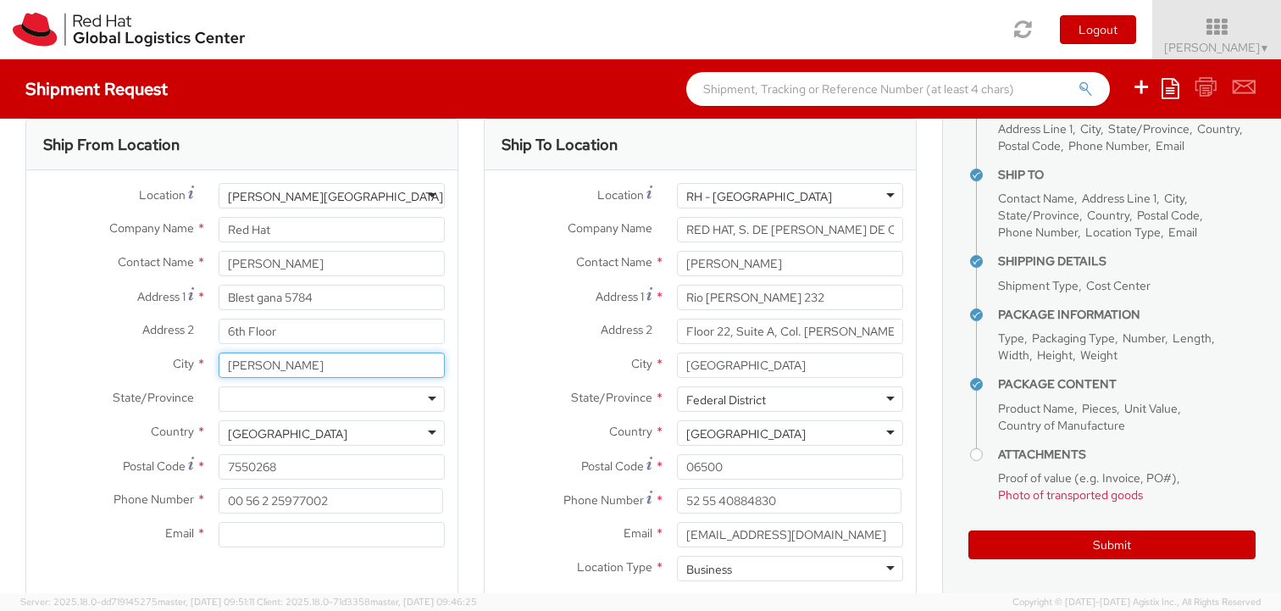
type input "Santiago"
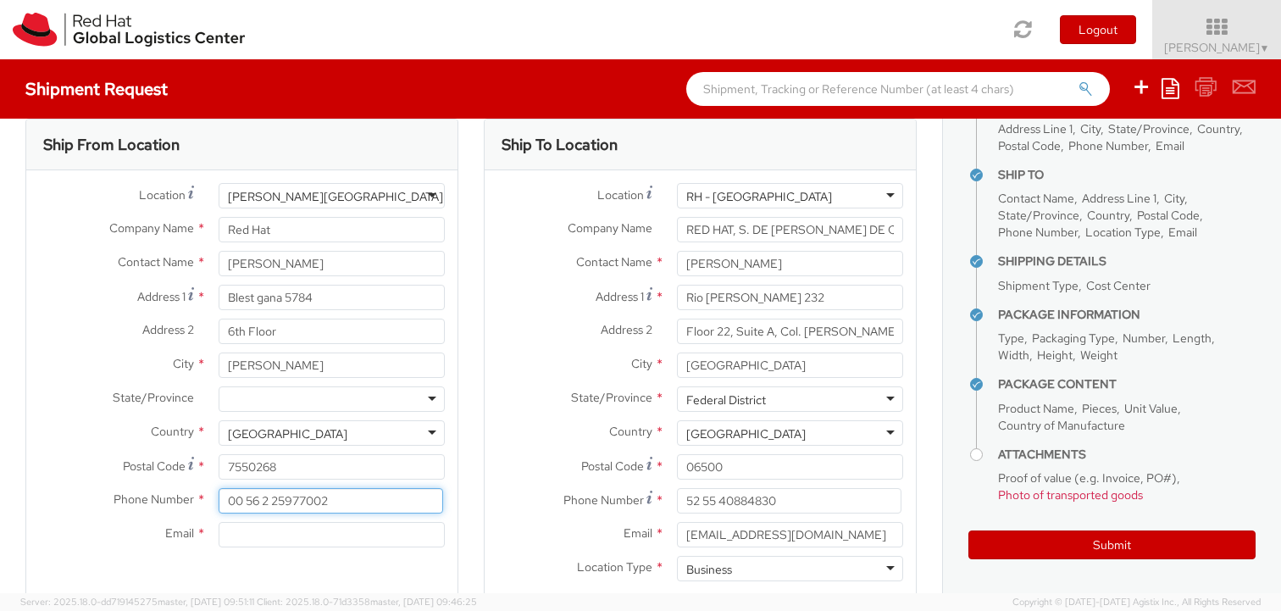
type input "961910735"
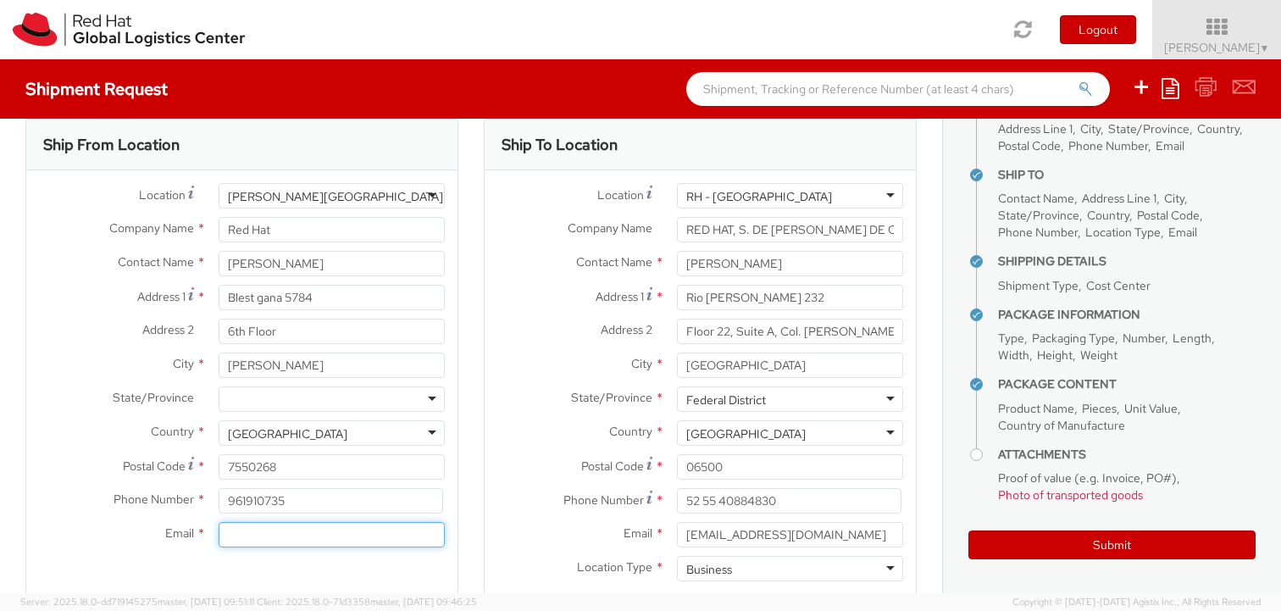
type input "vcabello@redhat.com"
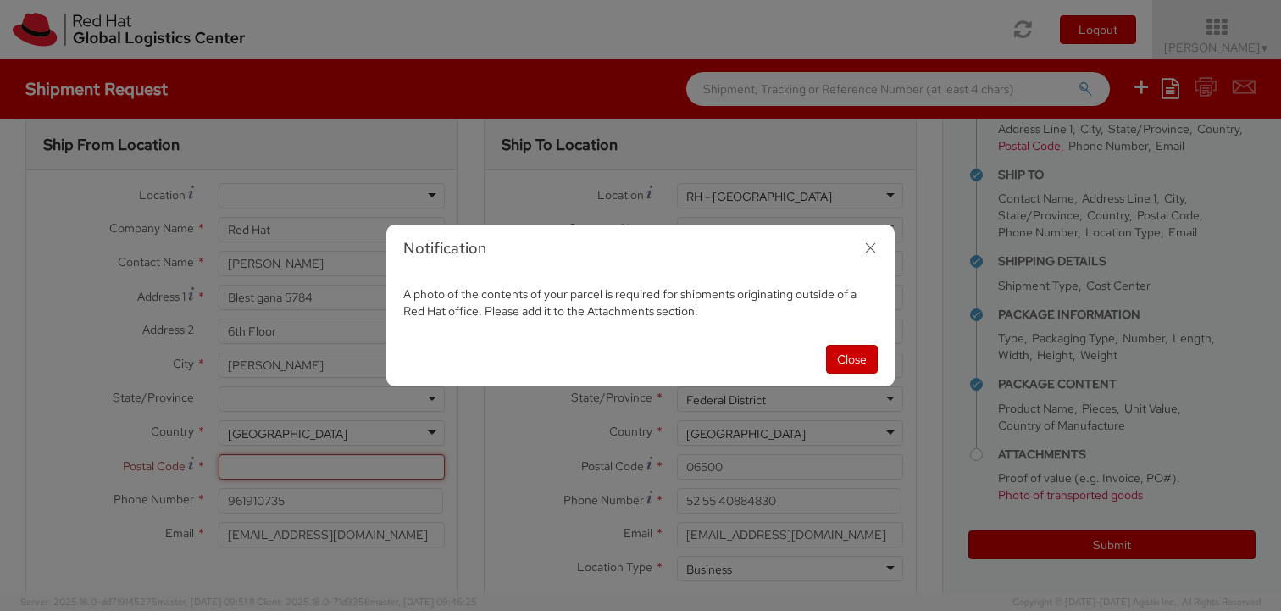
type input "7850000"
click at [874, 255] on icon "button" at bounding box center [871, 248] width 25 height 25
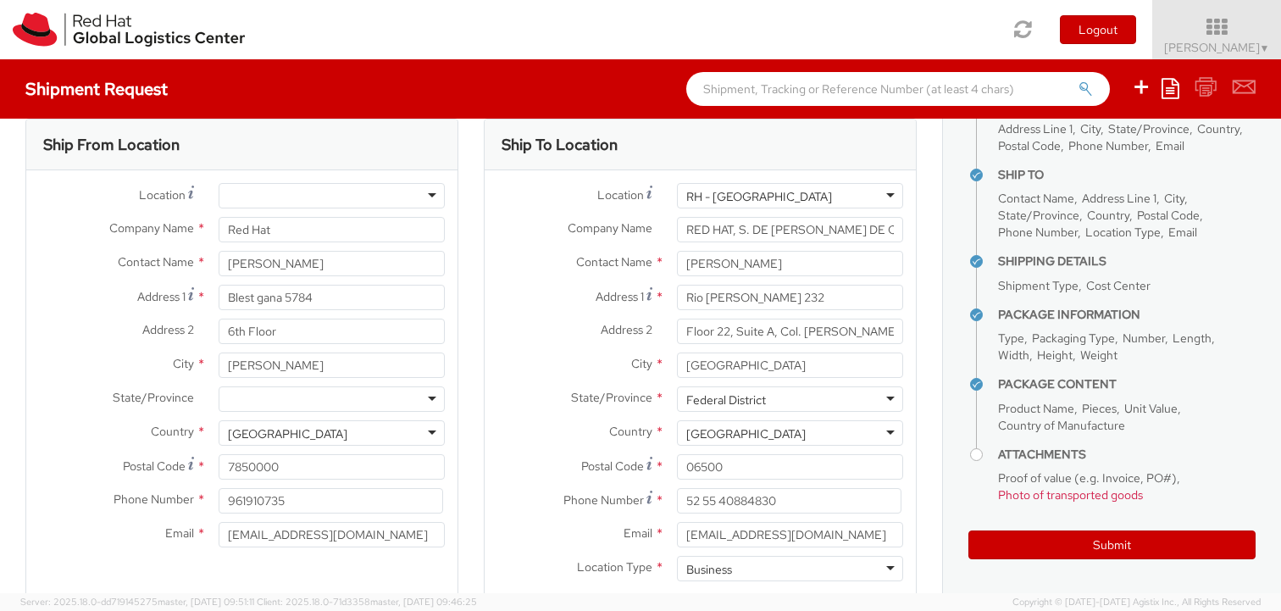
click at [309, 211] on div "Location * RH - Amsterdam - MSO RH - Amsterdam Data Center RH - Ashburn Data Ce…" at bounding box center [241, 200] width 431 height 34
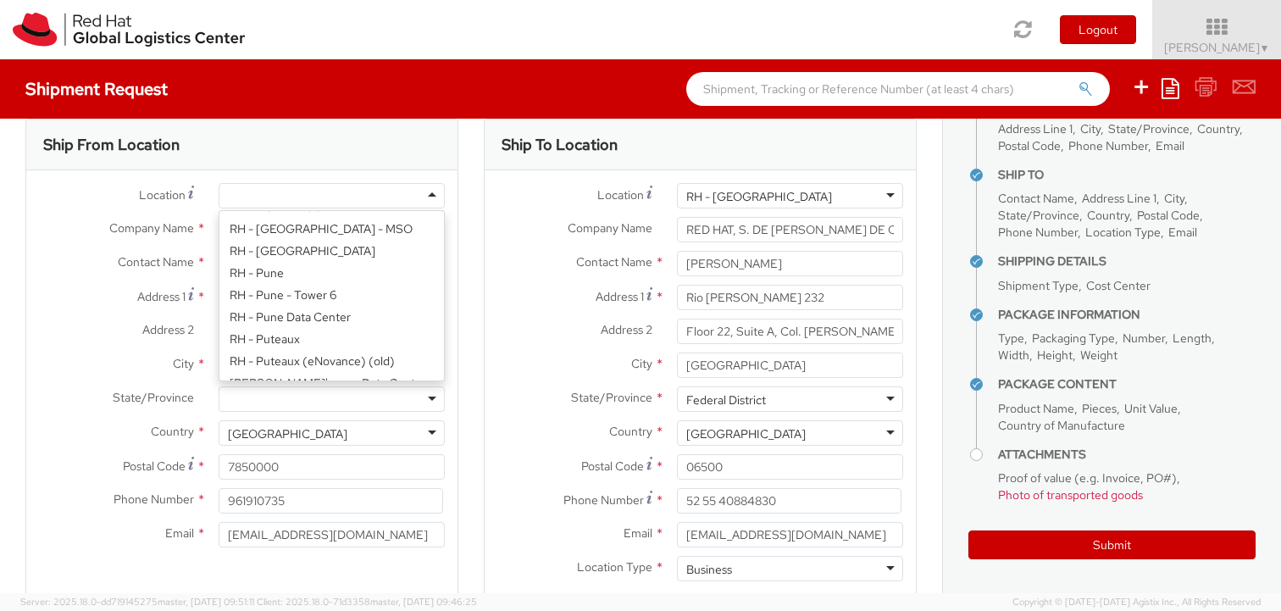
click at [300, 190] on div at bounding box center [332, 195] width 226 height 25
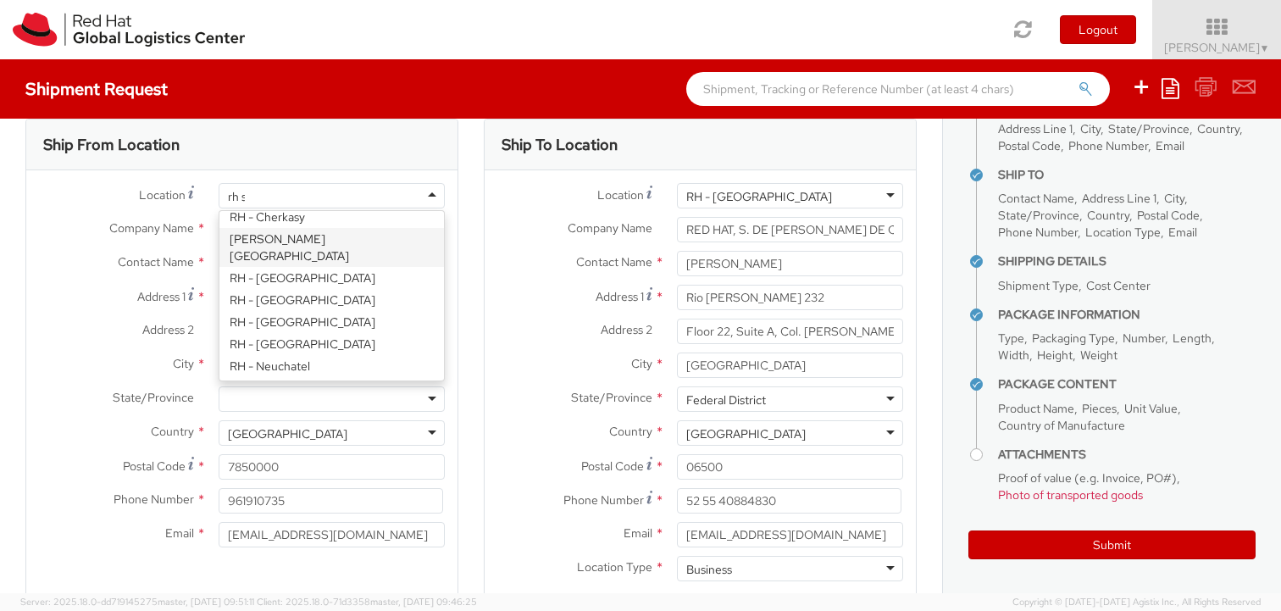
scroll to position [158, 0]
type input "rh san"
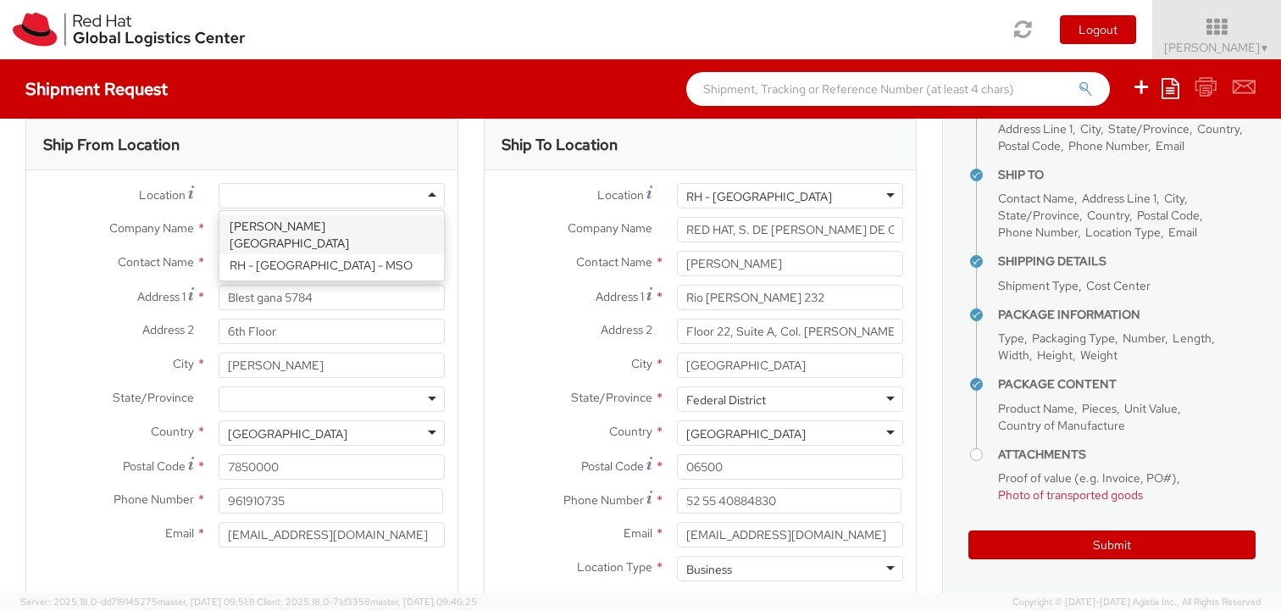
type input "Red Hat Chile Limitada"
type input "2827 Avenida Apoquindo, Las Condes"
type input "SANTIAGO"
type input "7550268"
type input "00 56 2 25977002"
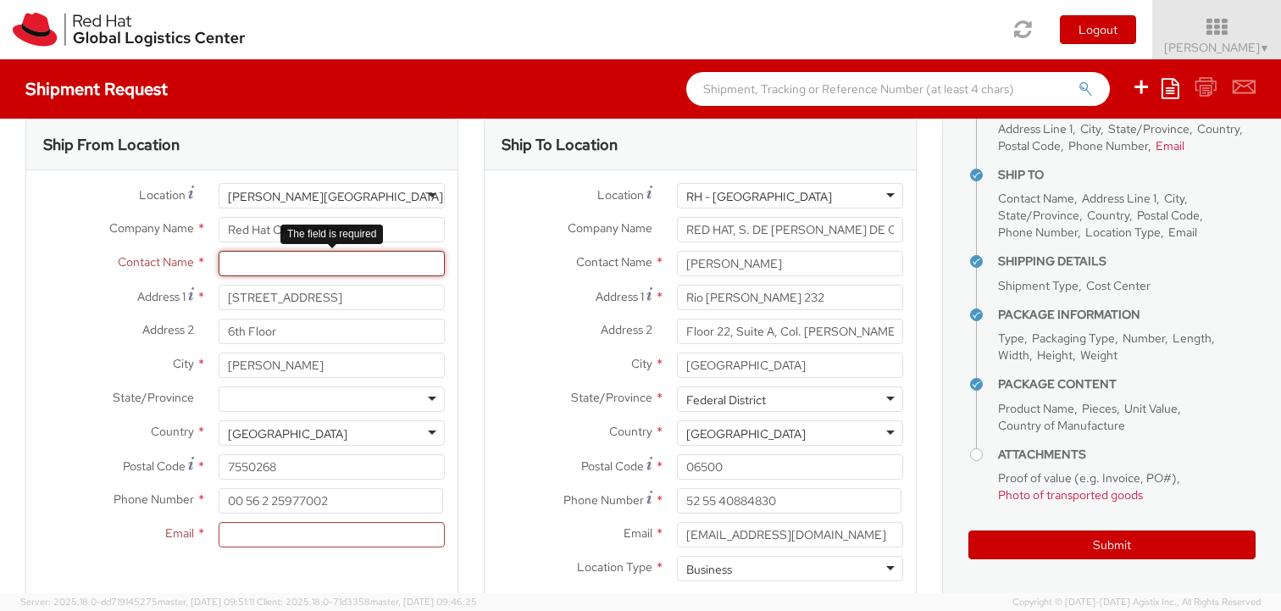
click at [231, 263] on input "text" at bounding box center [332, 263] width 226 height 25
type input "v"
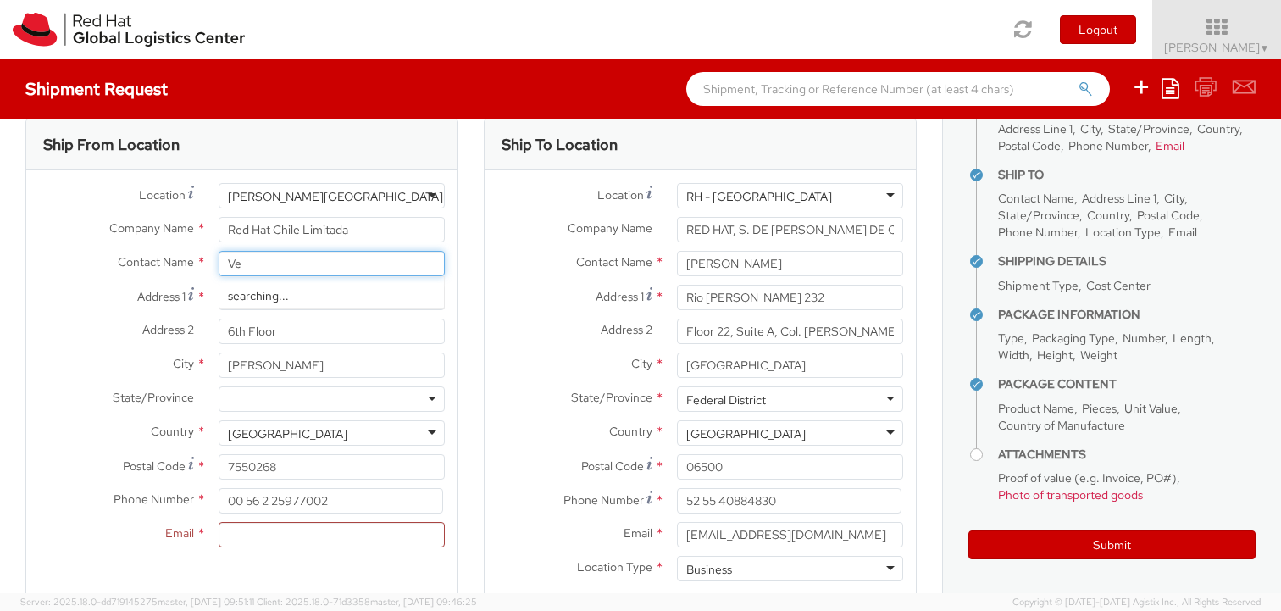
type input "V"
click at [257, 298] on div "searching..." at bounding box center [332, 295] width 225 height 25
type input "cabello"
